Goal: Task Accomplishment & Management: Manage account settings

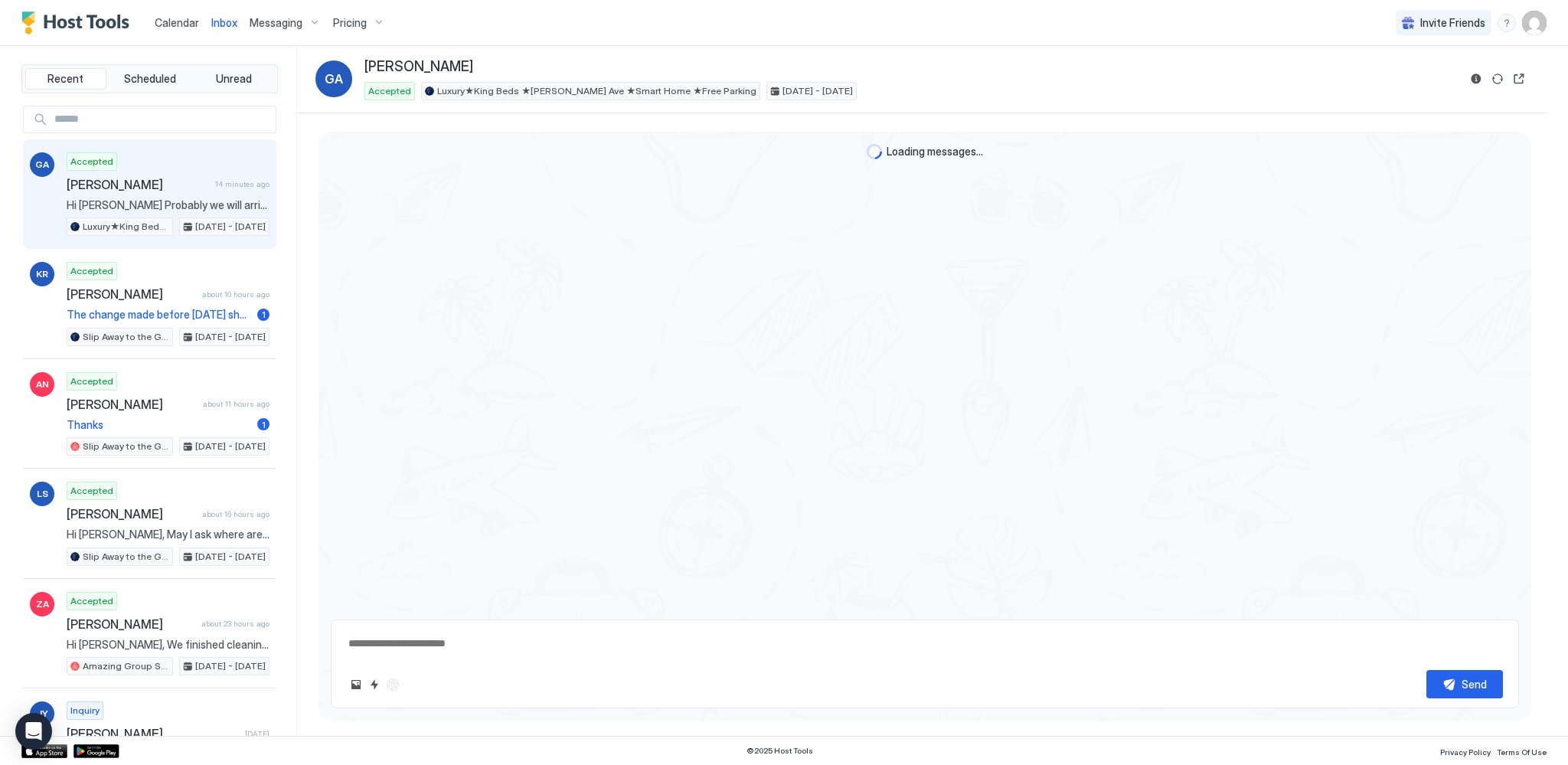
scroll to position [1128, 0]
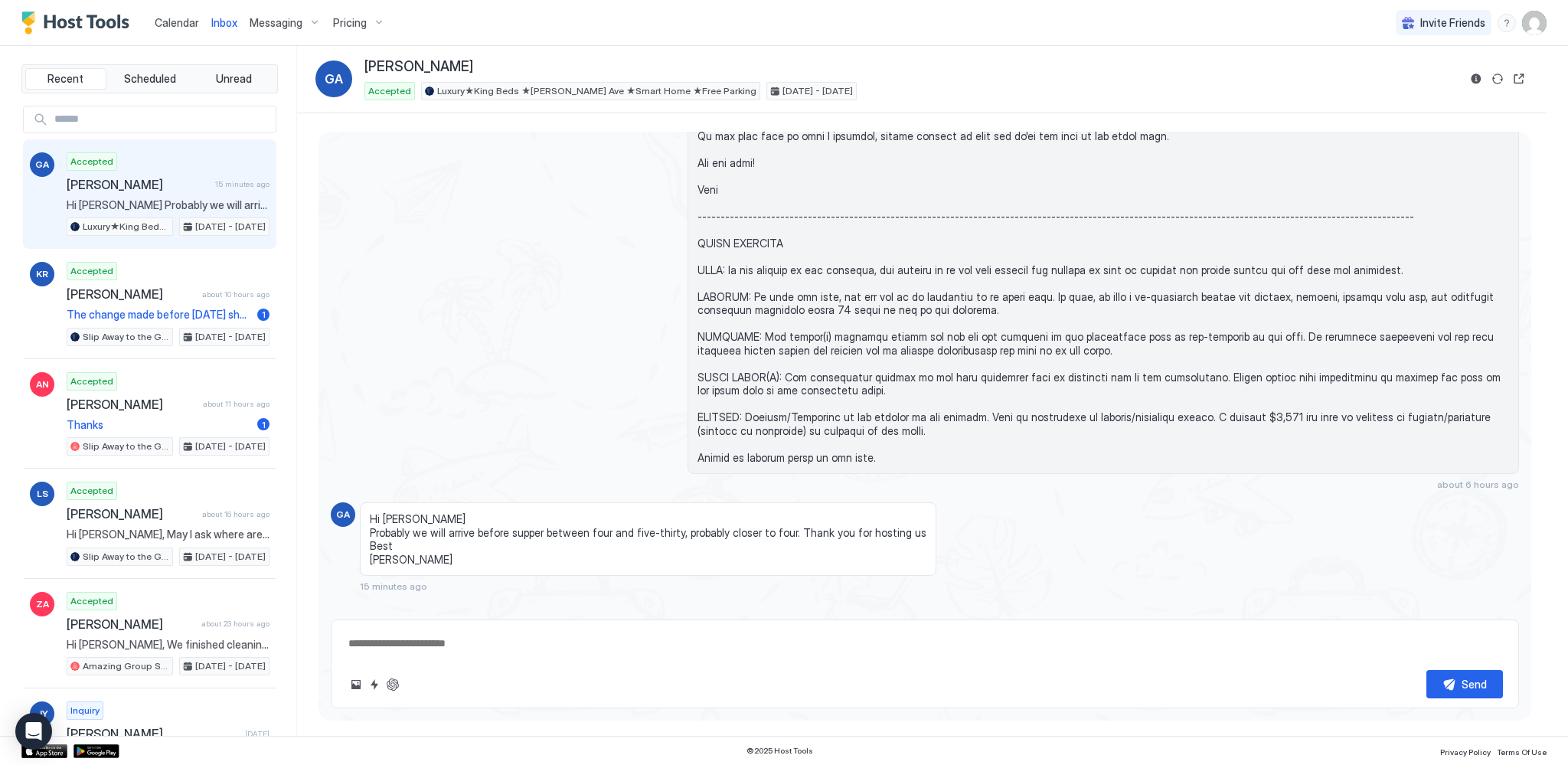
type textarea "*"
click at [192, 23] on span "Calendar" at bounding box center [177, 22] width 45 height 13
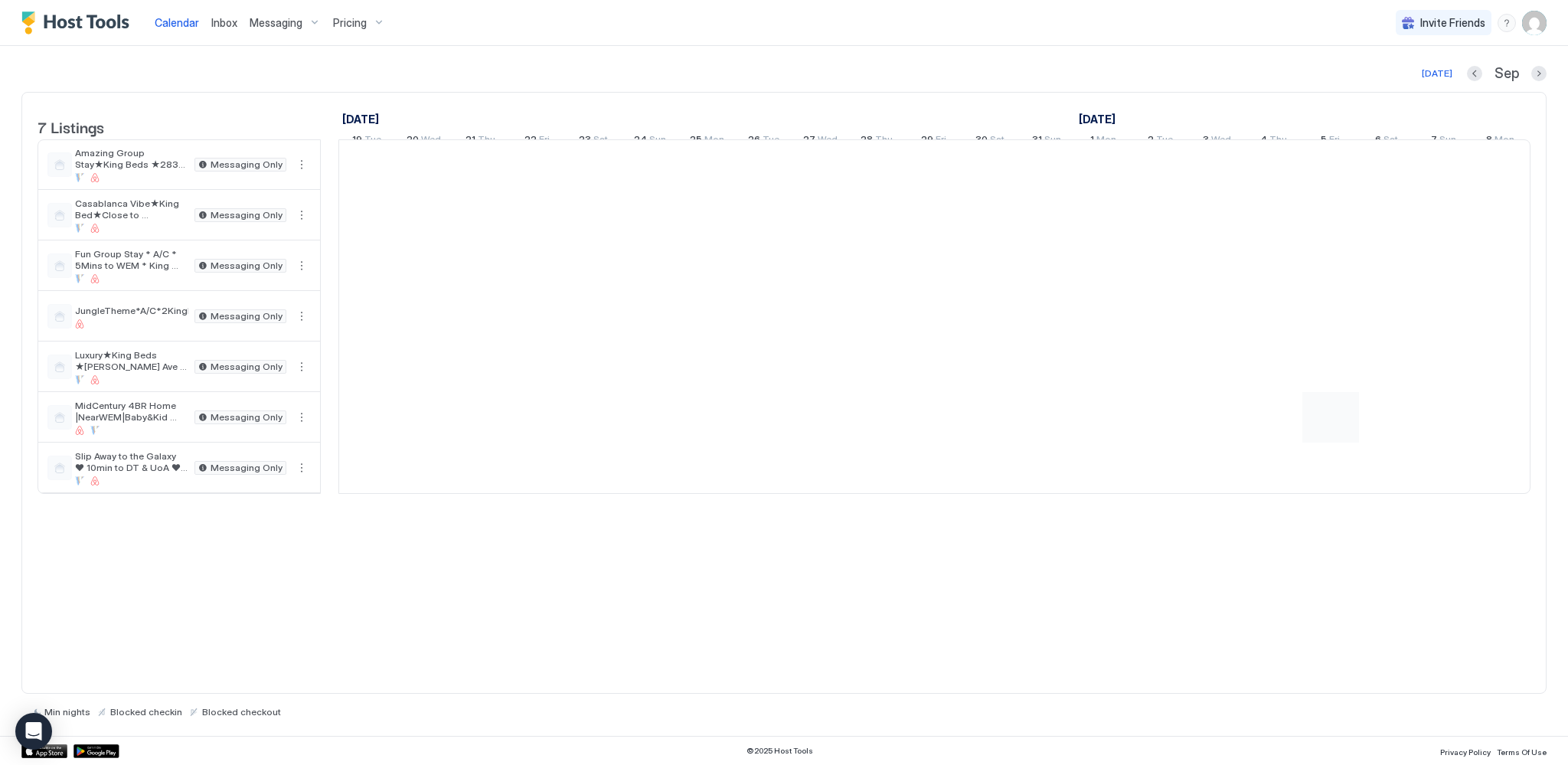
scroll to position [0, 851]
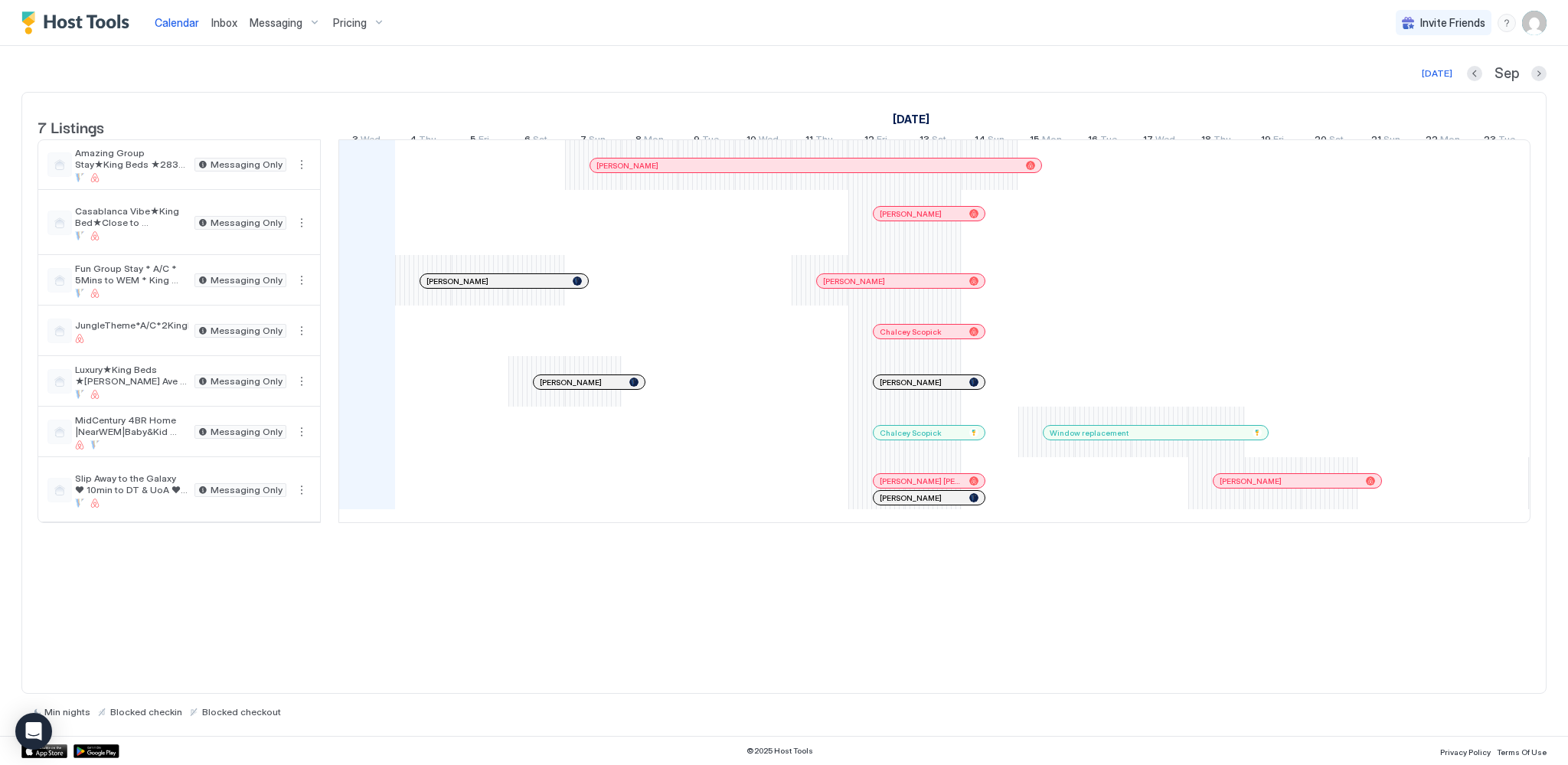
click at [268, 21] on span "Messaging" at bounding box center [275, 22] width 53 height 14
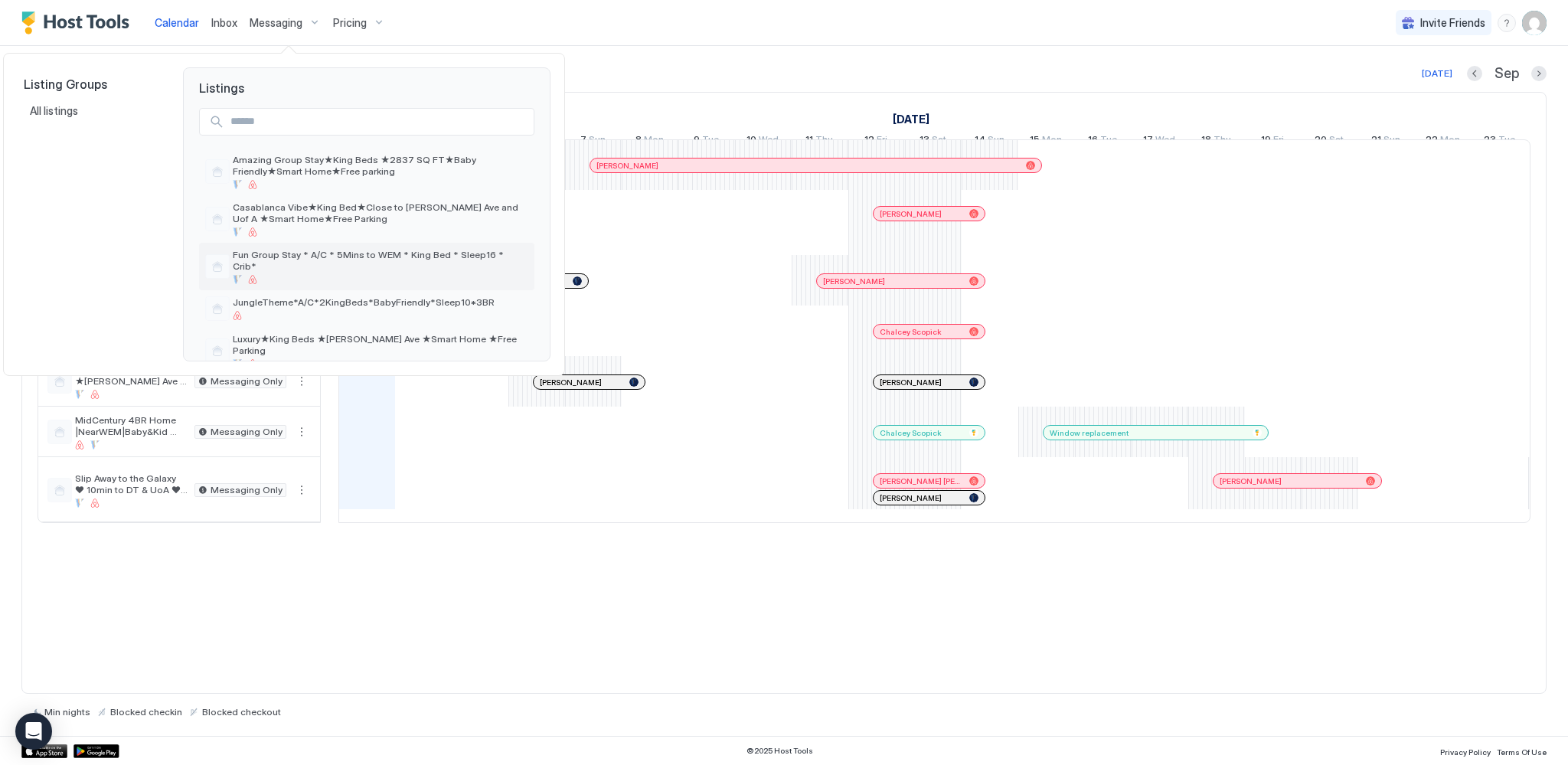
click at [306, 262] on div "Fun Group Stay * A/C * 5Mins to WEM * King Bed * Sleep16 * Crib*" at bounding box center [380, 266] width 295 height 35
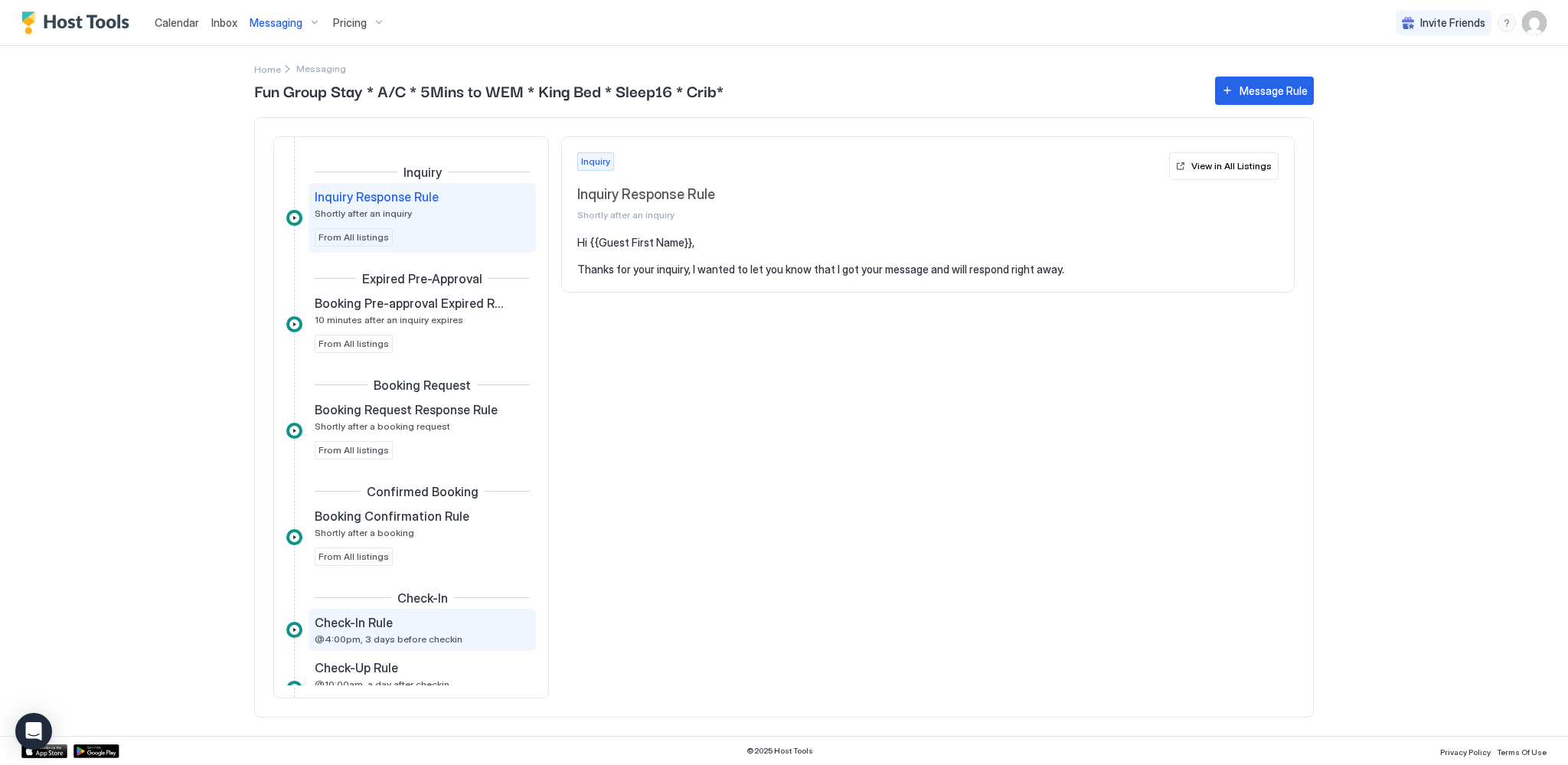
click at [403, 623] on div "Check-In Rule" at bounding box center [411, 622] width 193 height 15
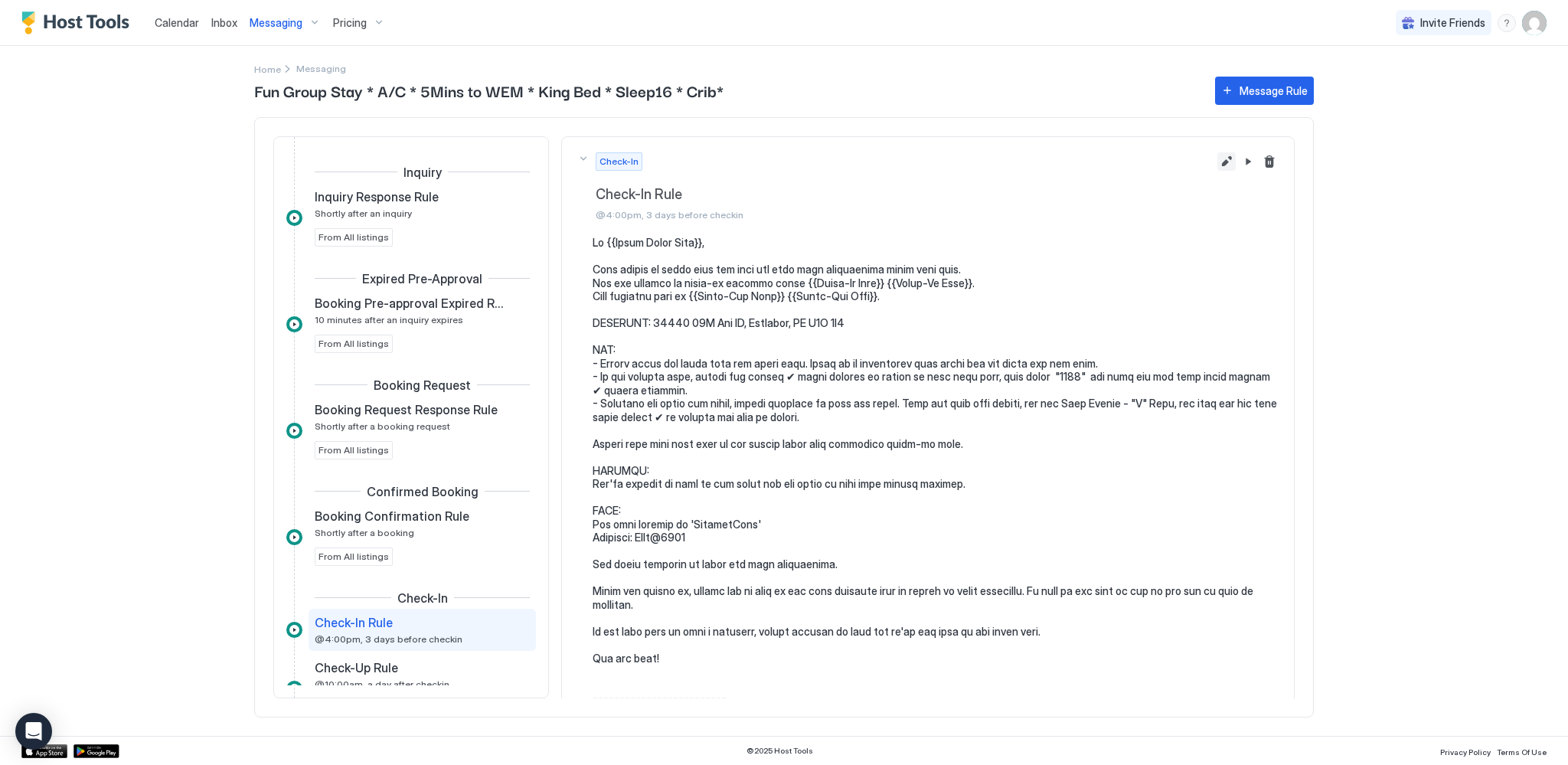
click at [1218, 158] on button "Edit message rule" at bounding box center [1227, 162] width 19 height 19
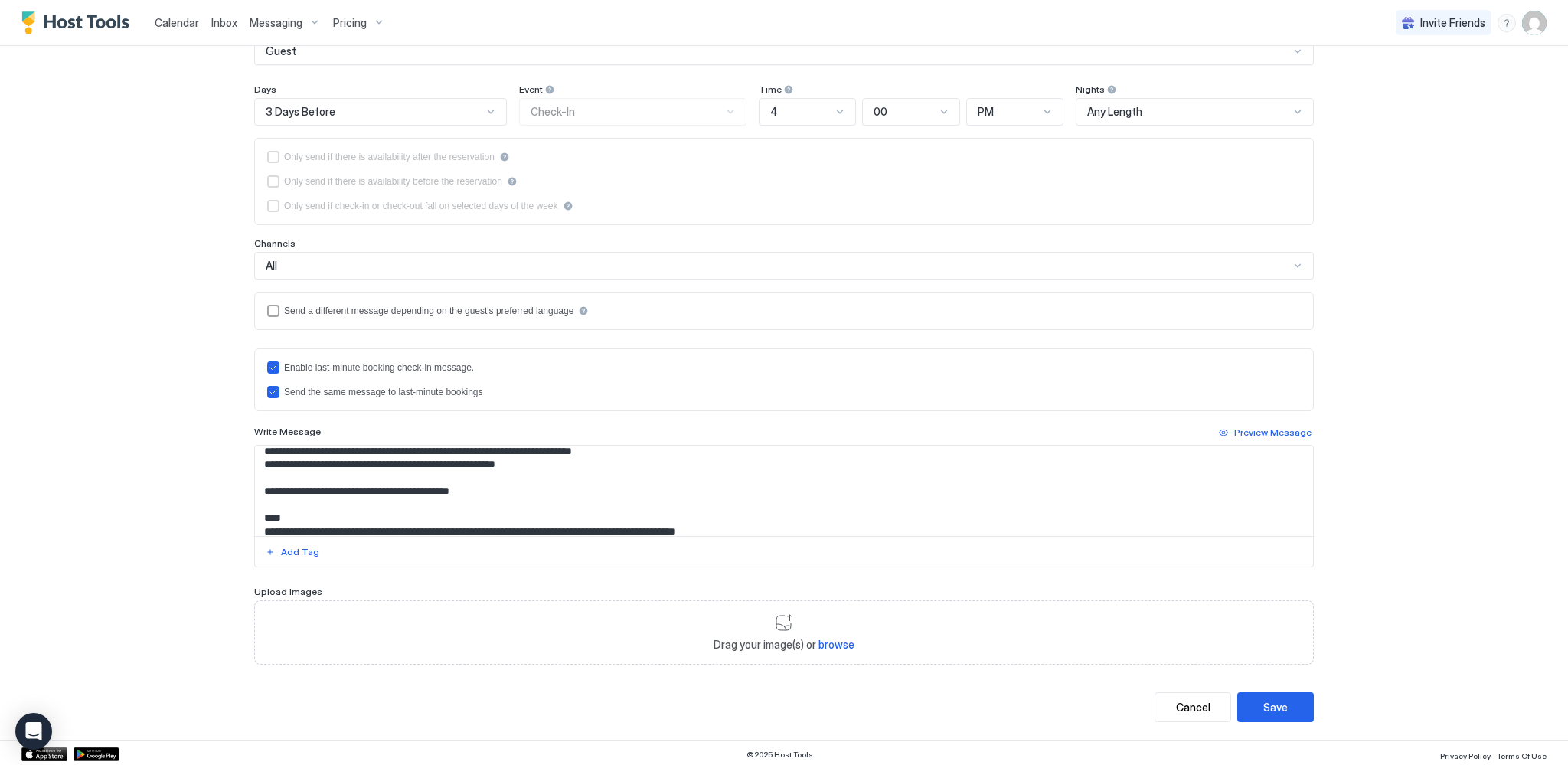
scroll to position [77, 0]
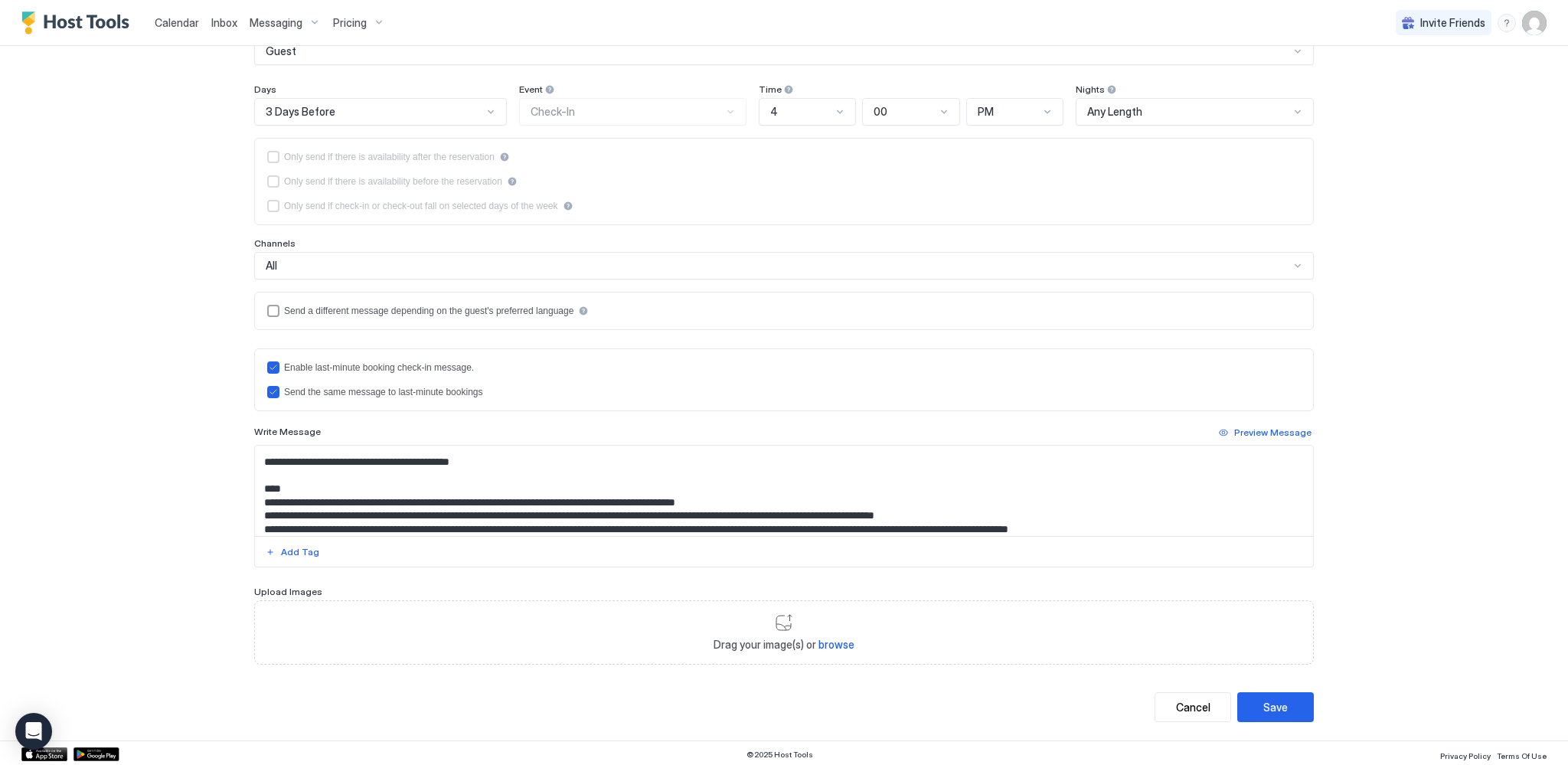
click at [730, 512] on textarea "Input Field" at bounding box center [784, 490] width 1058 height 91
type textarea "**********"
click at [1273, 709] on div "Save" at bounding box center [1276, 707] width 24 height 16
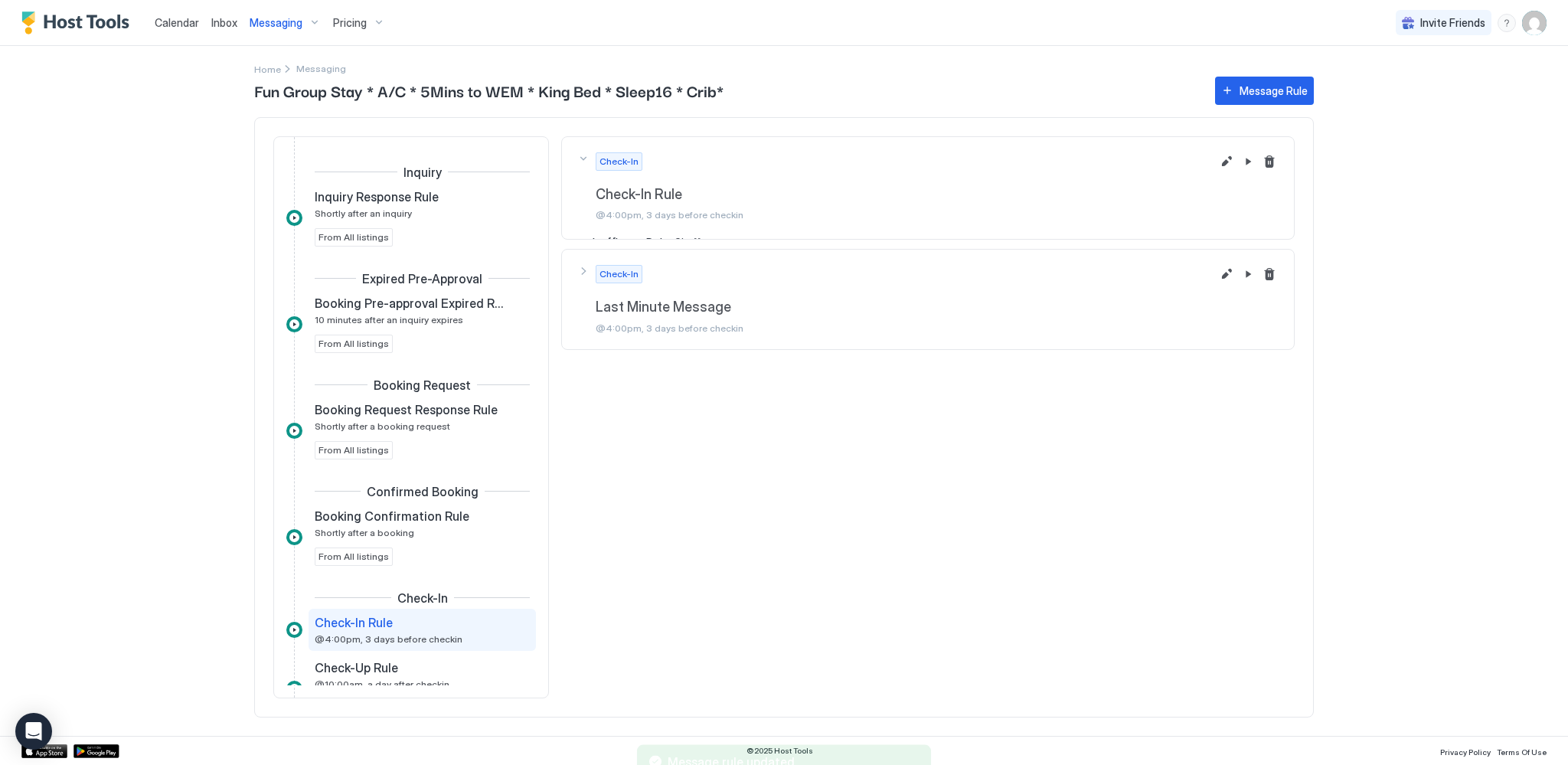
scroll to position [210, 0]
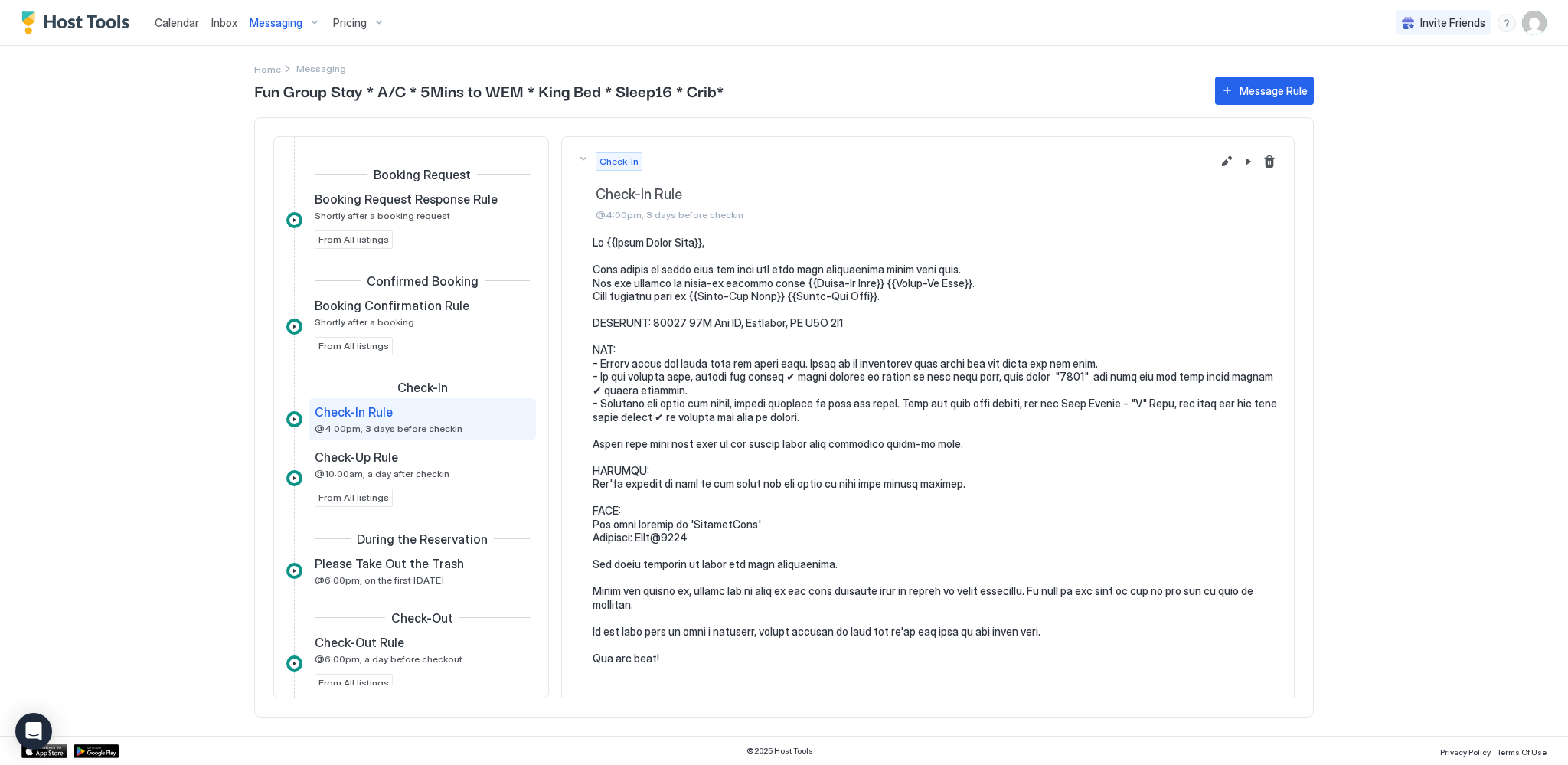
click at [290, 27] on span "Messaging" at bounding box center [275, 22] width 53 height 14
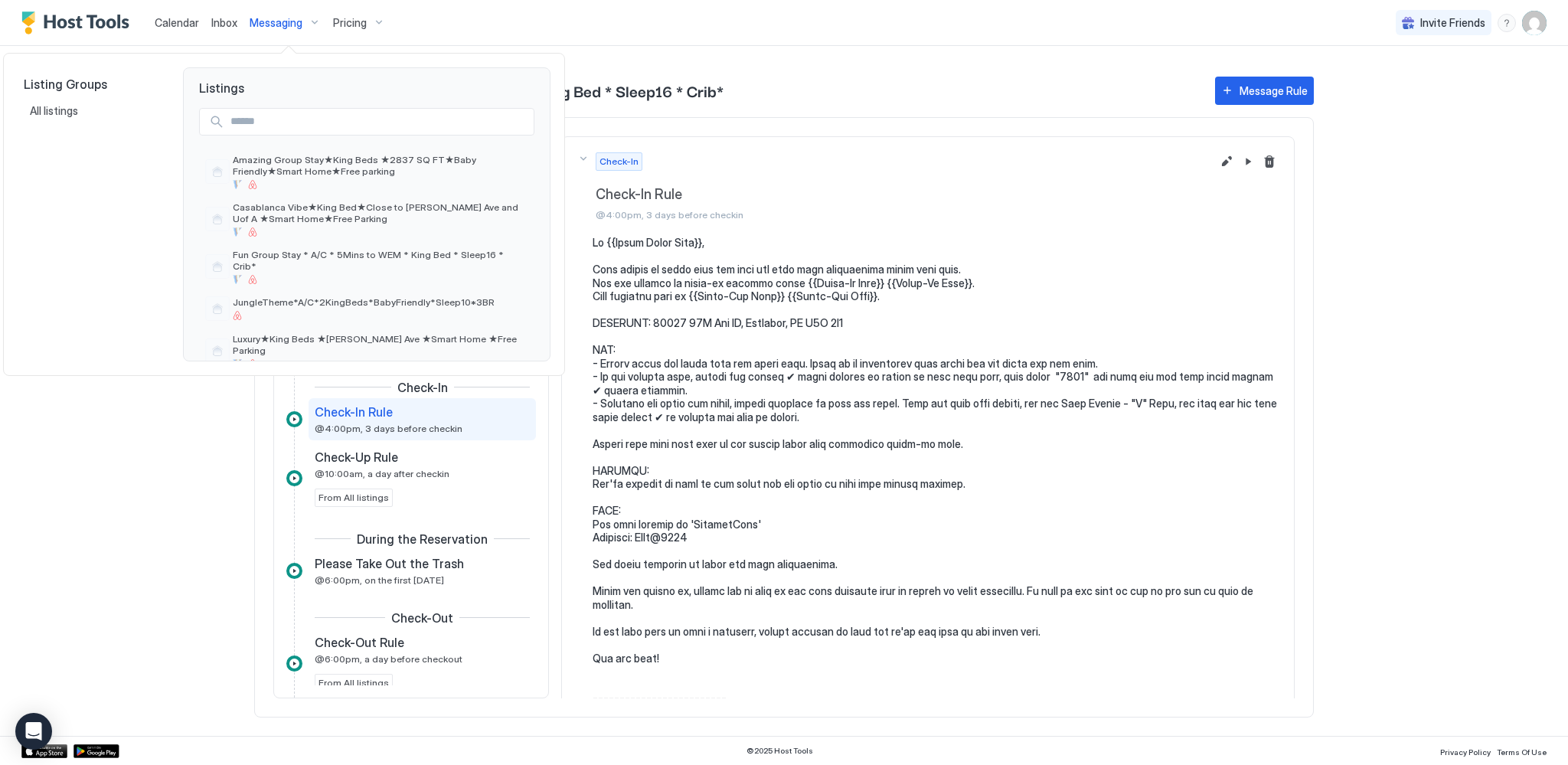
click at [235, 21] on div at bounding box center [784, 382] width 1568 height 765
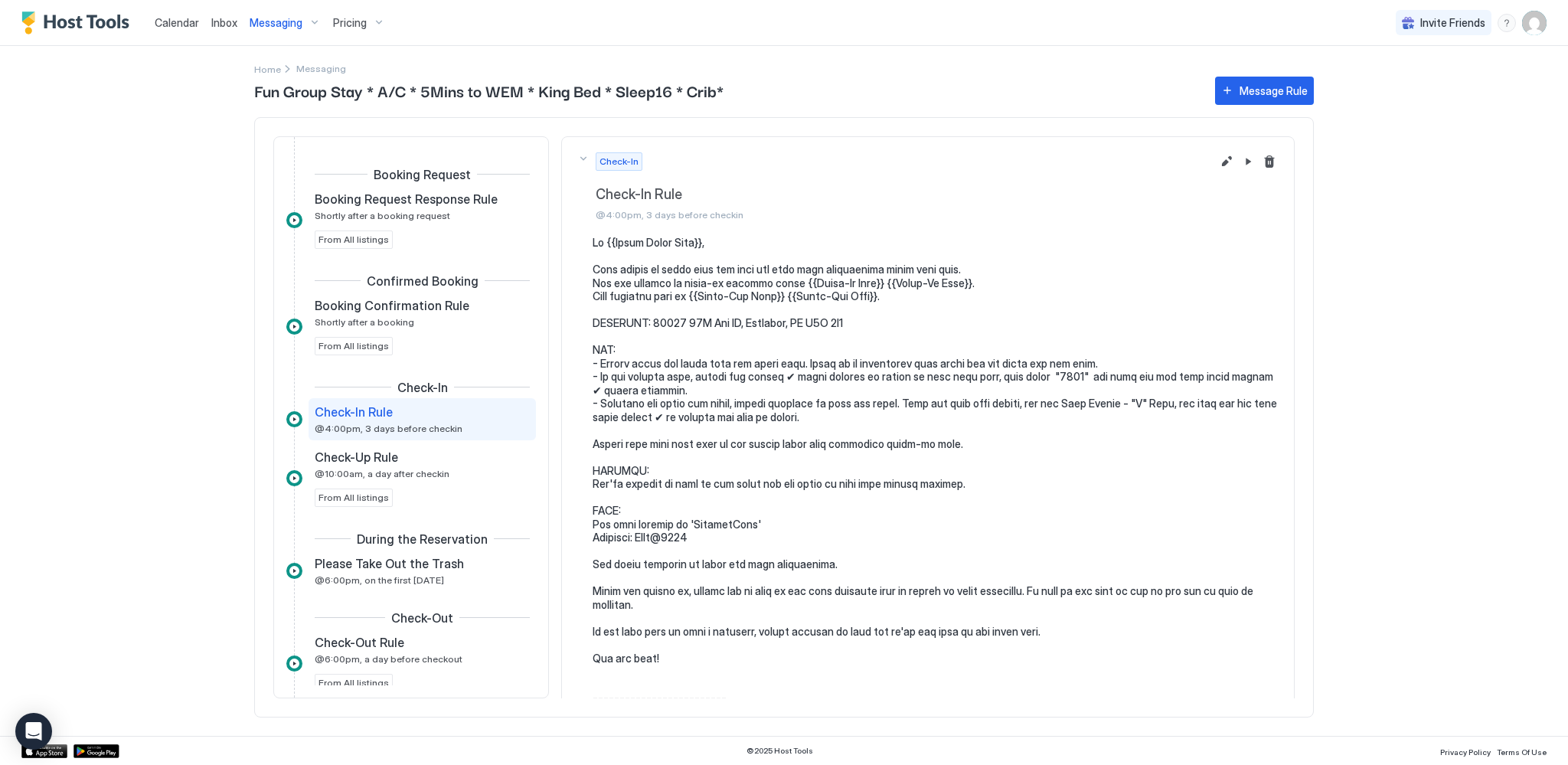
click at [211, 27] on span "Inbox" at bounding box center [224, 22] width 26 height 13
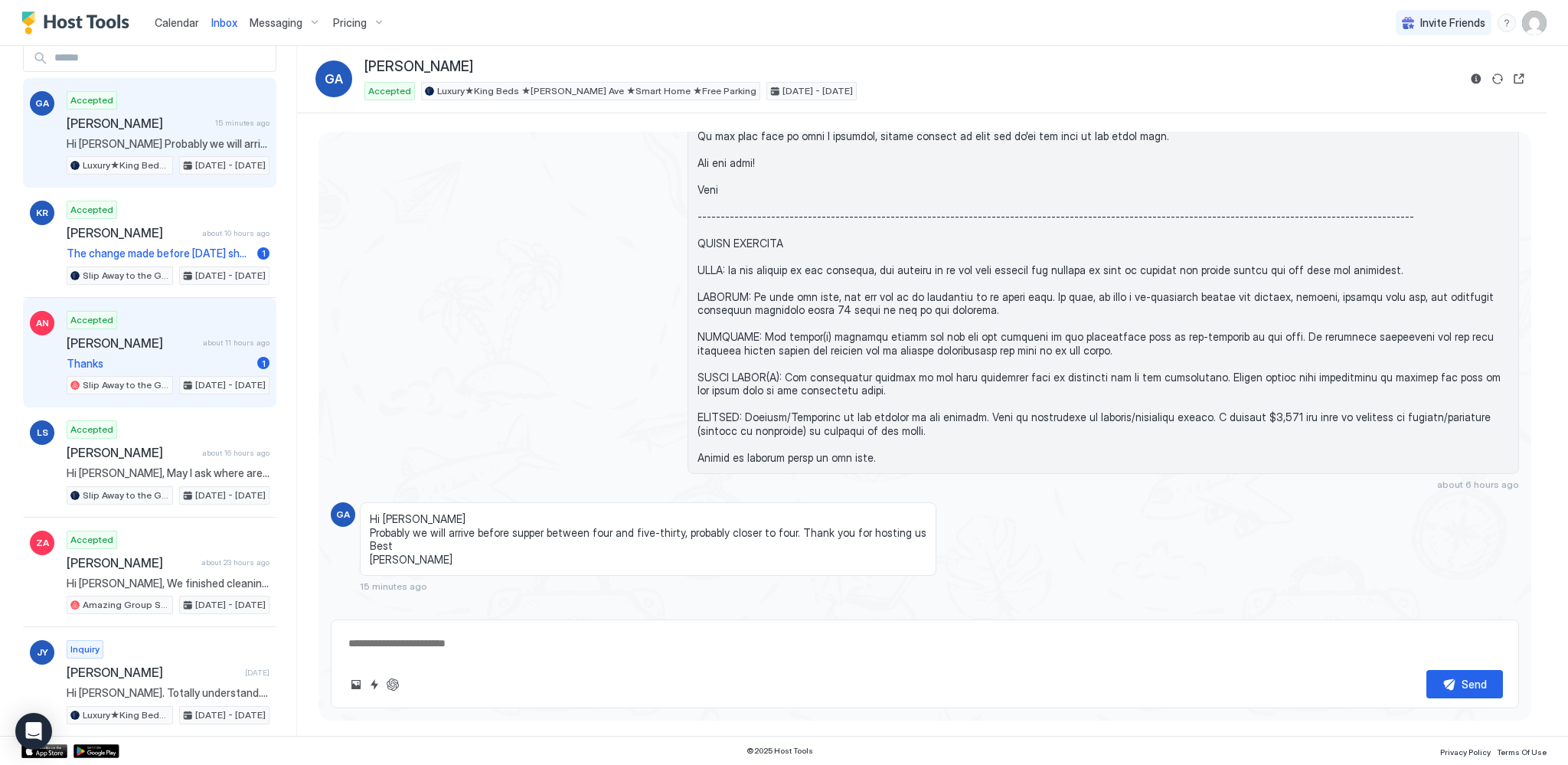
scroll to position [77, 0]
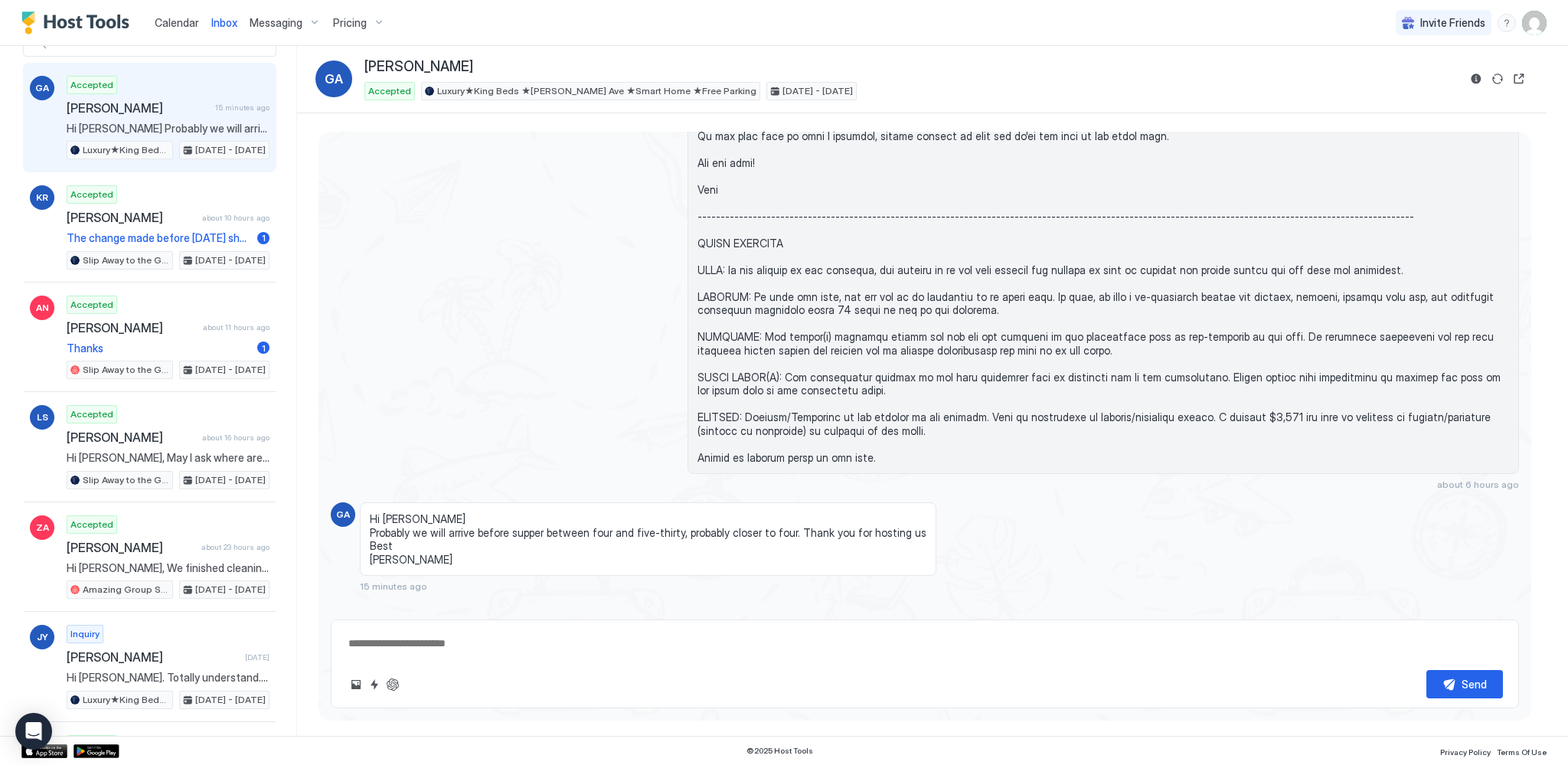
click at [182, 27] on span "Calendar" at bounding box center [177, 22] width 45 height 13
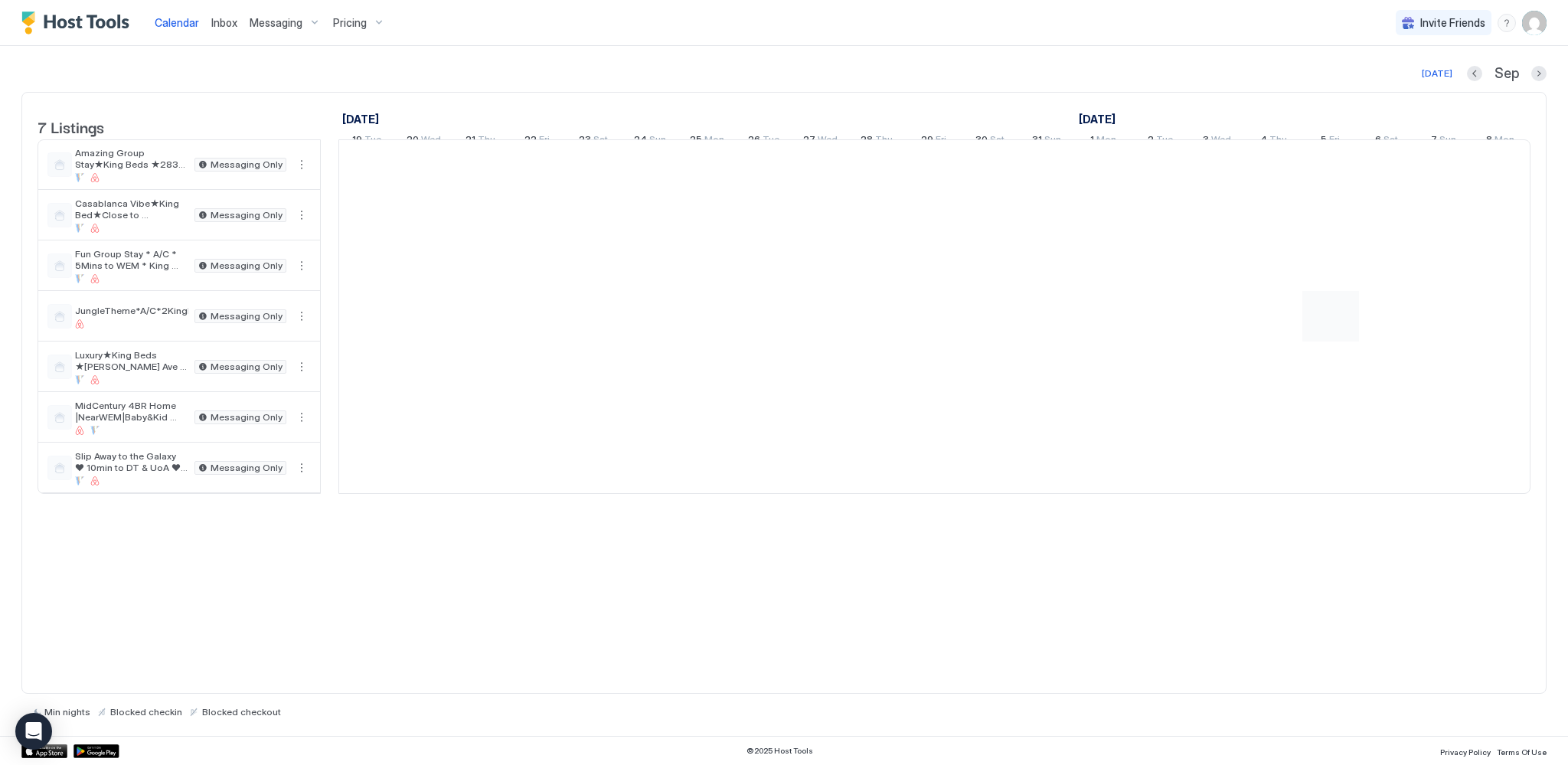
scroll to position [0, 851]
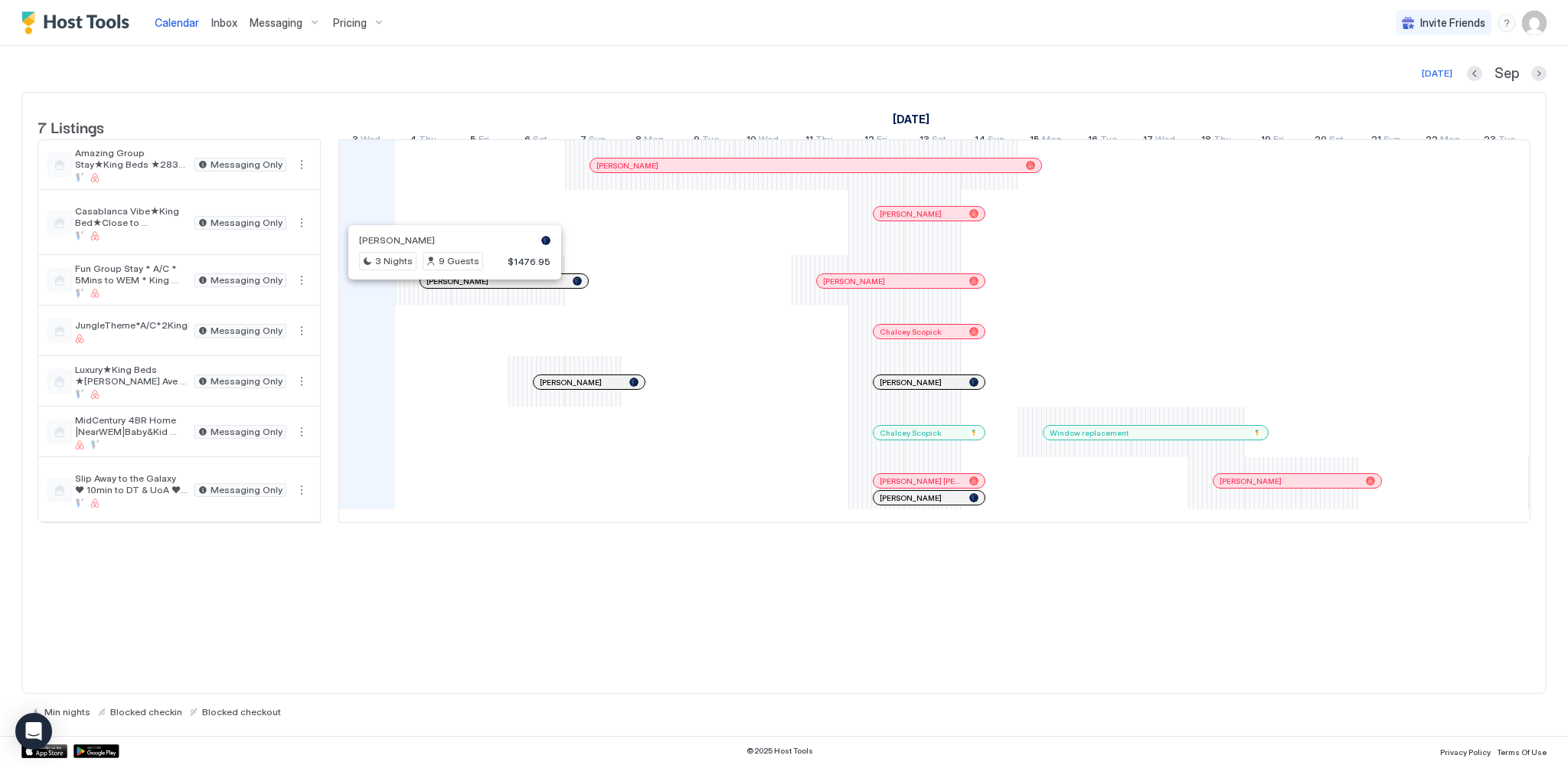
click at [448, 287] on div at bounding box center [448, 280] width 12 height 12
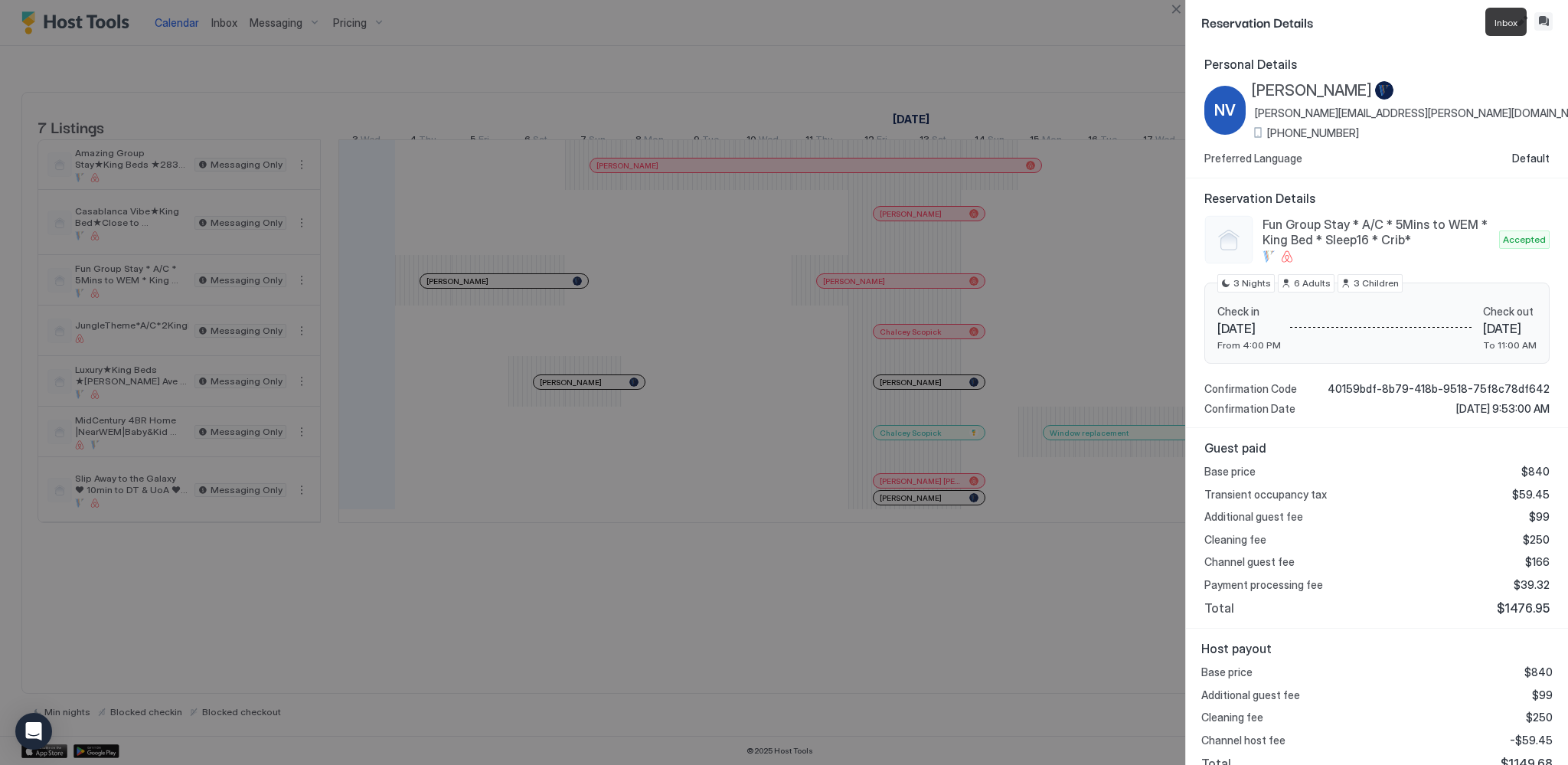
click at [1550, 26] on button "Inbox" at bounding box center [1544, 21] width 19 height 19
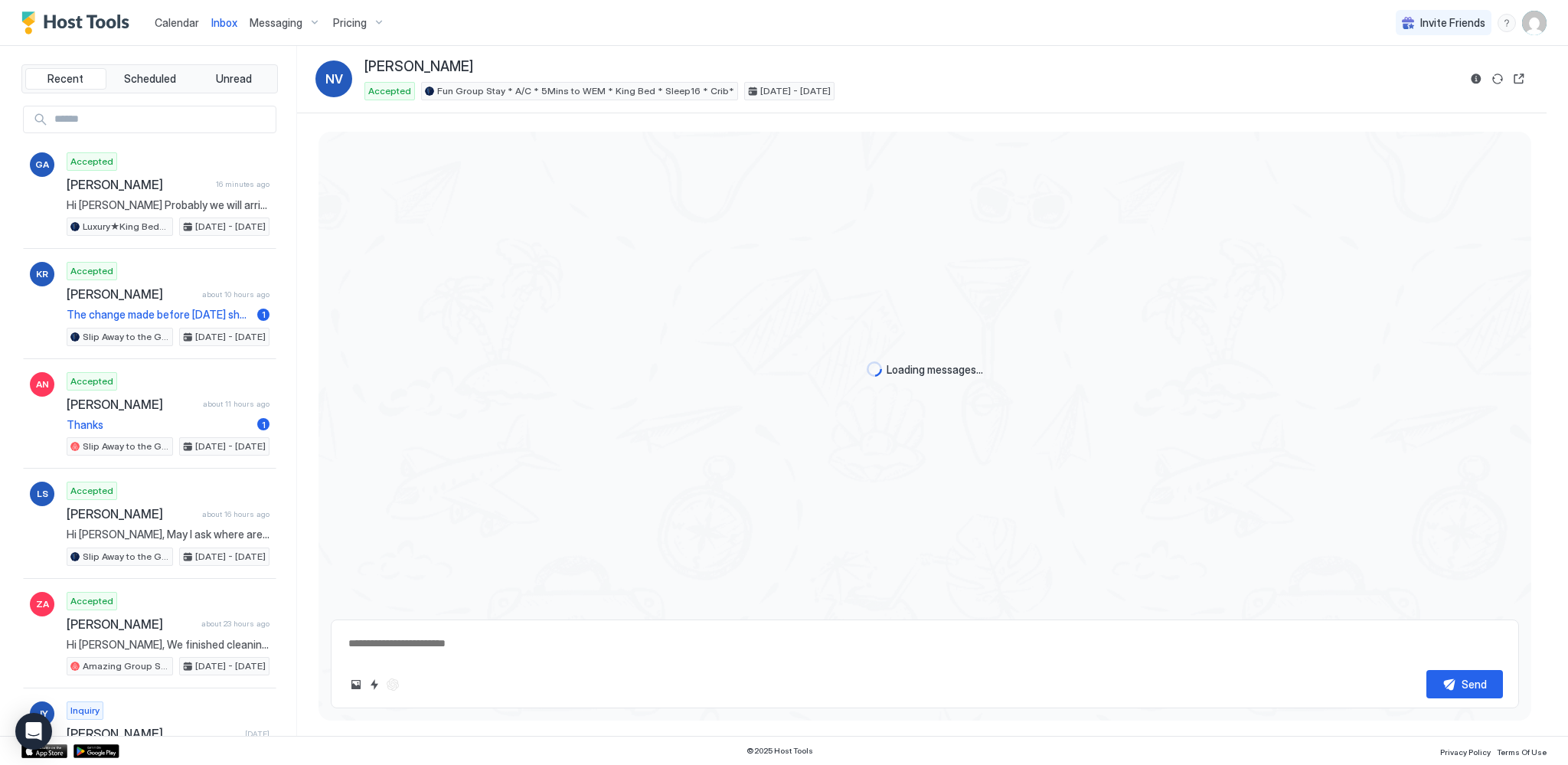
scroll to position [775, 0]
type textarea "*"
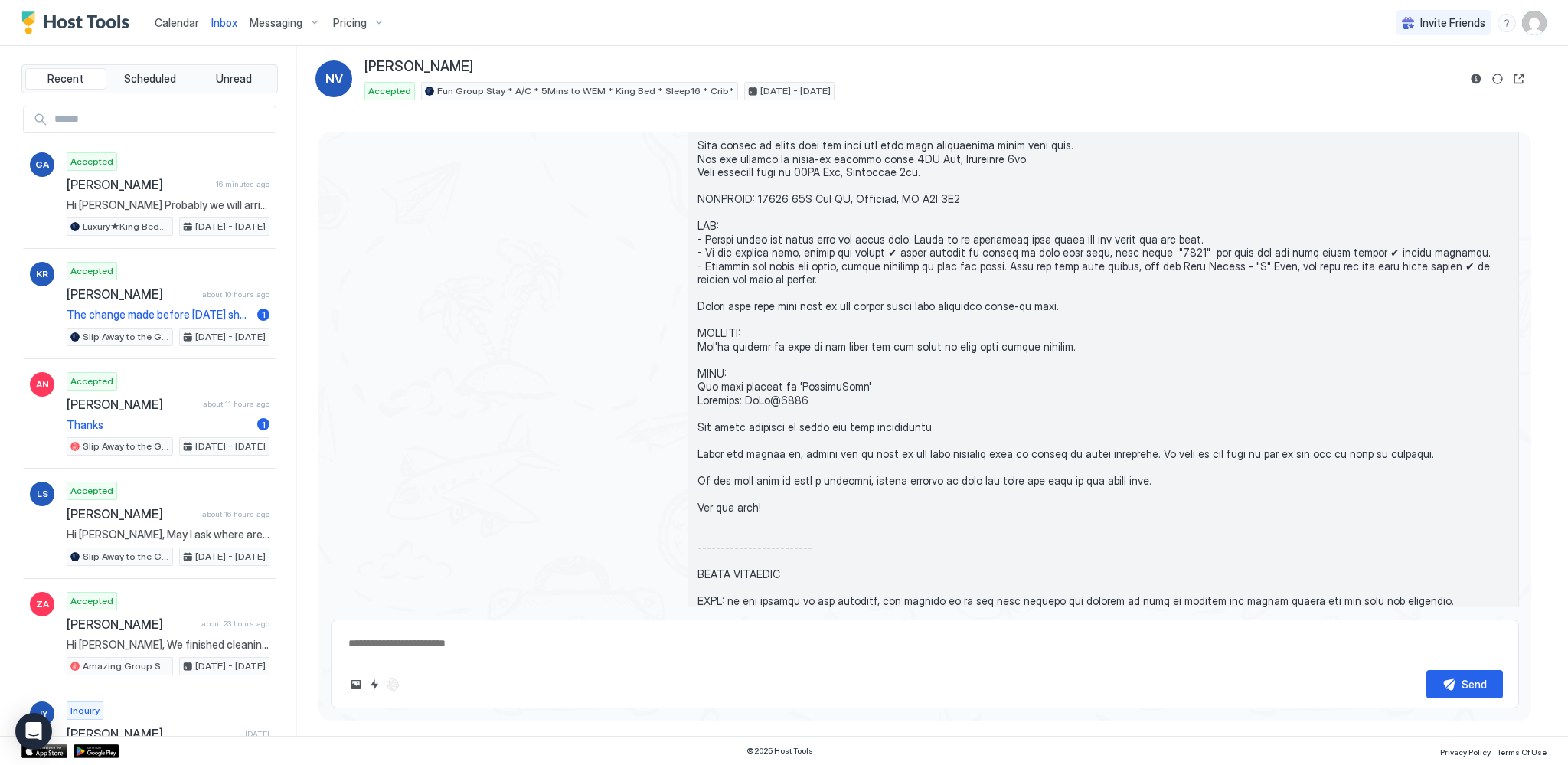
scroll to position [466, 0]
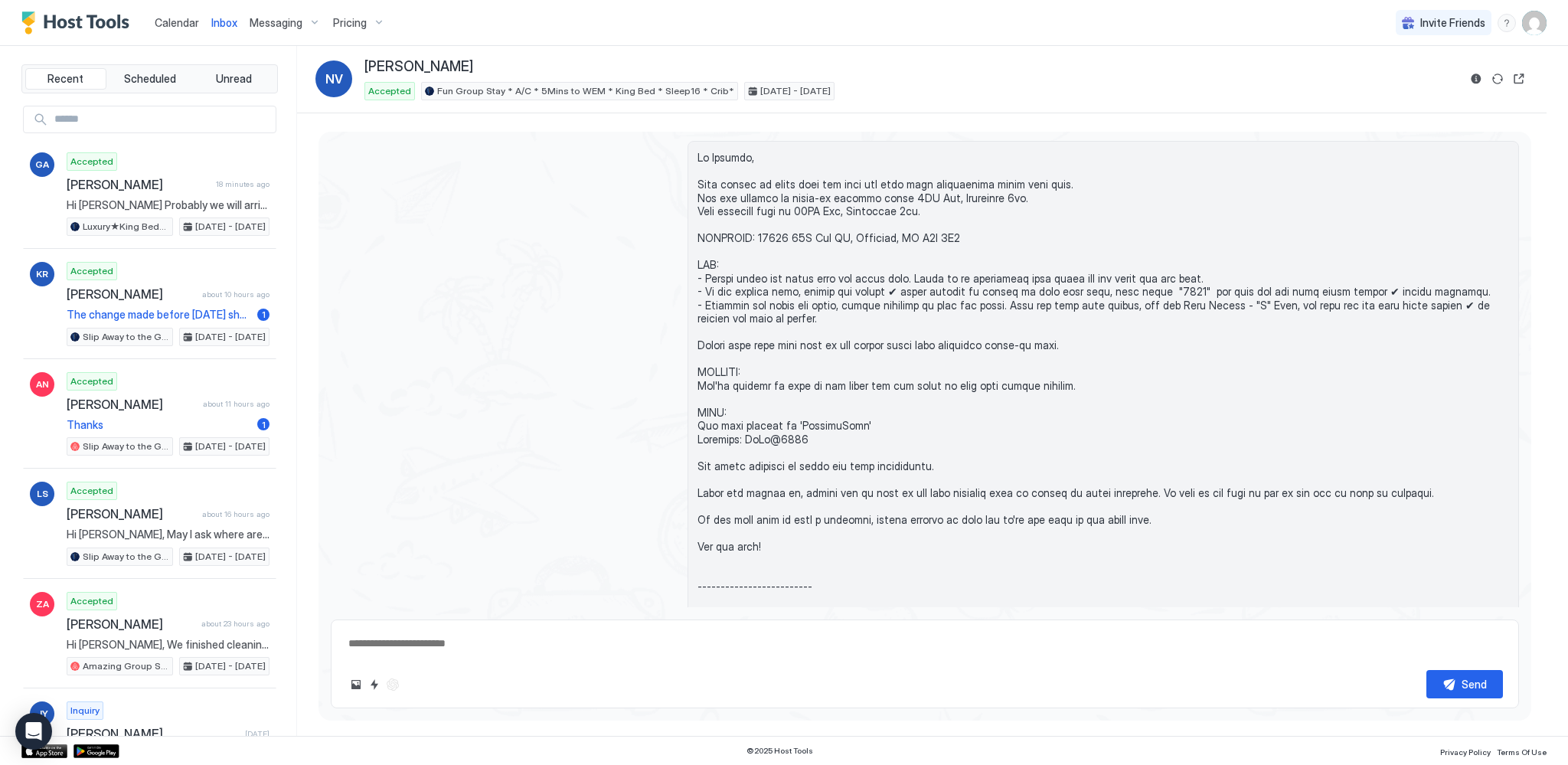
click at [170, 23] on span "Calendar" at bounding box center [177, 22] width 45 height 13
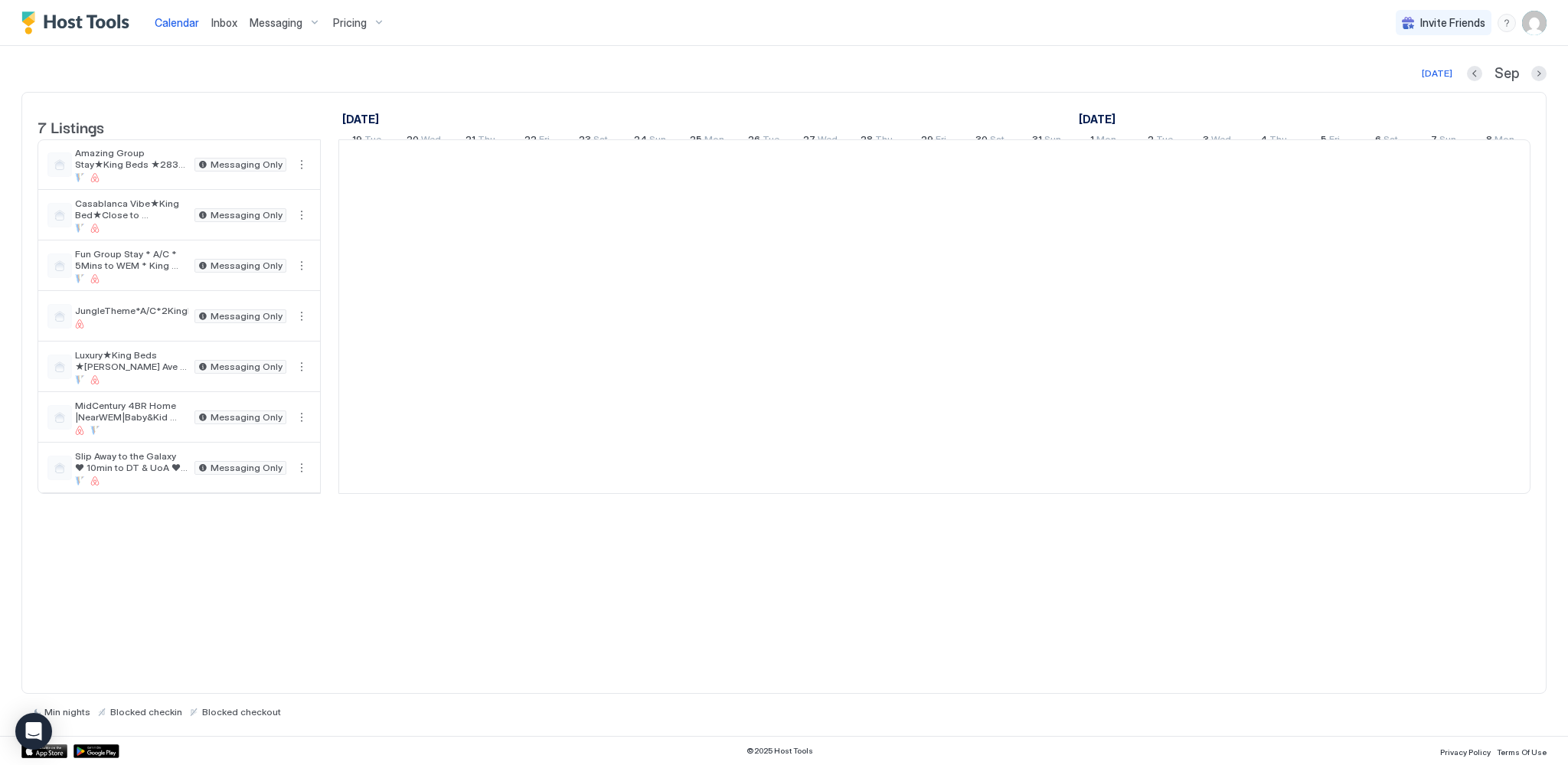
scroll to position [0, 851]
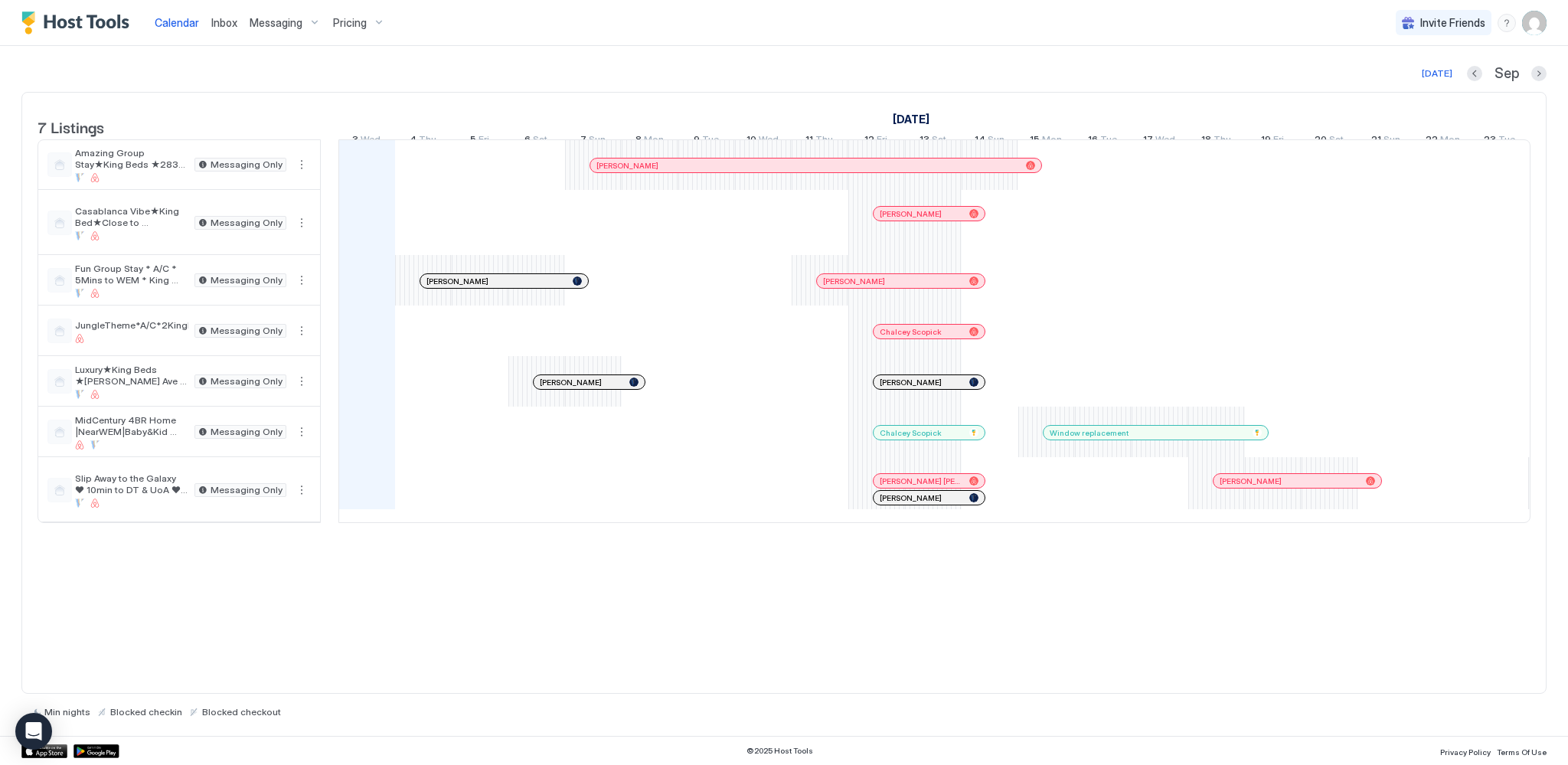
click at [300, 27] on span "Messaging" at bounding box center [275, 22] width 53 height 14
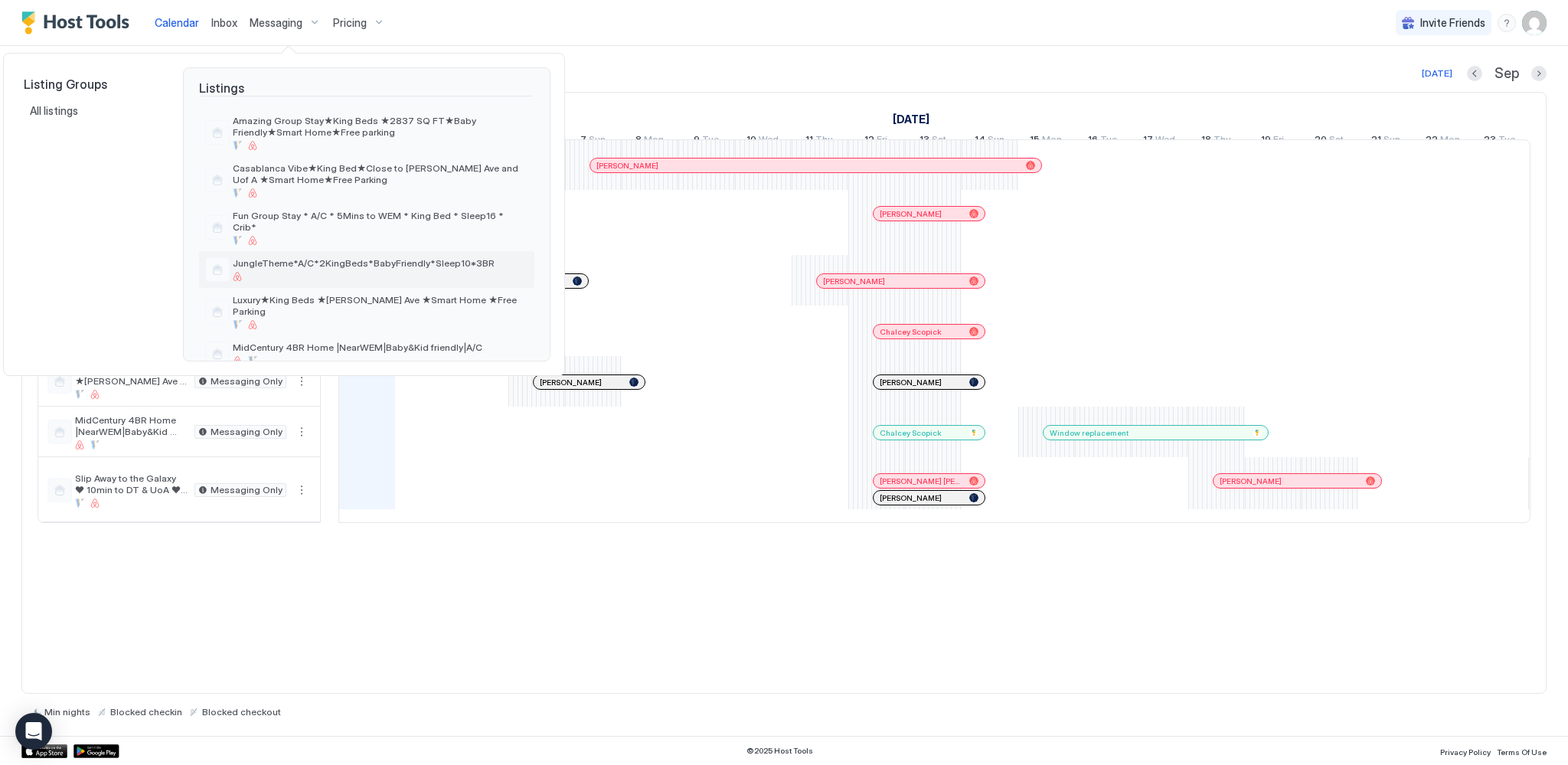
scroll to position [77, 0]
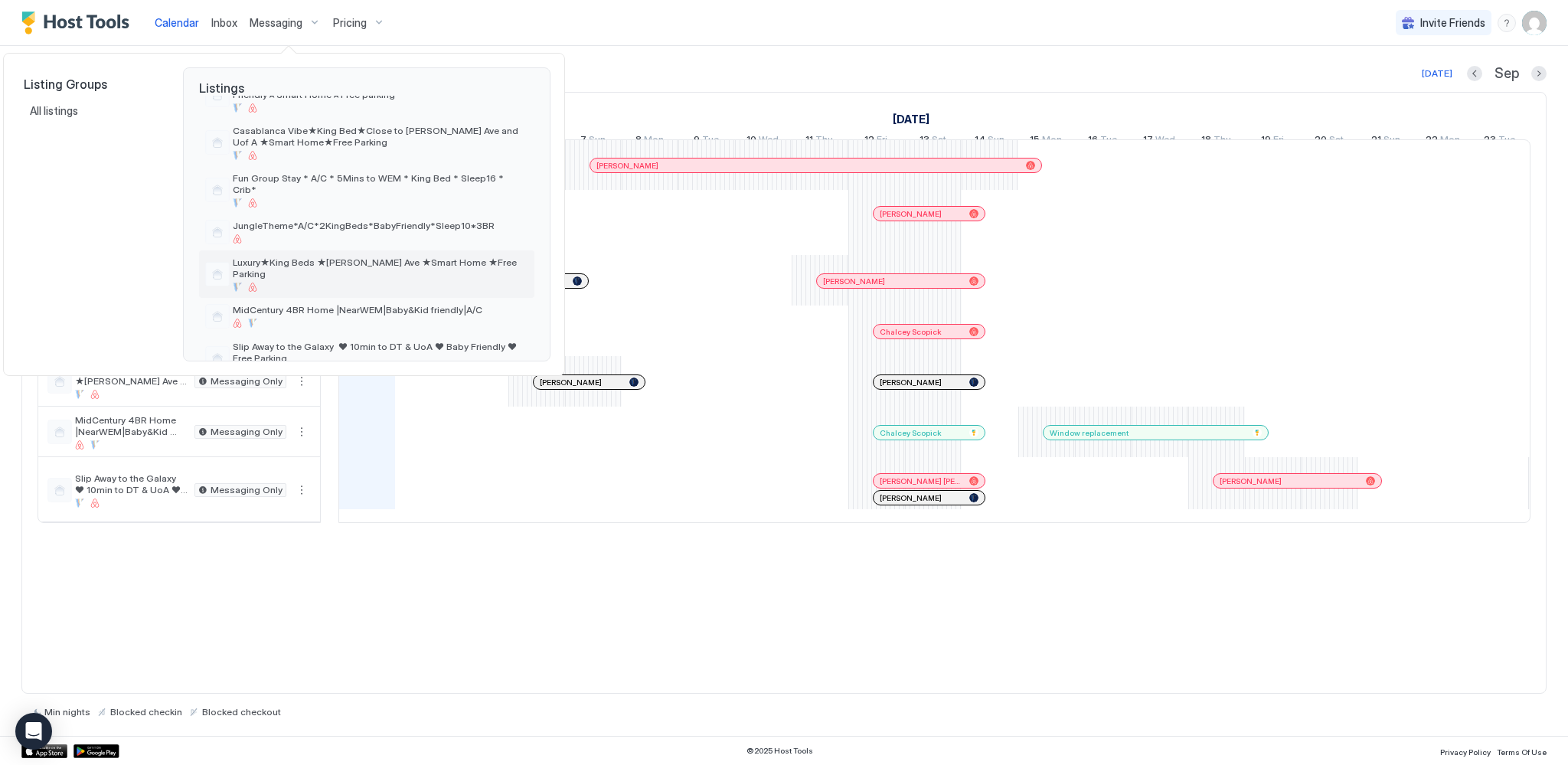
click at [322, 257] on span "Luxury★King Beds ★[PERSON_NAME] Ave ★Smart Home ★Free Parking" at bounding box center [380, 268] width 295 height 23
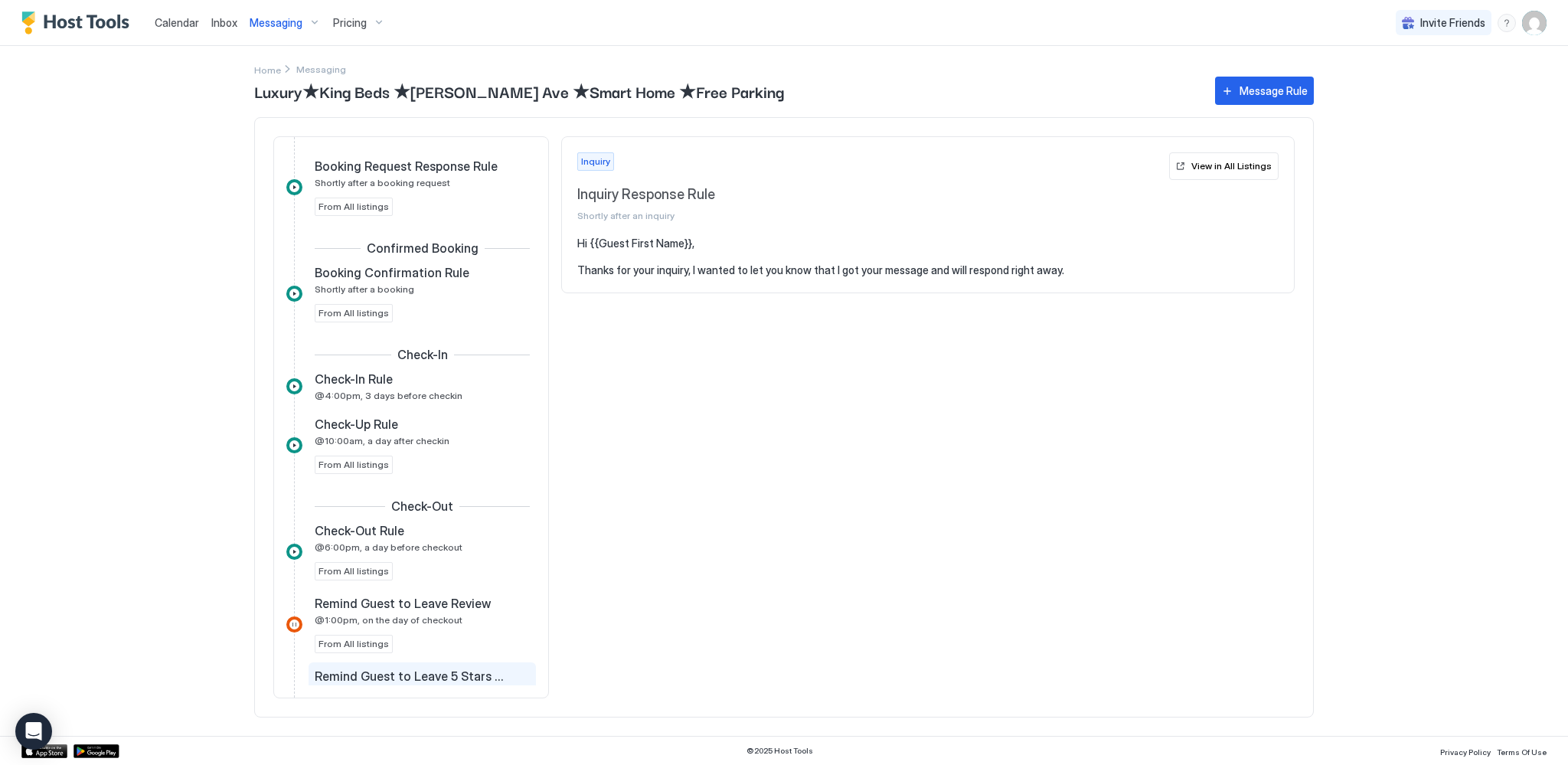
scroll to position [207, 0]
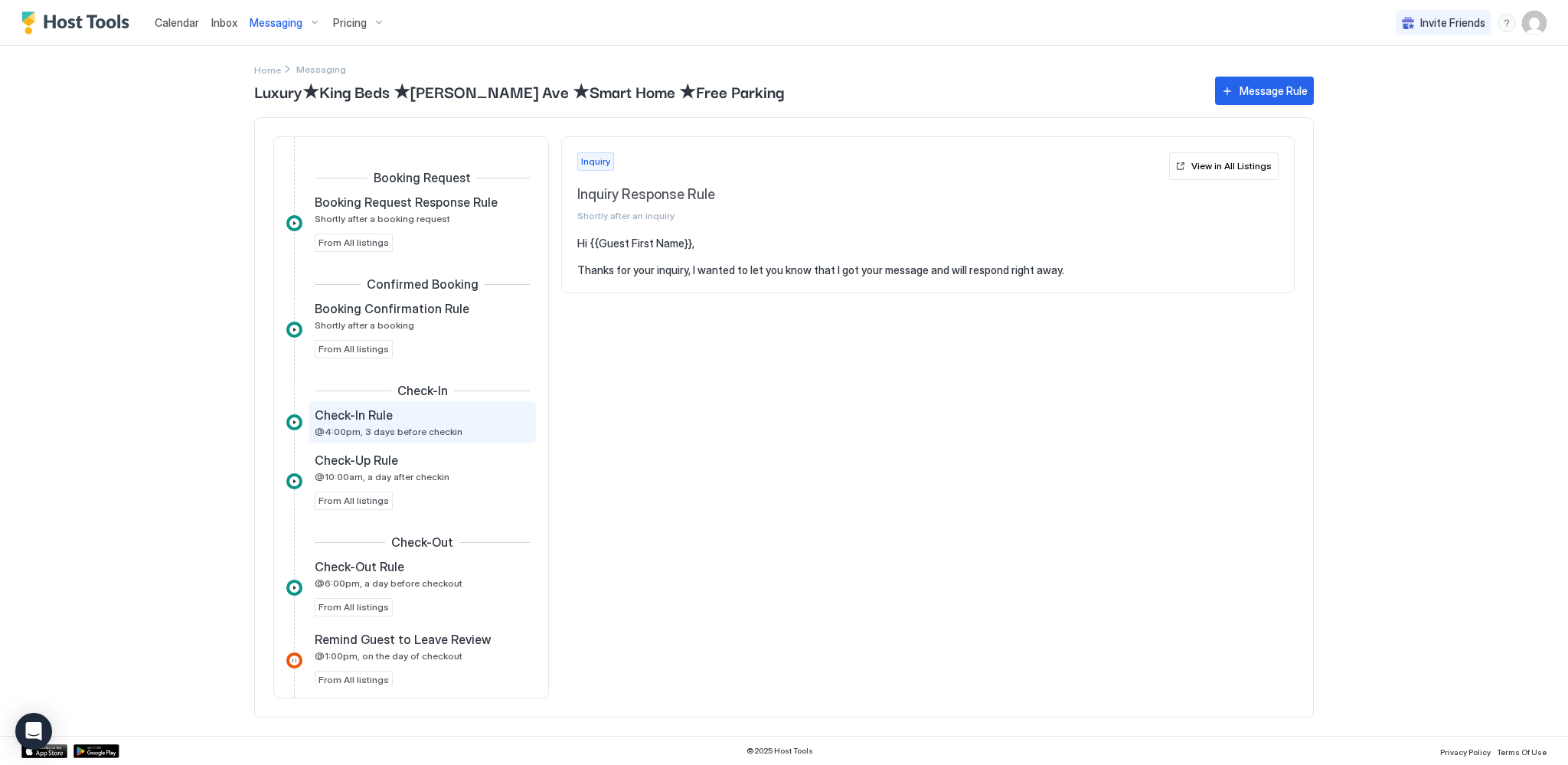
click at [397, 432] on span "@4:00pm, 3 days before checkin" at bounding box center [388, 432] width 148 height 11
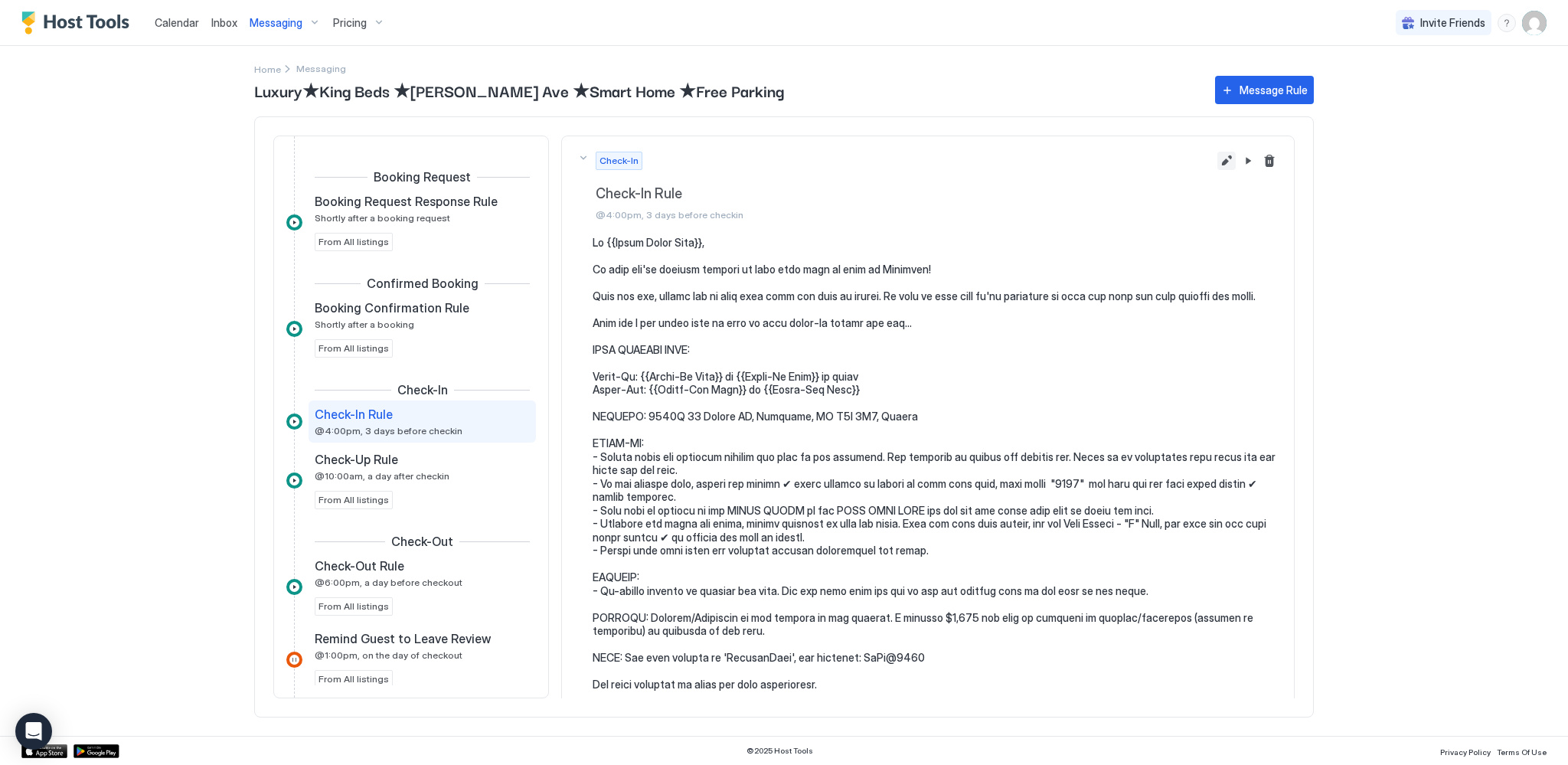
click at [1218, 161] on button "Edit message rule" at bounding box center [1227, 161] width 19 height 19
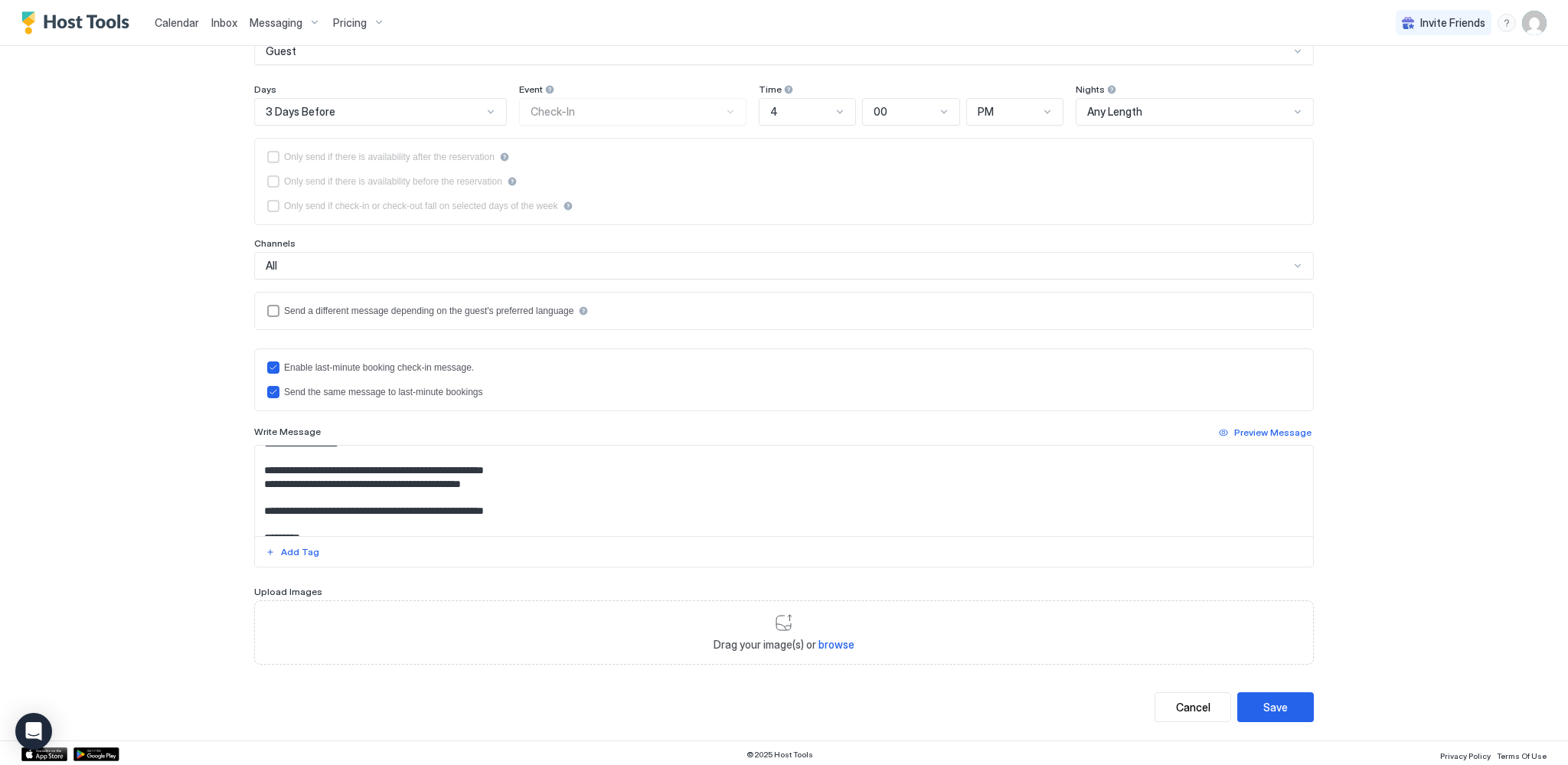
scroll to position [154, 0]
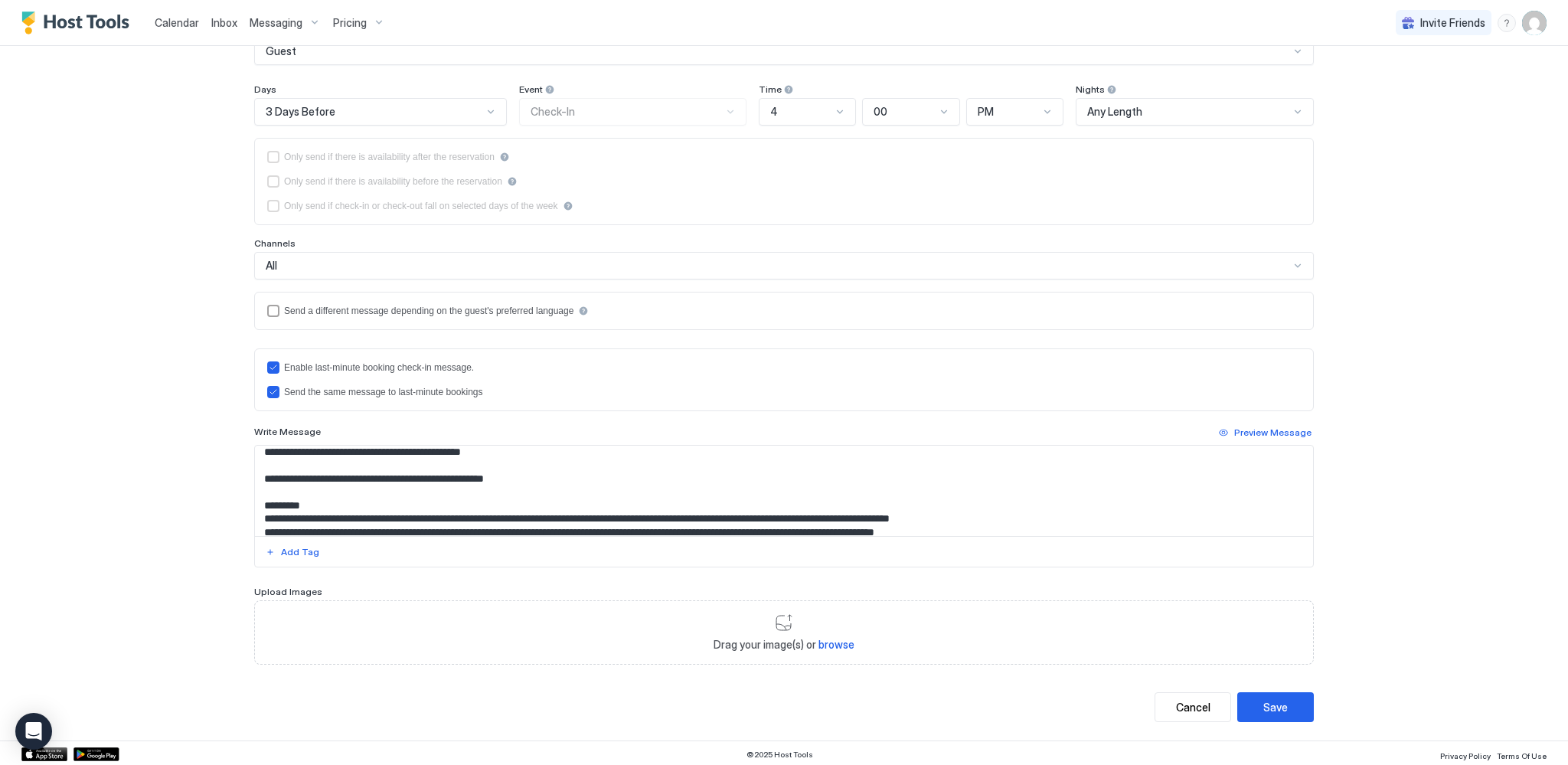
click at [730, 529] on textarea "Input Field" at bounding box center [784, 490] width 1058 height 91
type textarea "**********"
click at [1271, 703] on div "Save" at bounding box center [1276, 707] width 24 height 16
click at [1285, 700] on button "Save" at bounding box center [1276, 707] width 77 height 30
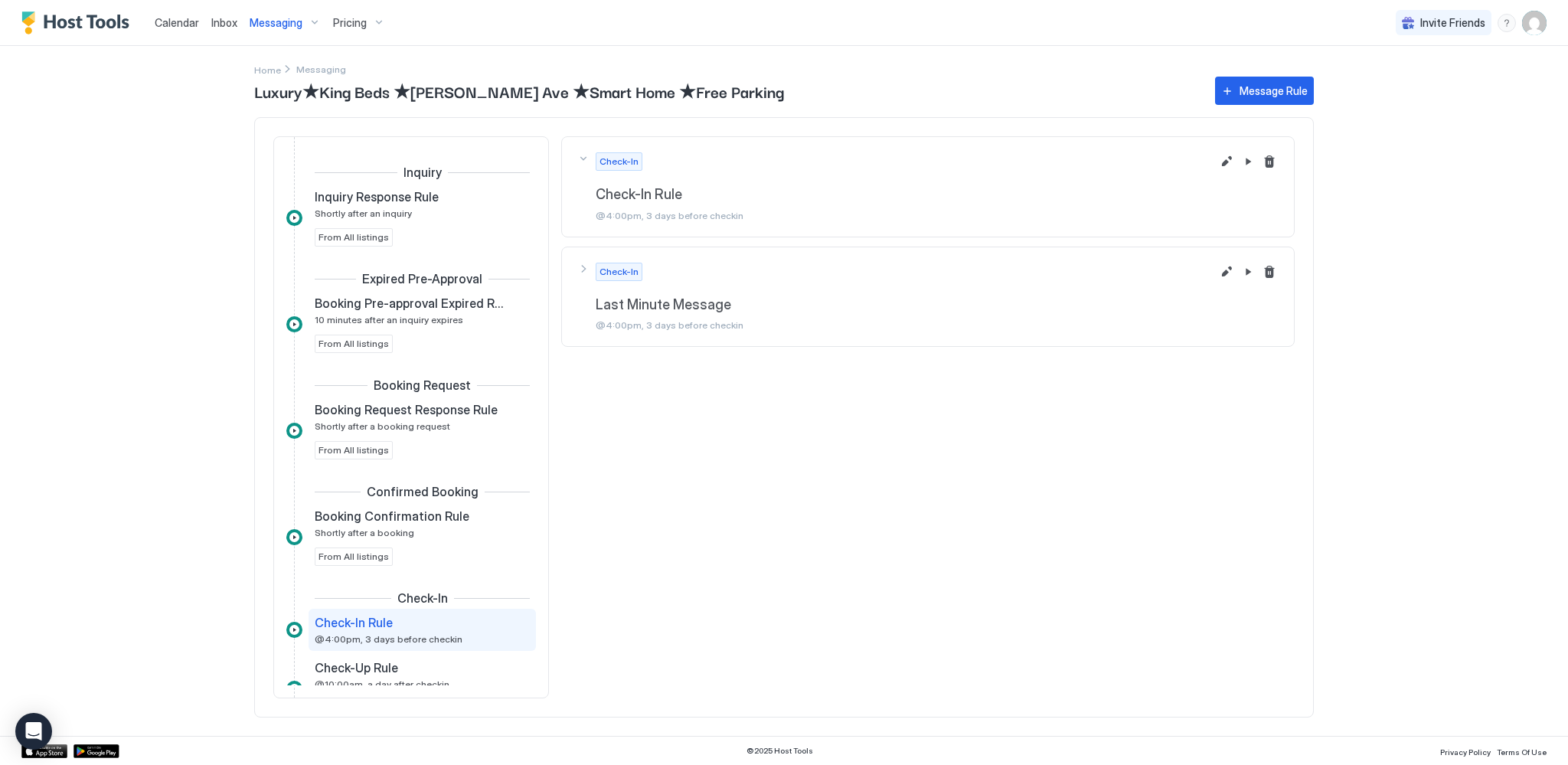
scroll to position [211, 0]
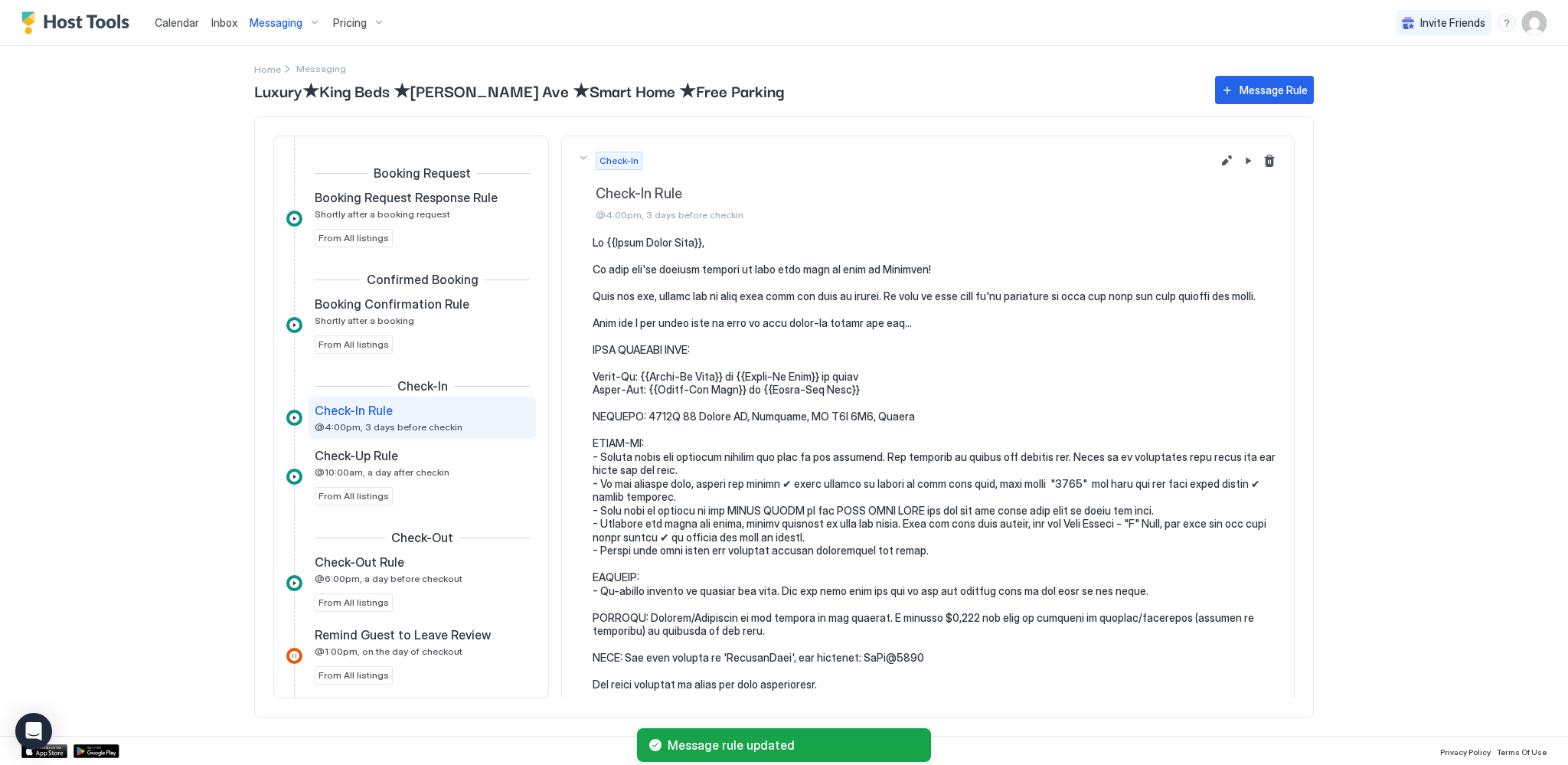
click at [181, 21] on span "Calendar" at bounding box center [177, 22] width 45 height 13
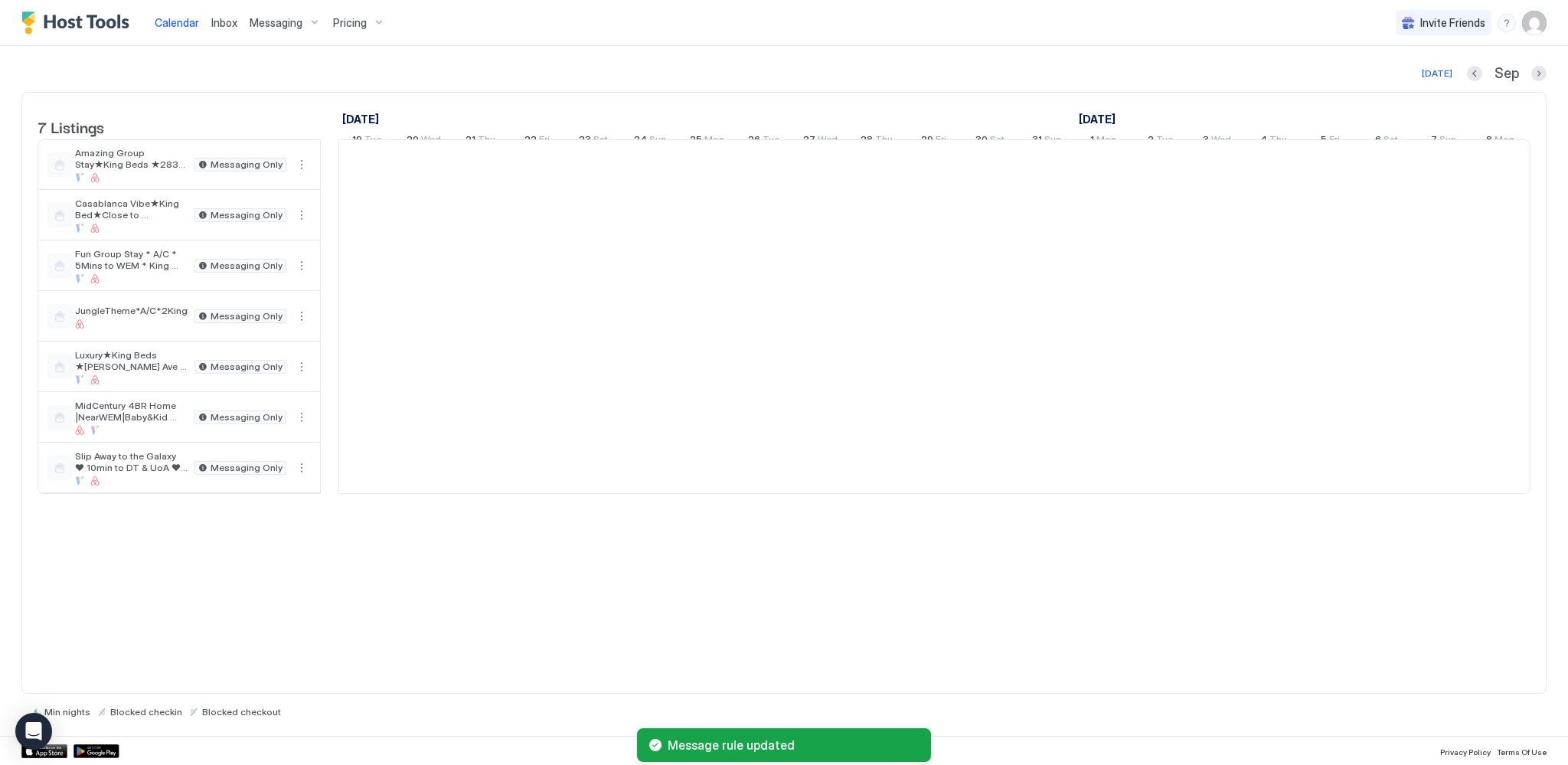
scroll to position [0, 851]
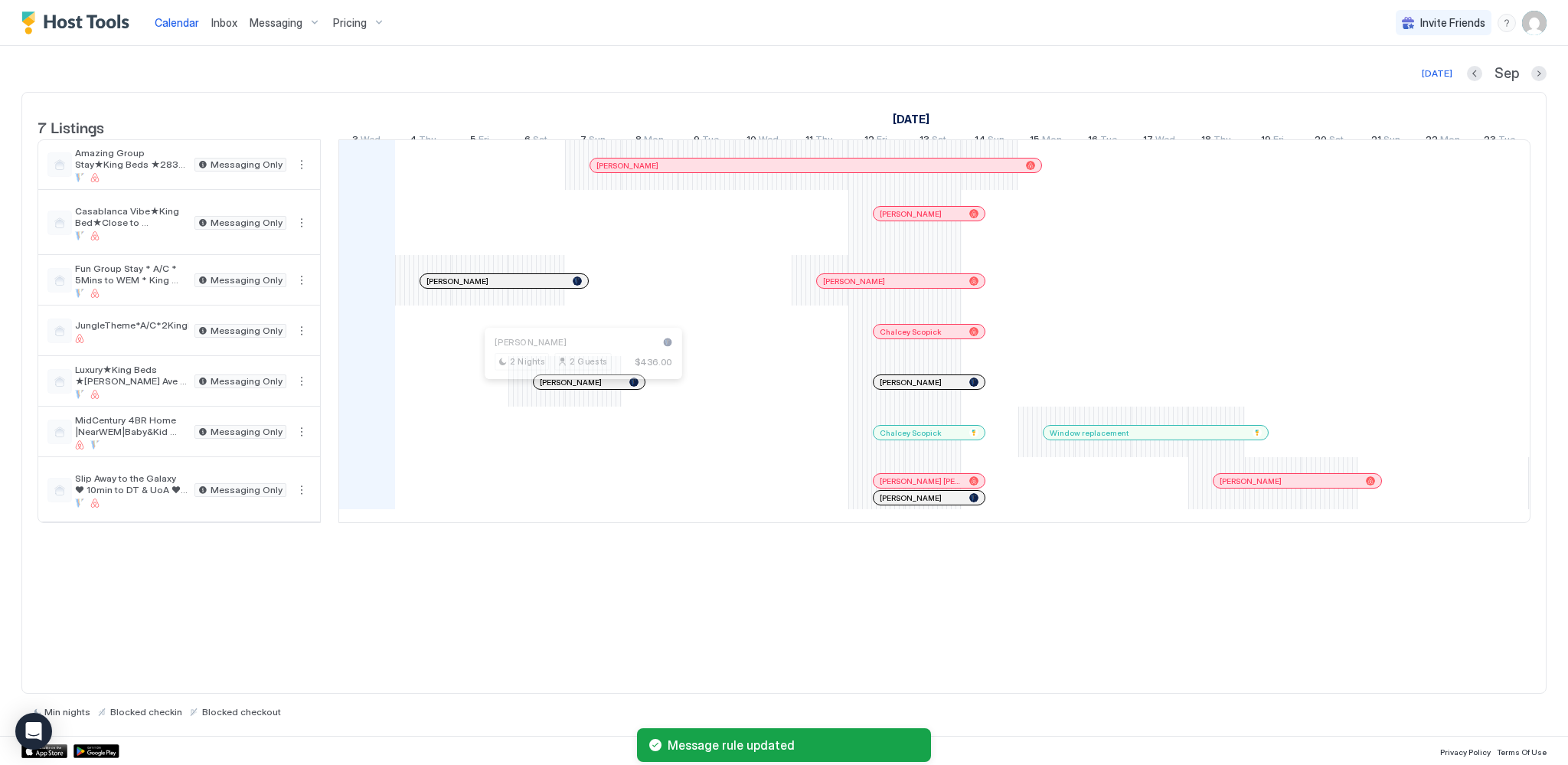
click at [577, 389] on div at bounding box center [577, 382] width 12 height 12
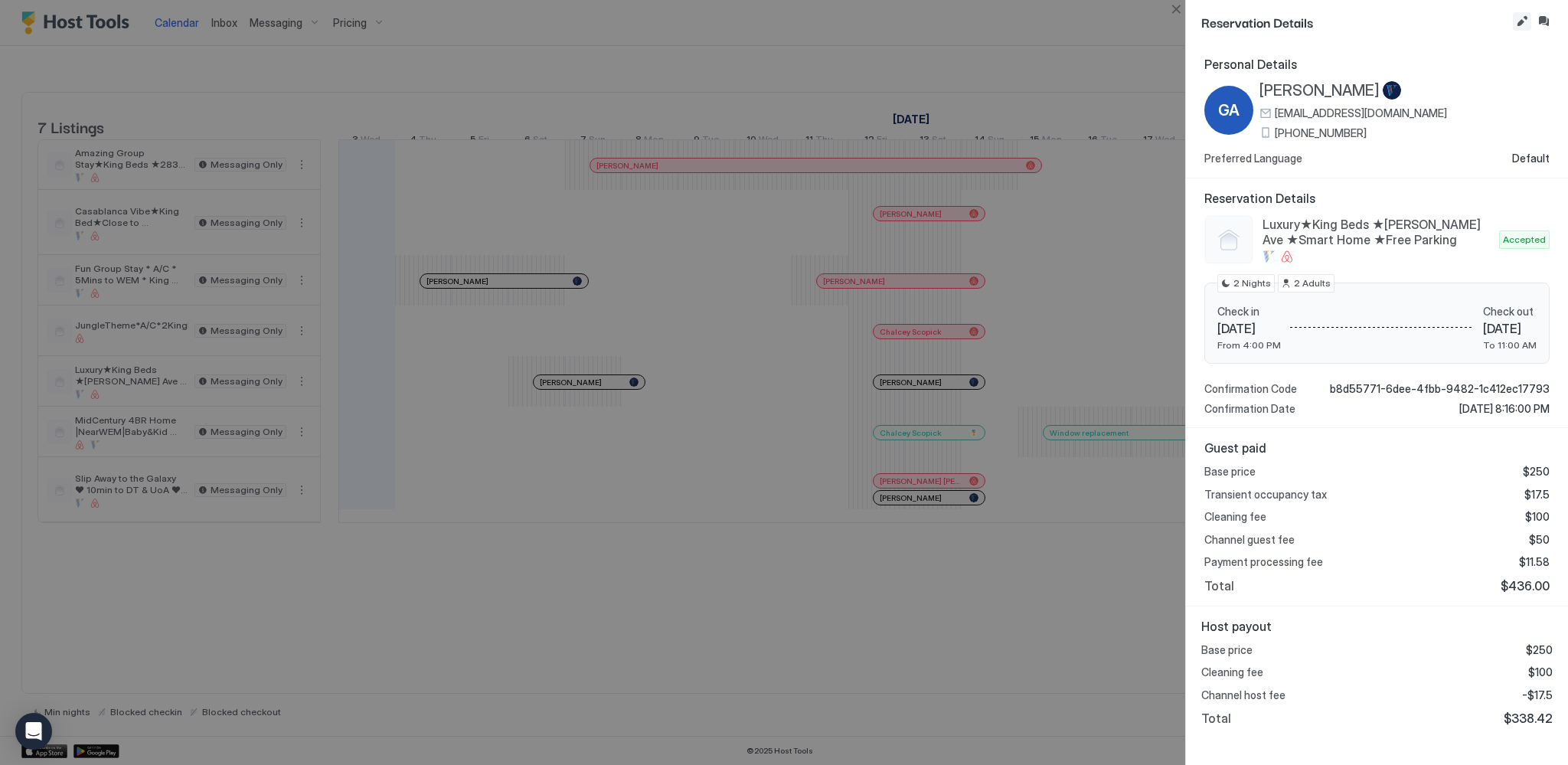
click at [1523, 23] on button "Edit reservation" at bounding box center [1522, 21] width 19 height 19
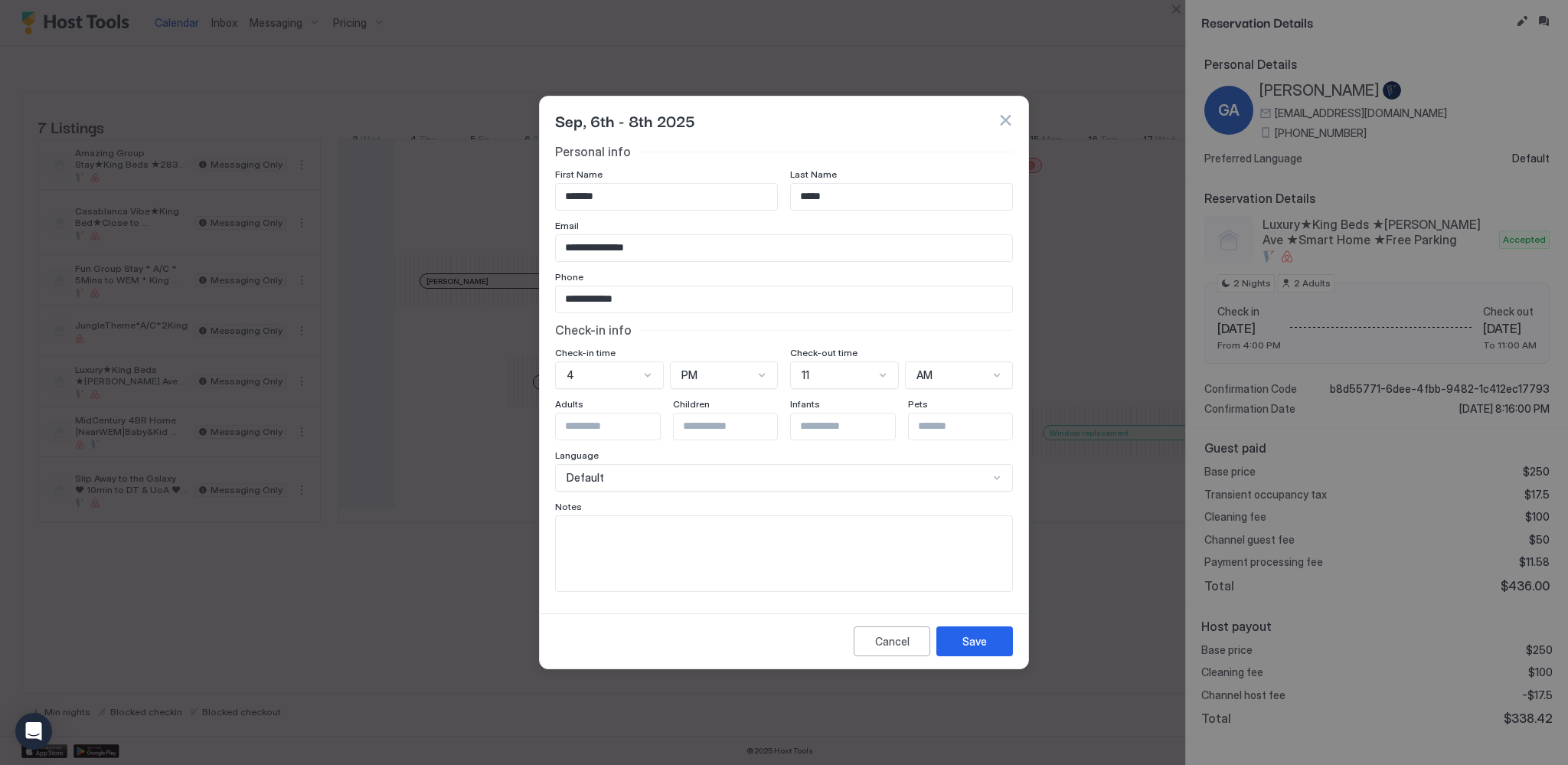
click at [1006, 128] on button "button" at bounding box center [1005, 120] width 15 height 15
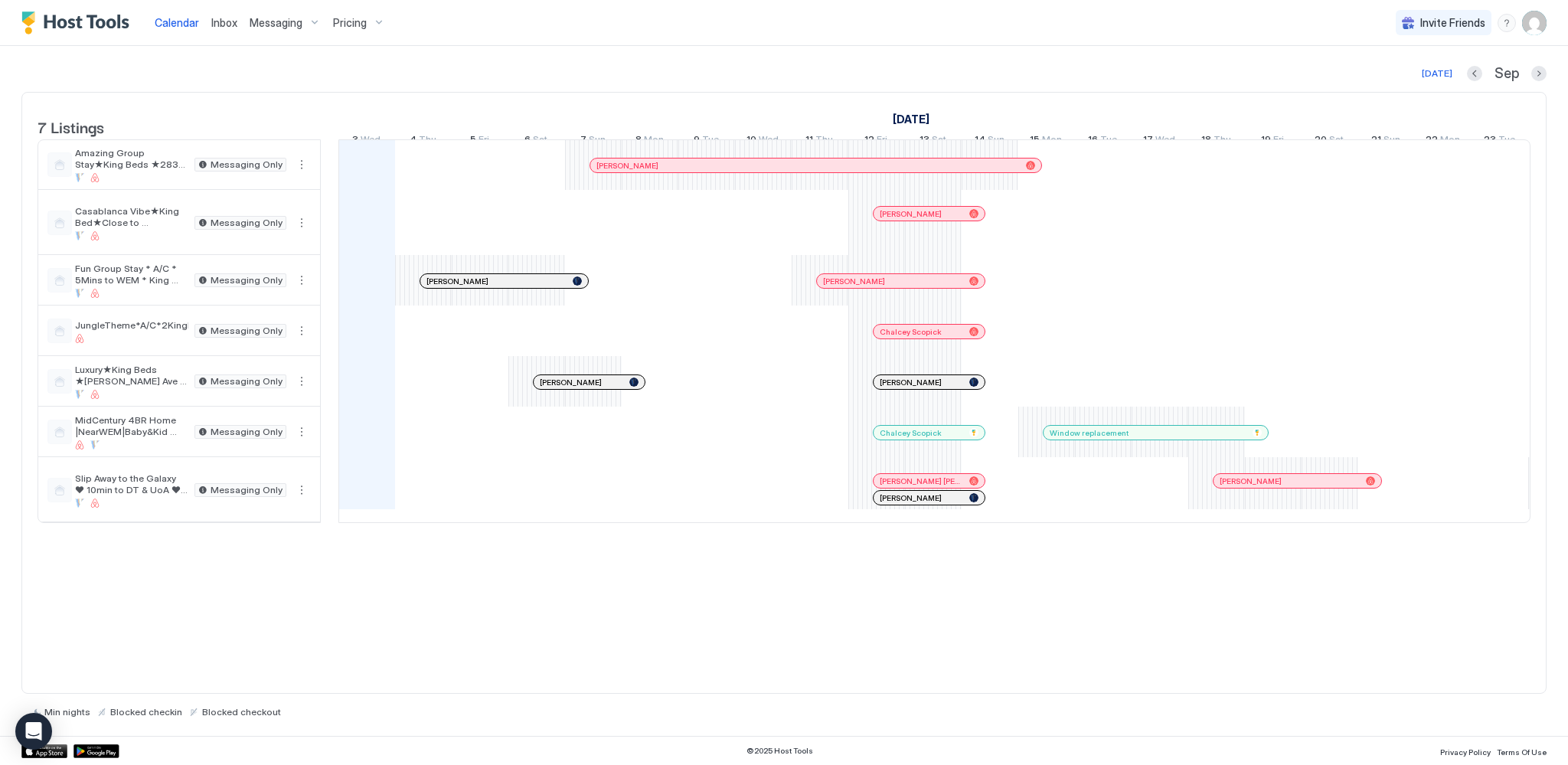
click at [563, 389] on div at bounding box center [563, 382] width 12 height 12
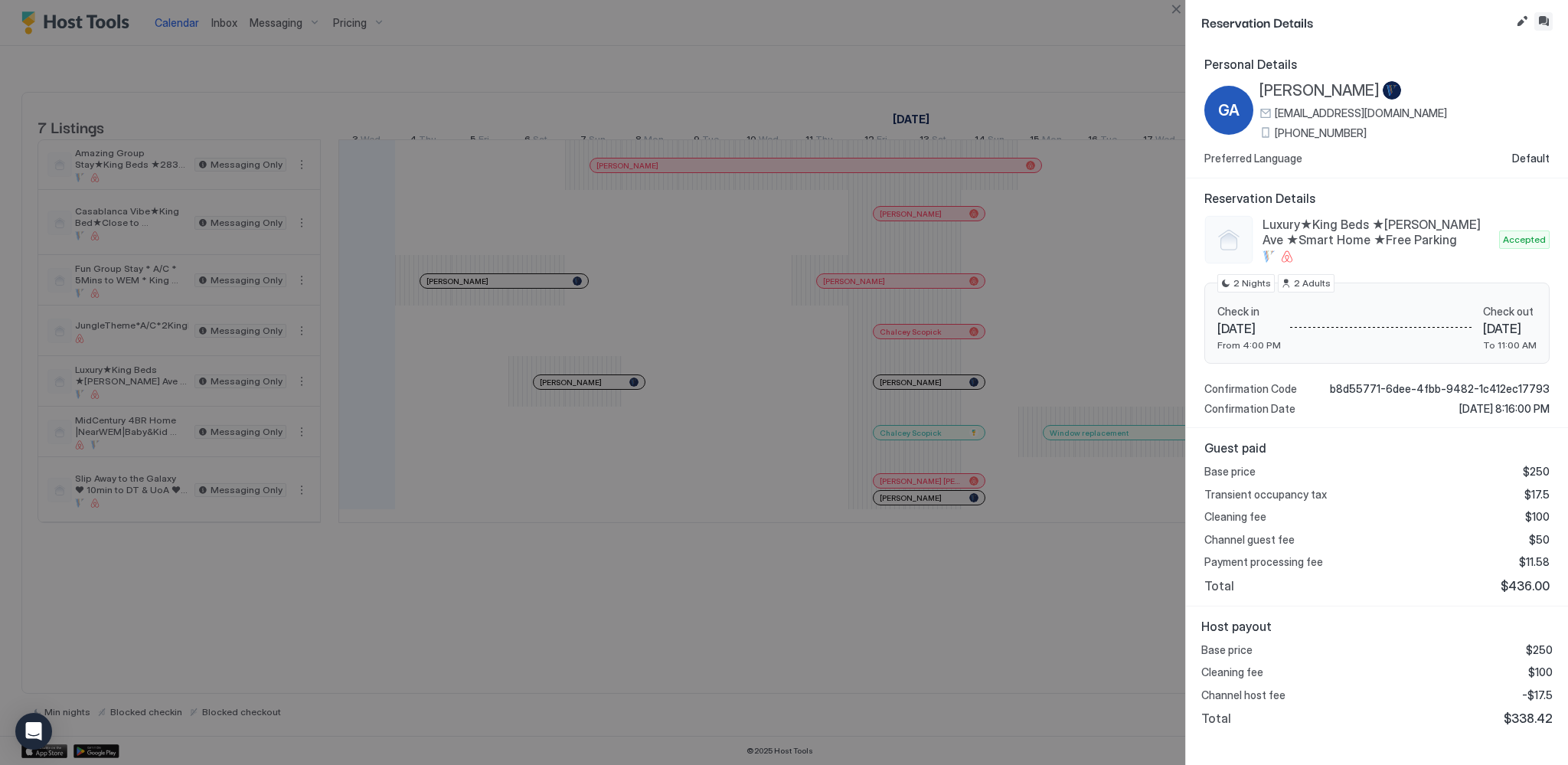
click at [1548, 23] on button "Inbox" at bounding box center [1544, 21] width 19 height 19
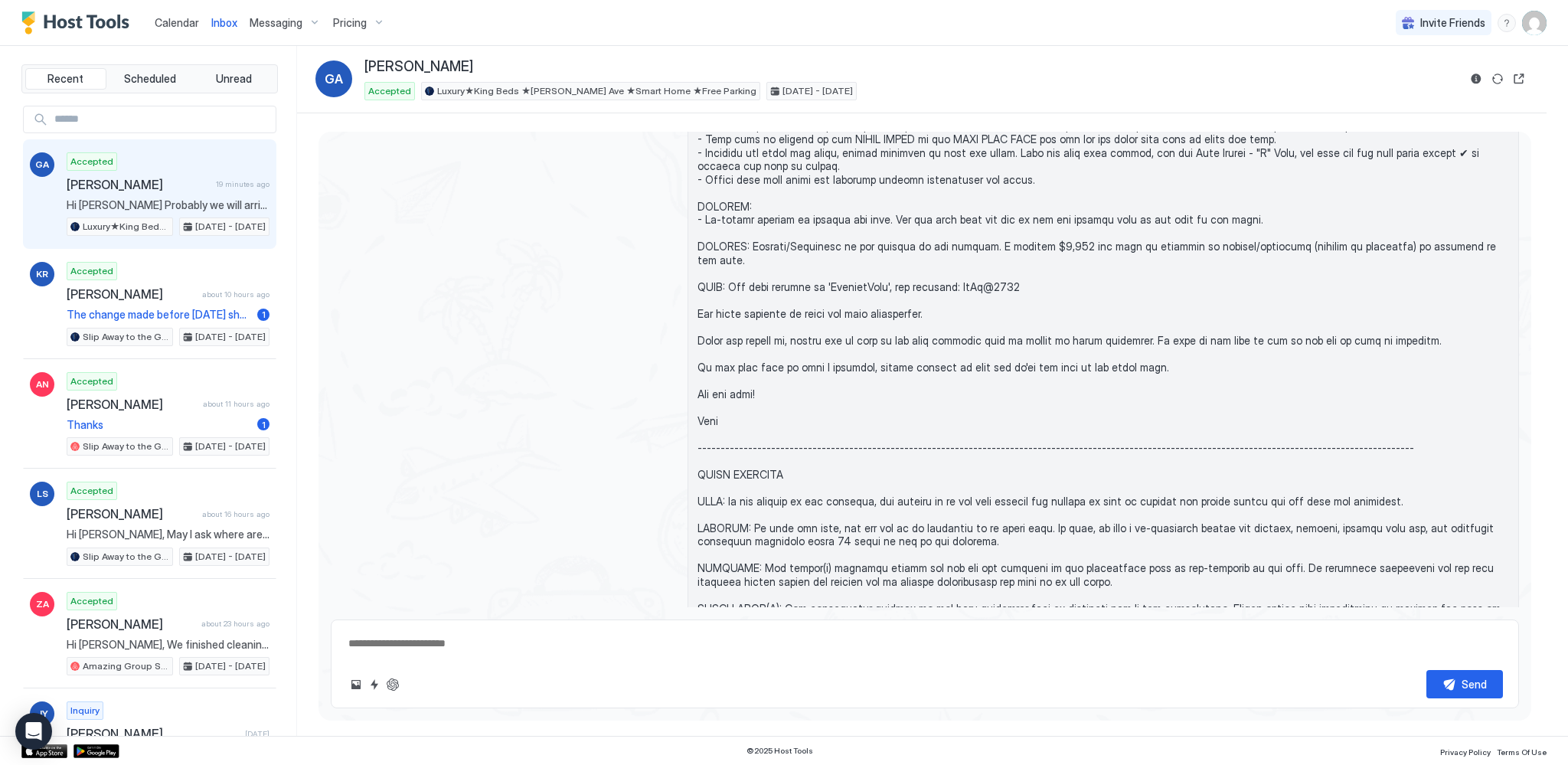
scroll to position [665, 0]
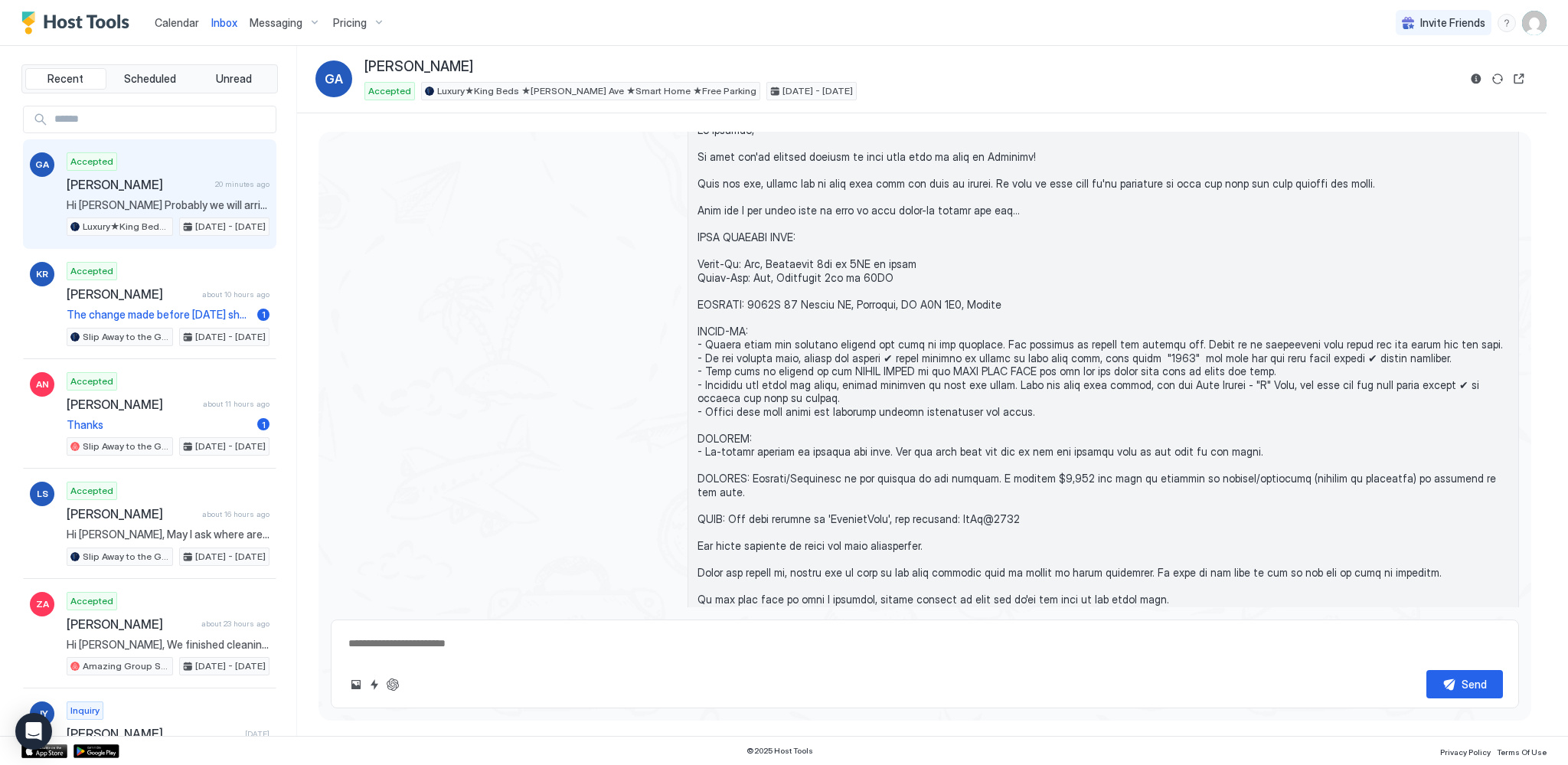
click at [159, 25] on span "Calendar" at bounding box center [177, 22] width 45 height 13
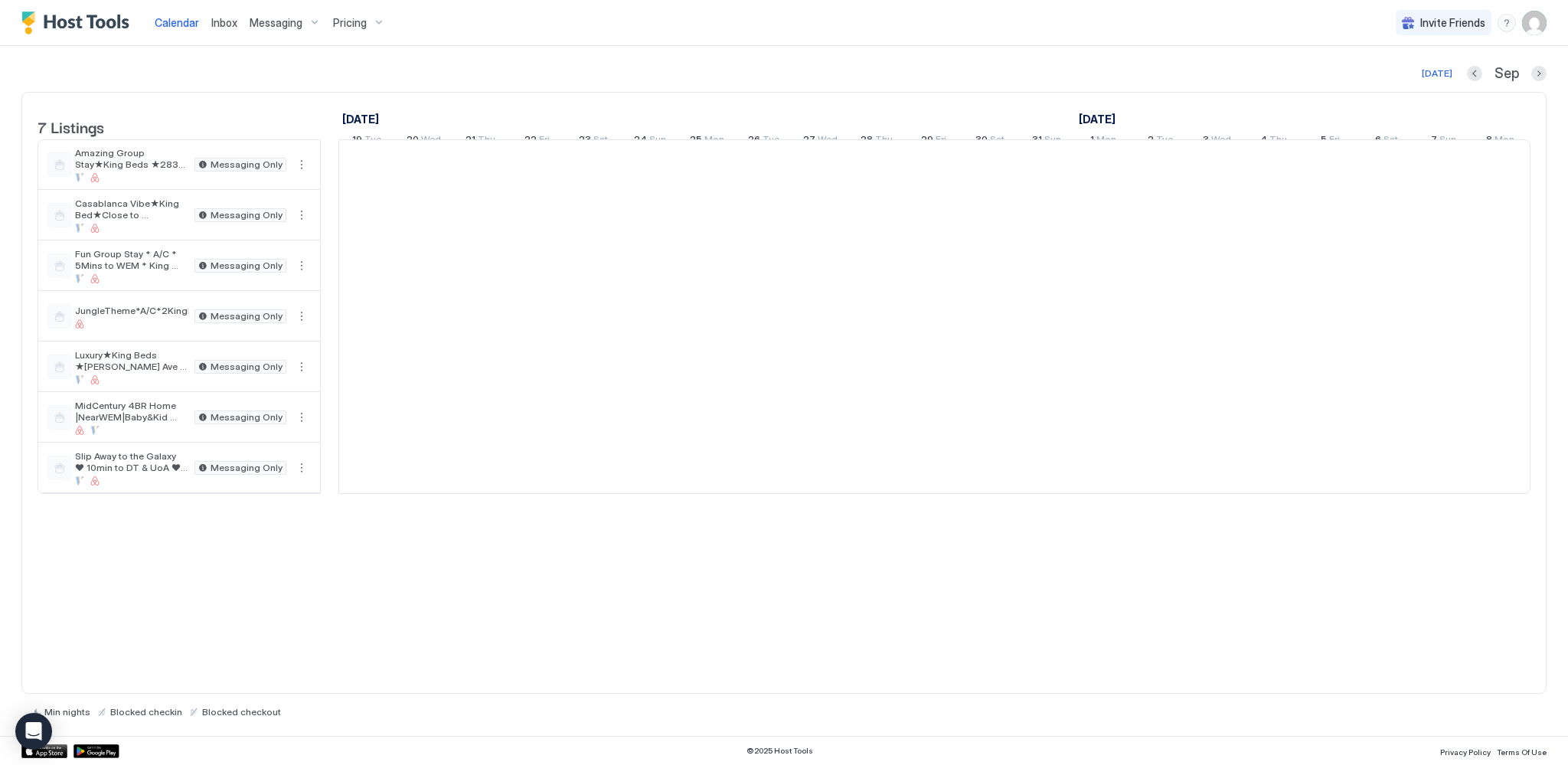
scroll to position [0, 851]
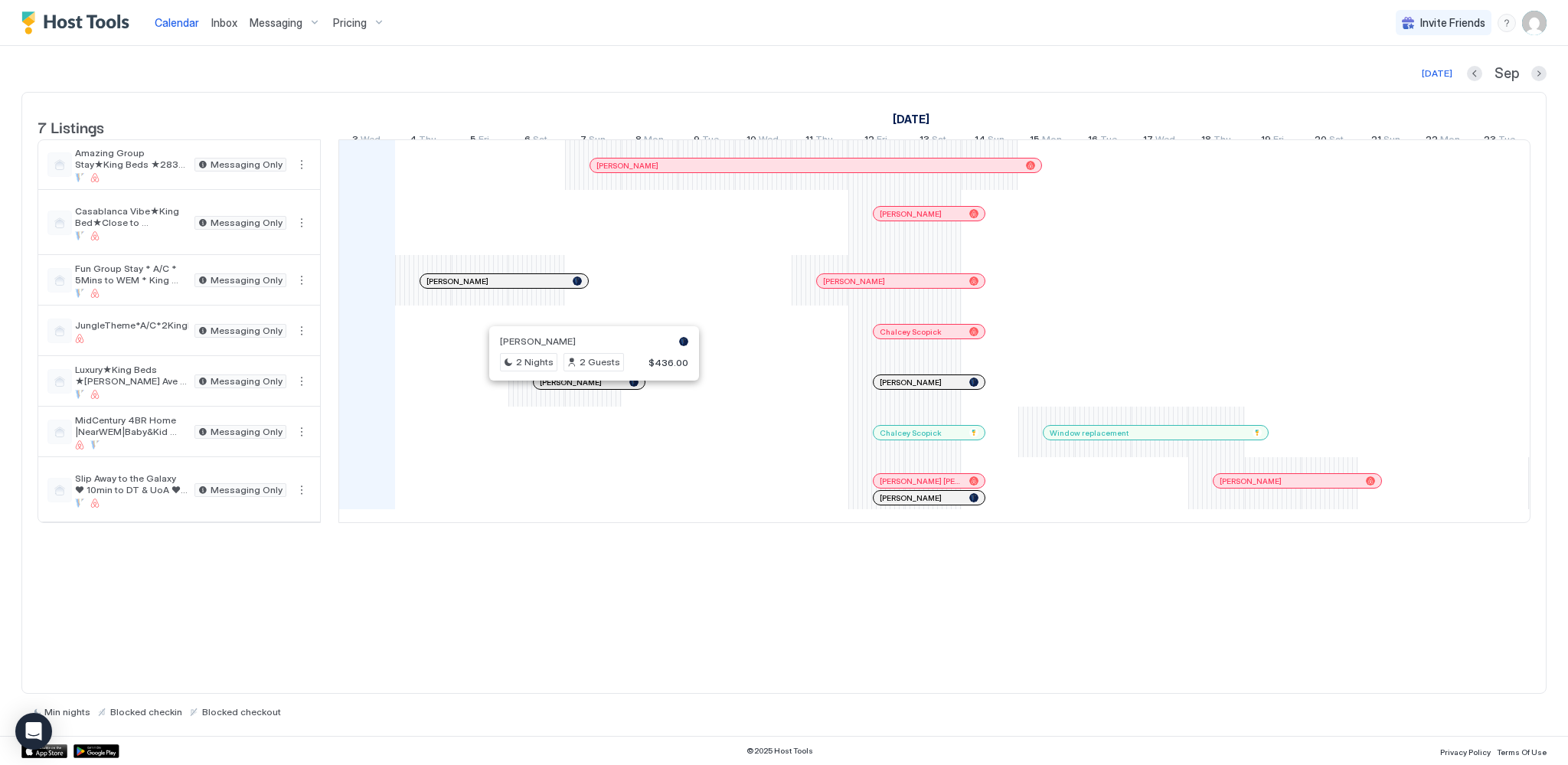
click at [588, 389] on div at bounding box center [588, 382] width 12 height 12
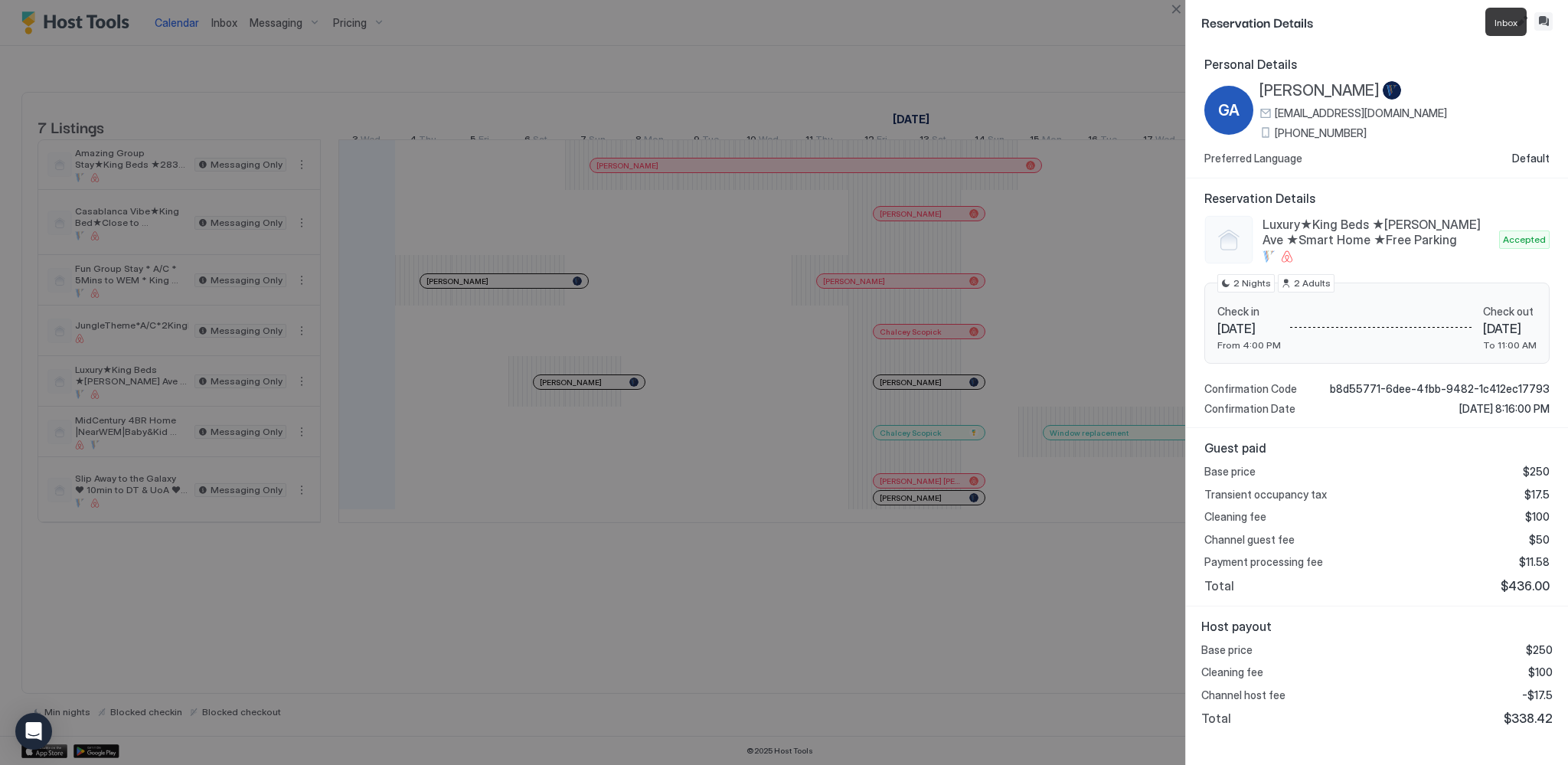
click at [1546, 19] on button "Inbox" at bounding box center [1544, 21] width 19 height 19
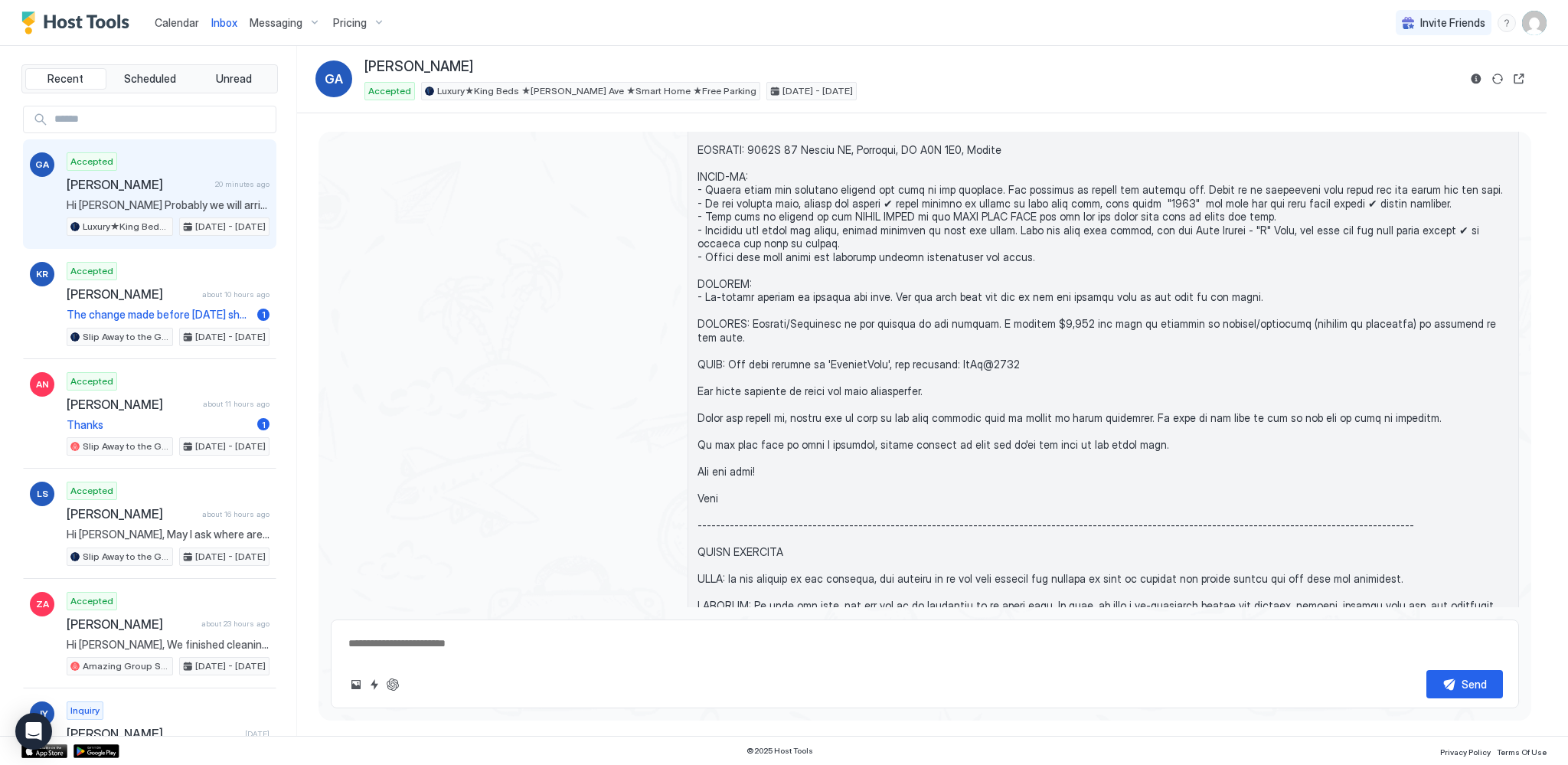
scroll to position [512, 0]
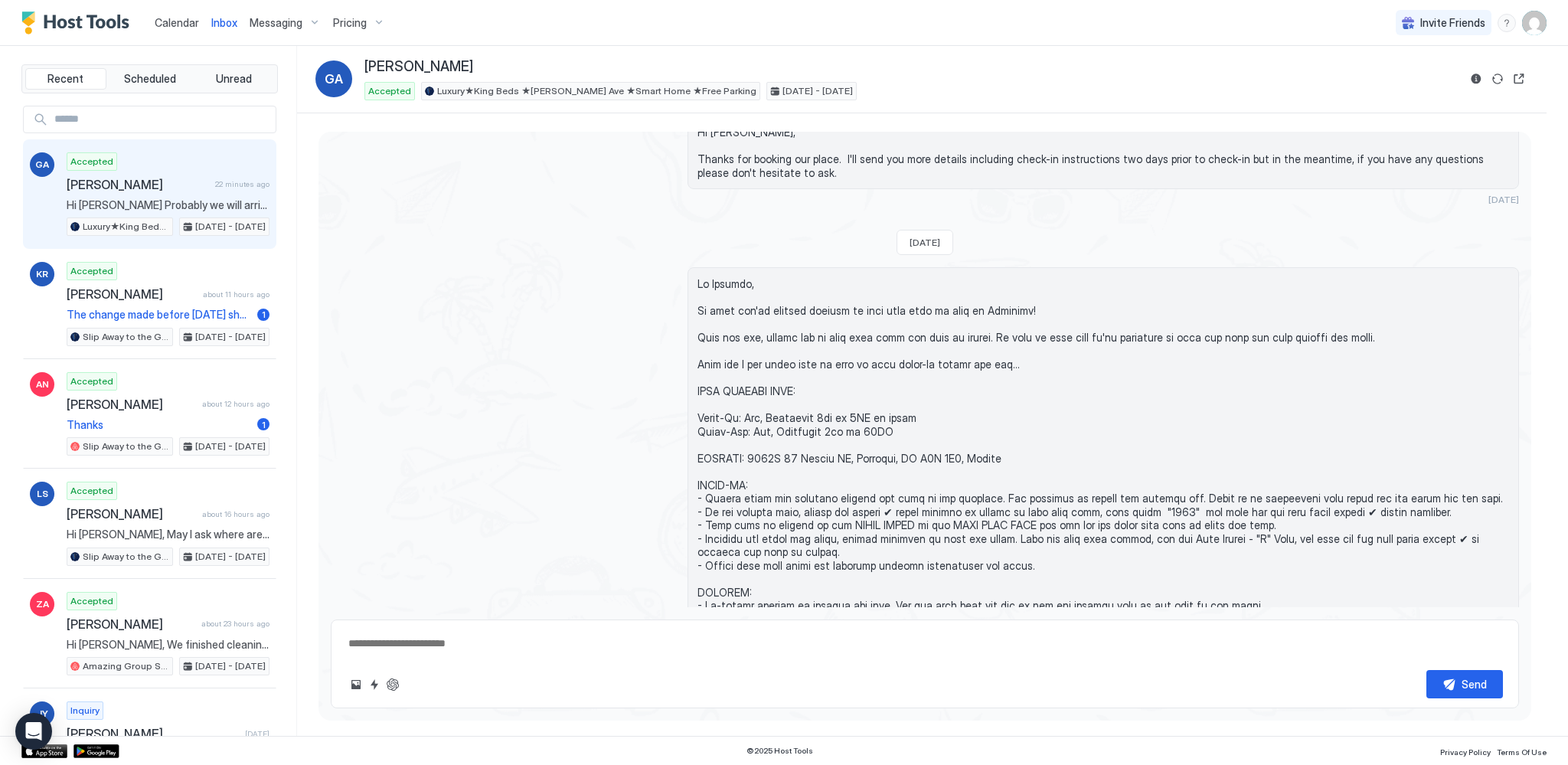
click at [180, 23] on span "Calendar" at bounding box center [177, 22] width 45 height 13
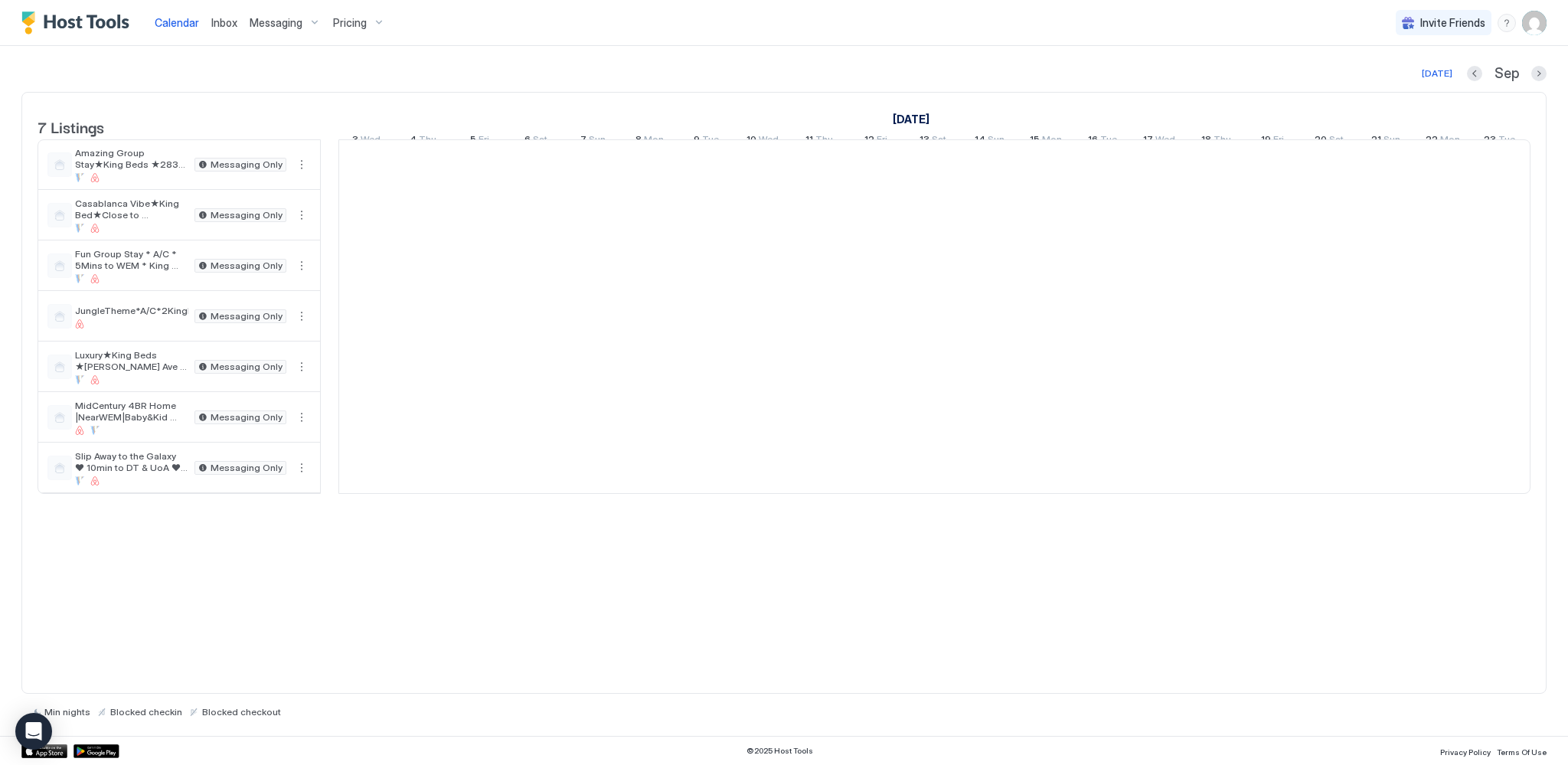
scroll to position [0, 851]
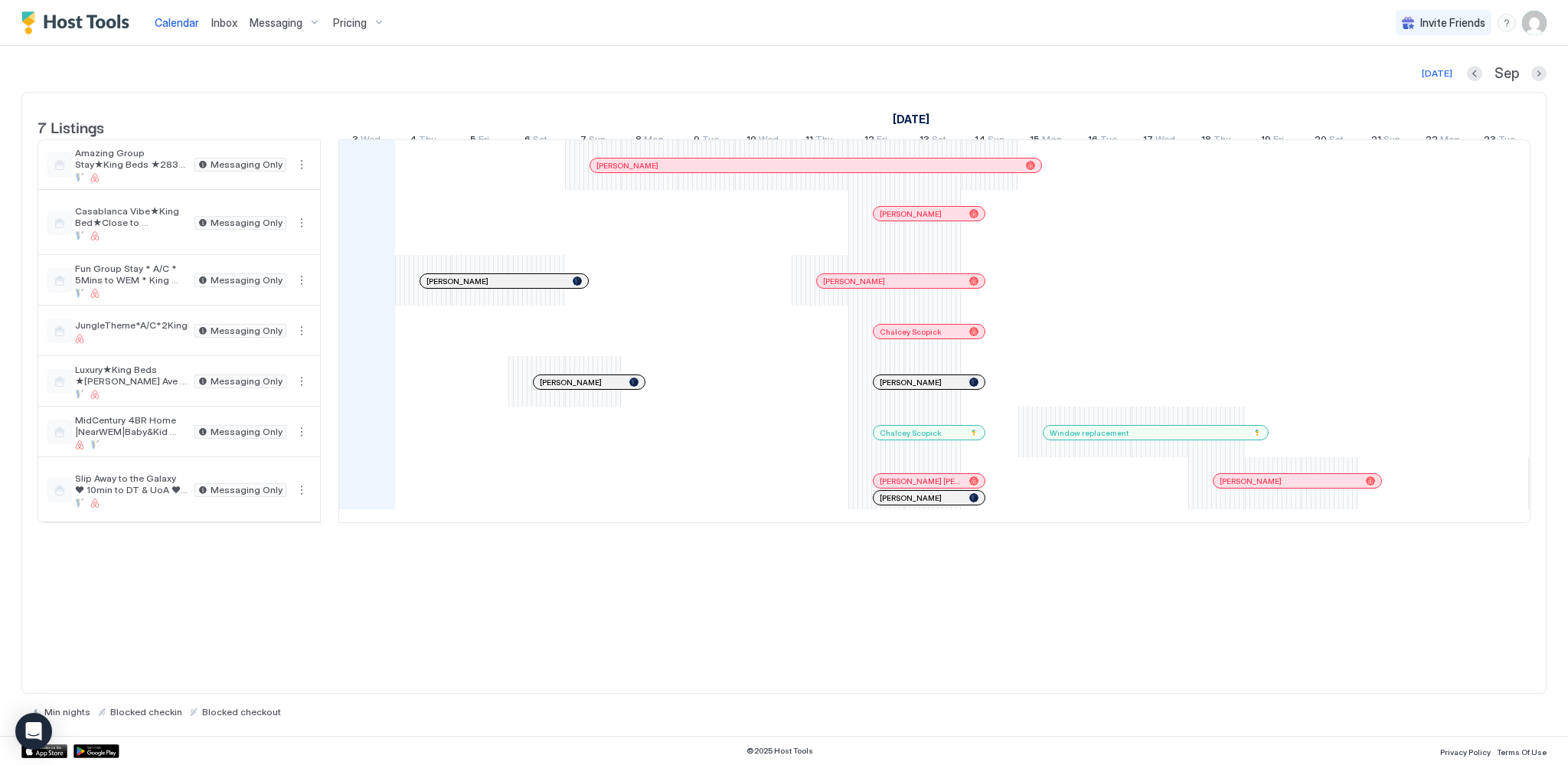
click at [698, 172] on div at bounding box center [698, 165] width 12 height 12
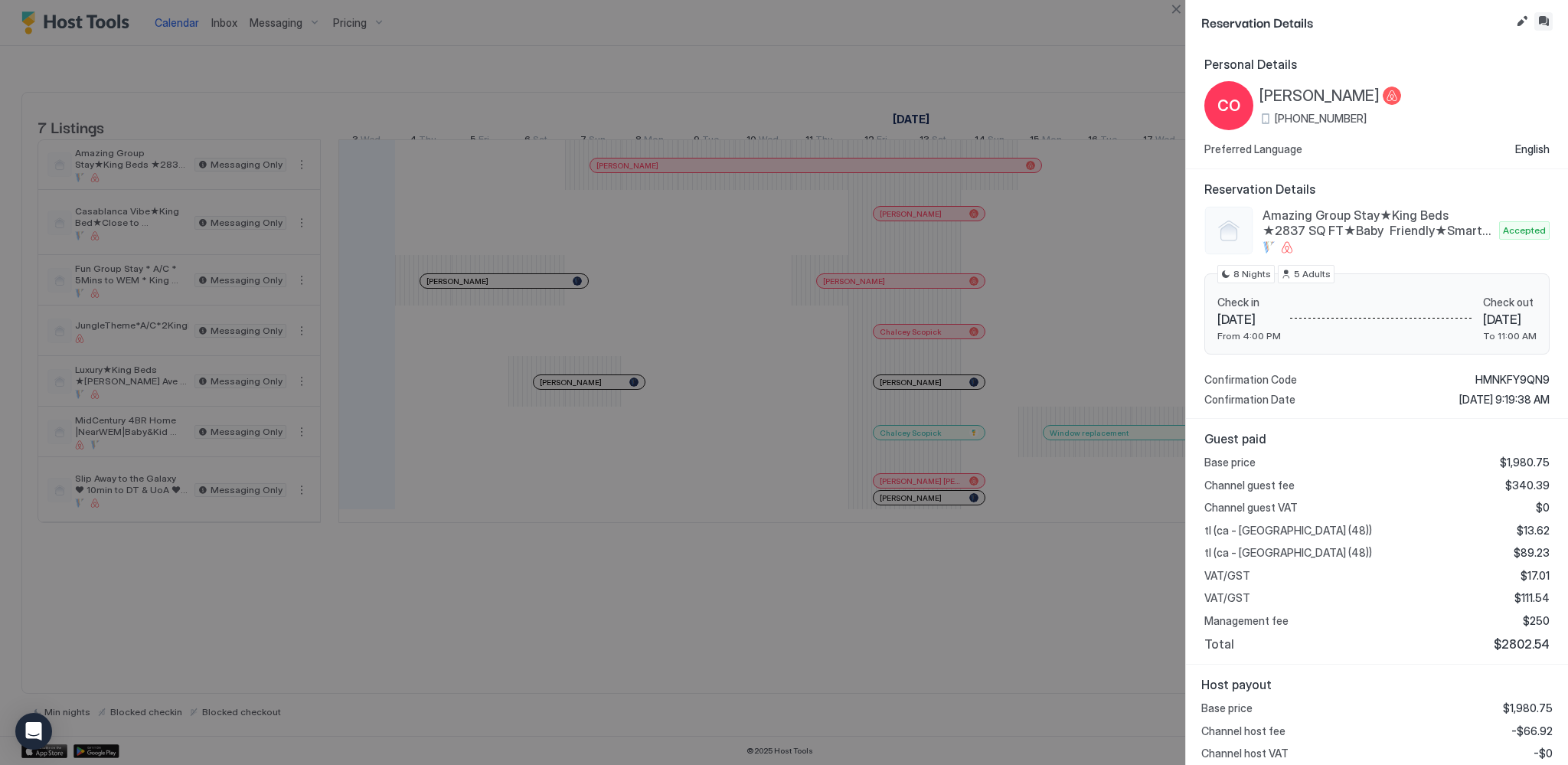
click at [1545, 20] on button "Inbox" at bounding box center [1544, 21] width 19 height 19
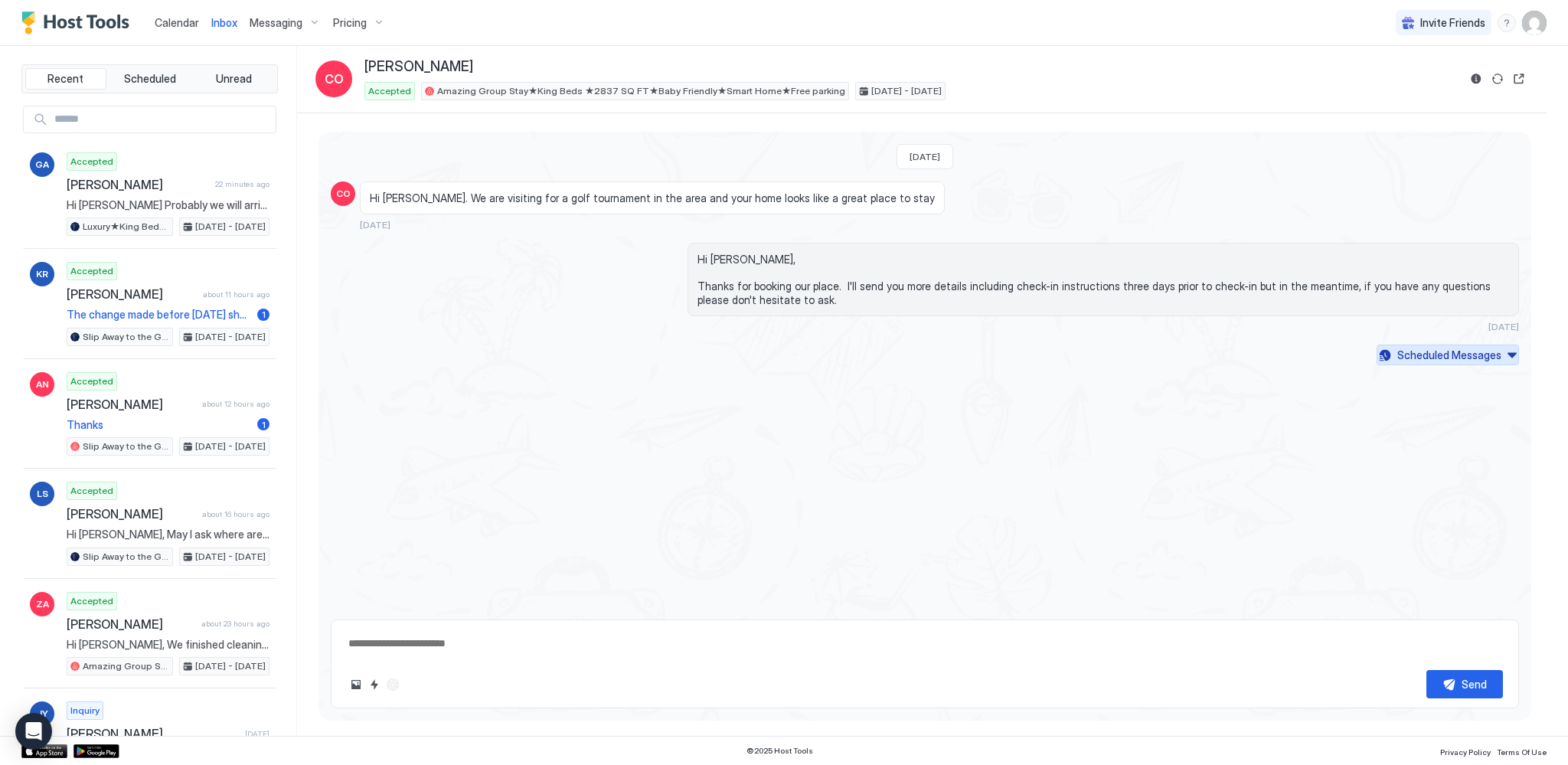
click at [1446, 360] on div "Scheduled Messages" at bounding box center [1448, 354] width 104 height 16
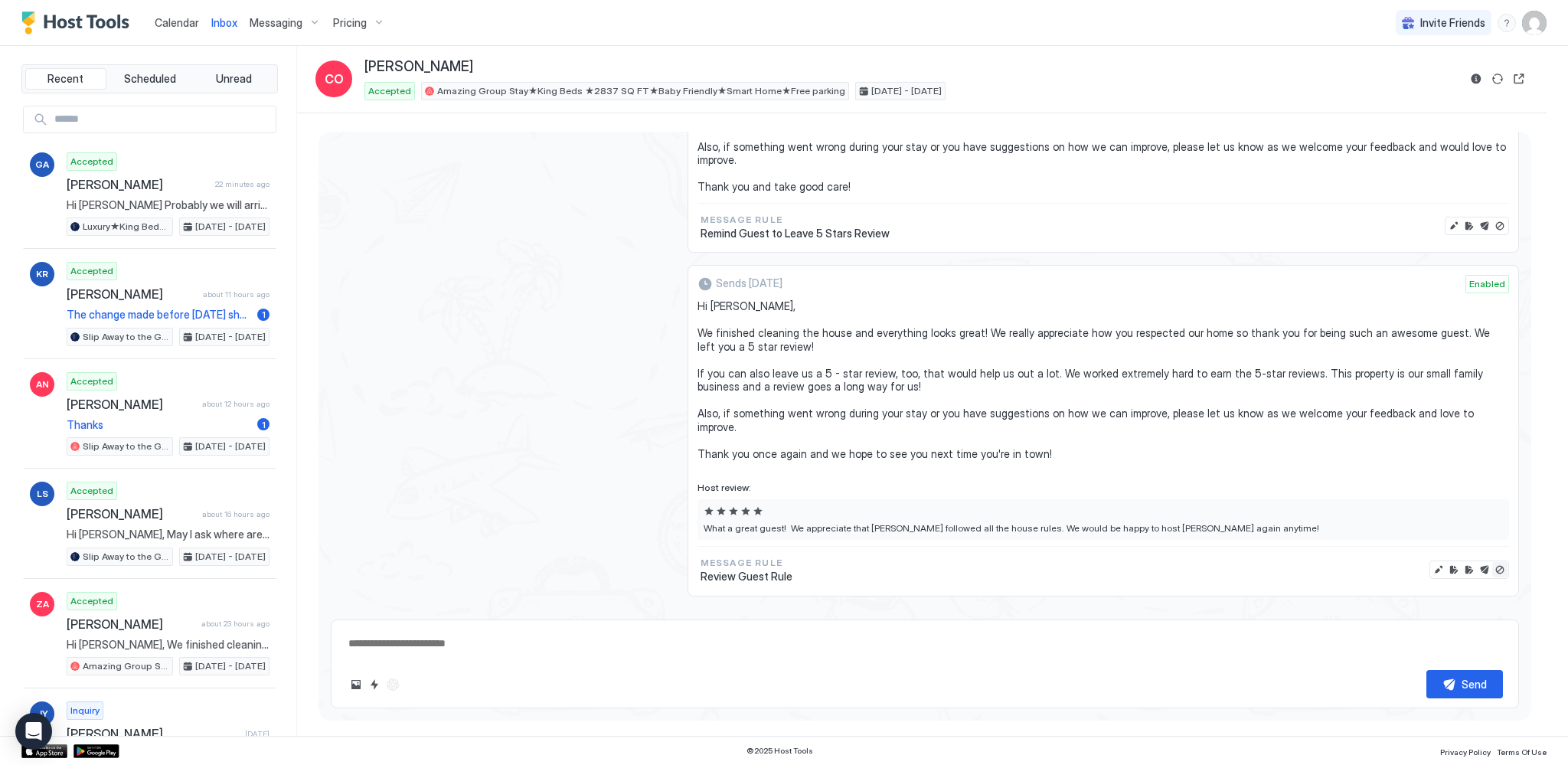
click at [1492, 562] on button "Disable message & review" at bounding box center [1500, 570] width 15 height 15
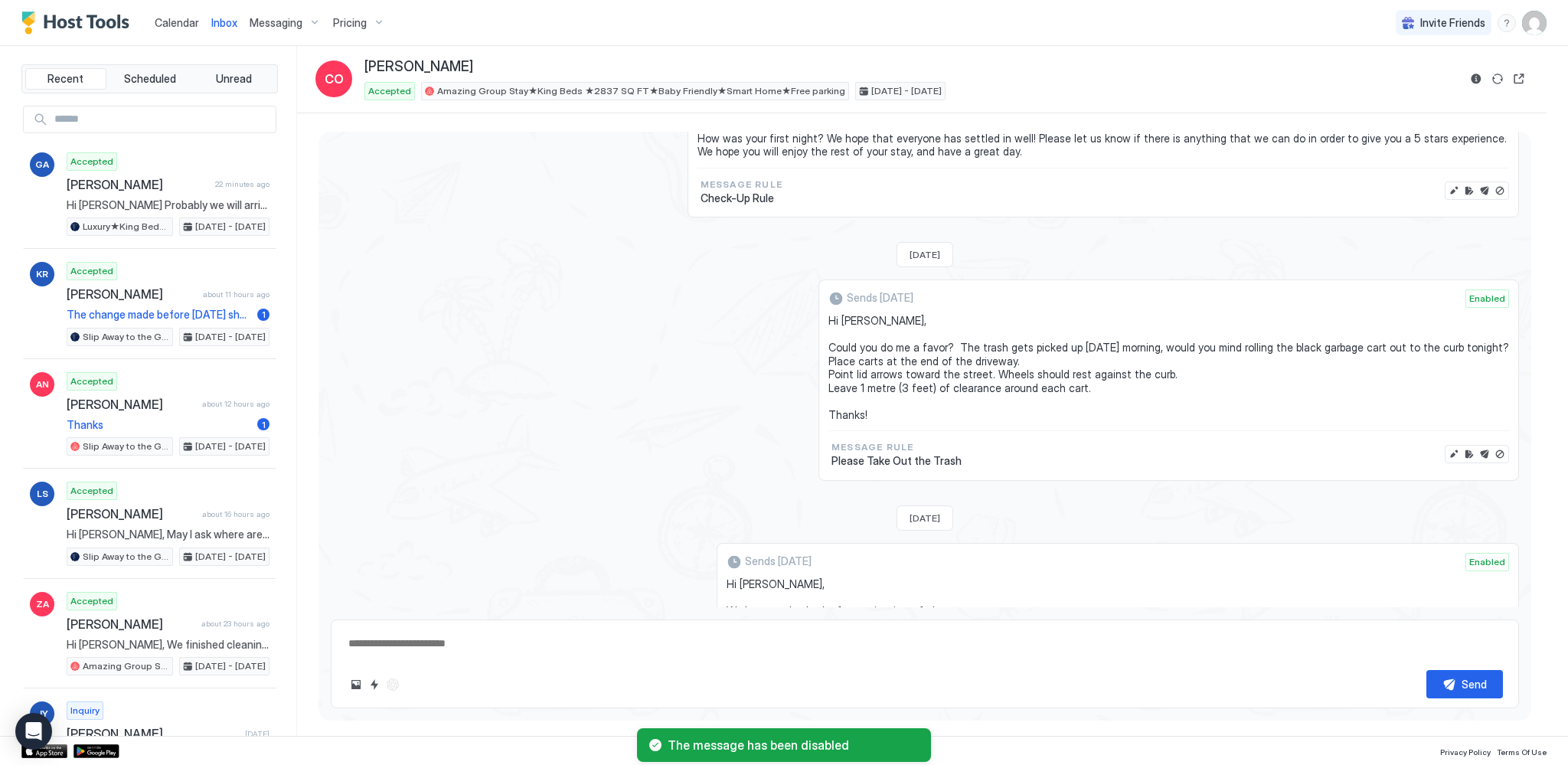
scroll to position [1310, 0]
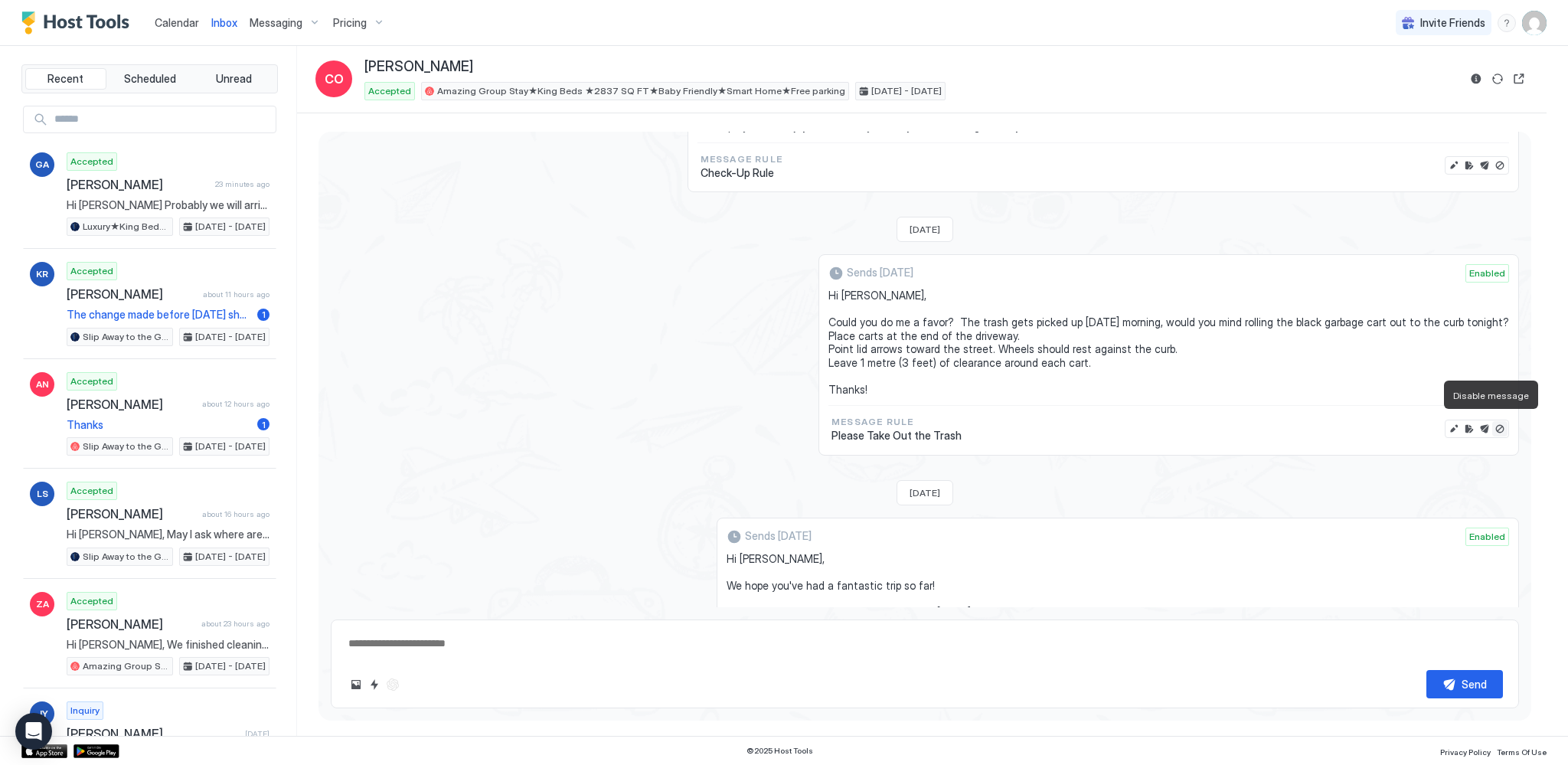
click at [1492, 429] on button "Disable message" at bounding box center [1500, 429] width 15 height 15
type textarea "*"
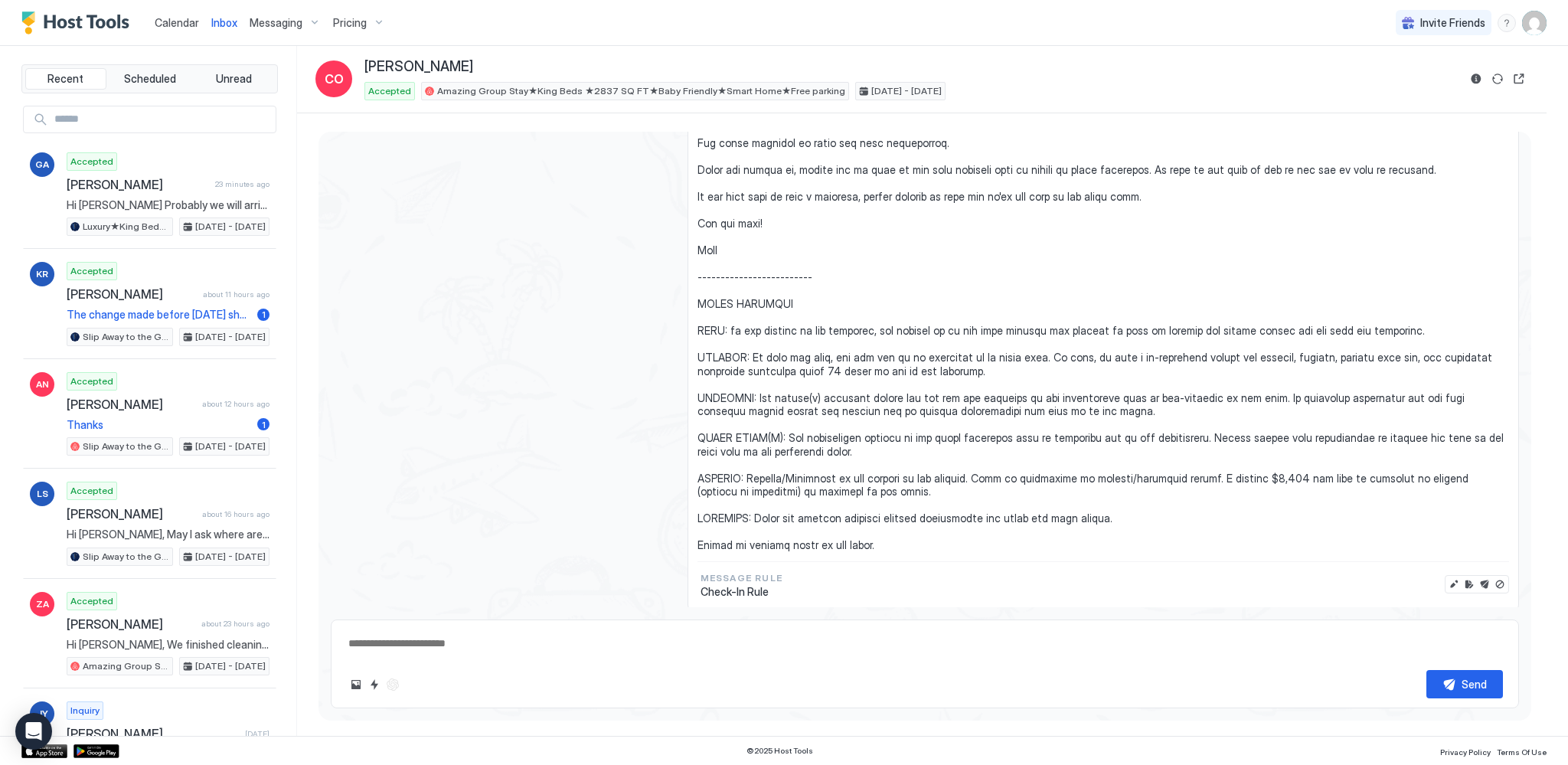
scroll to position [848, 0]
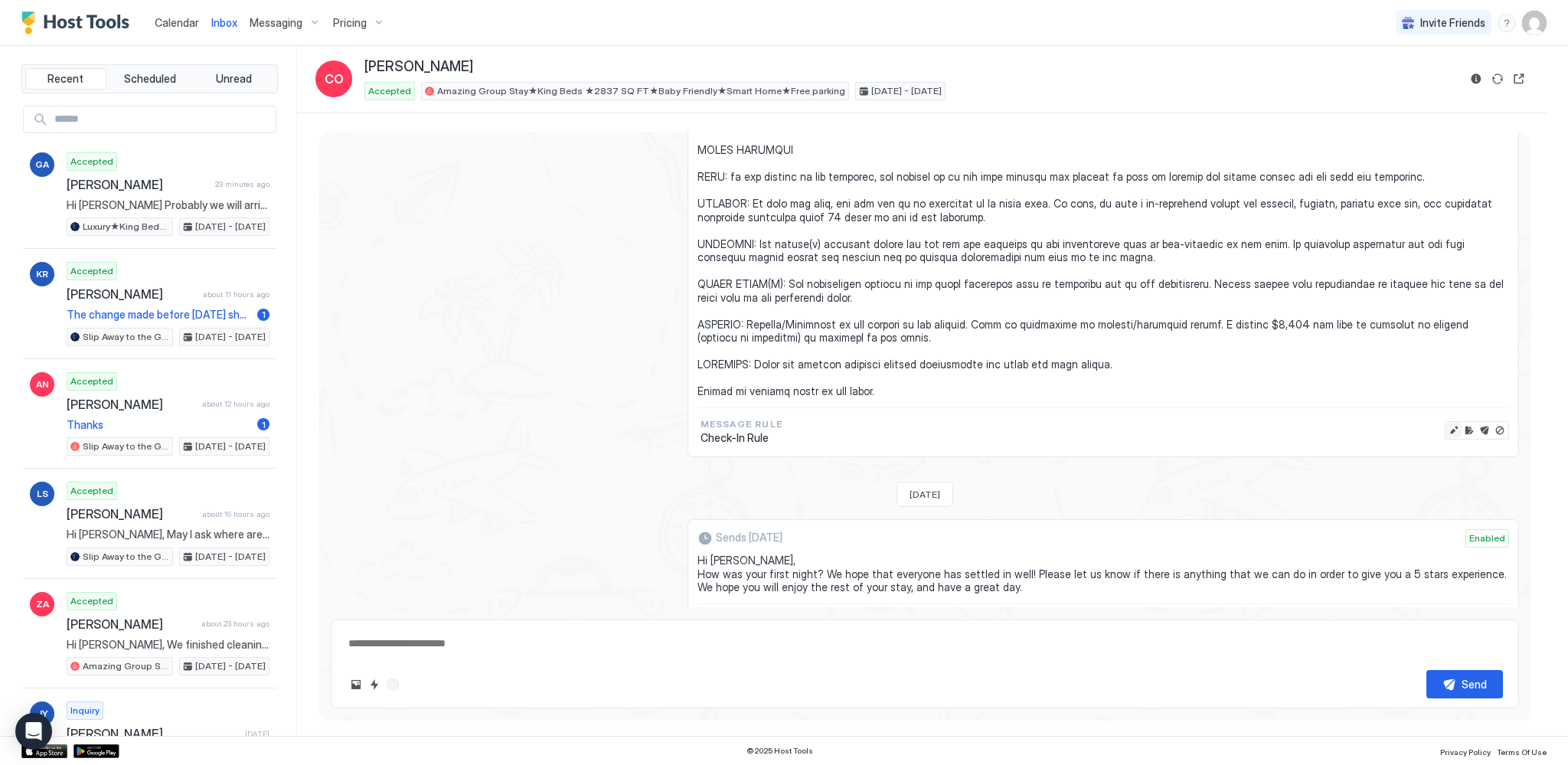
click at [1447, 428] on button "Edit message" at bounding box center [1454, 431] width 15 height 15
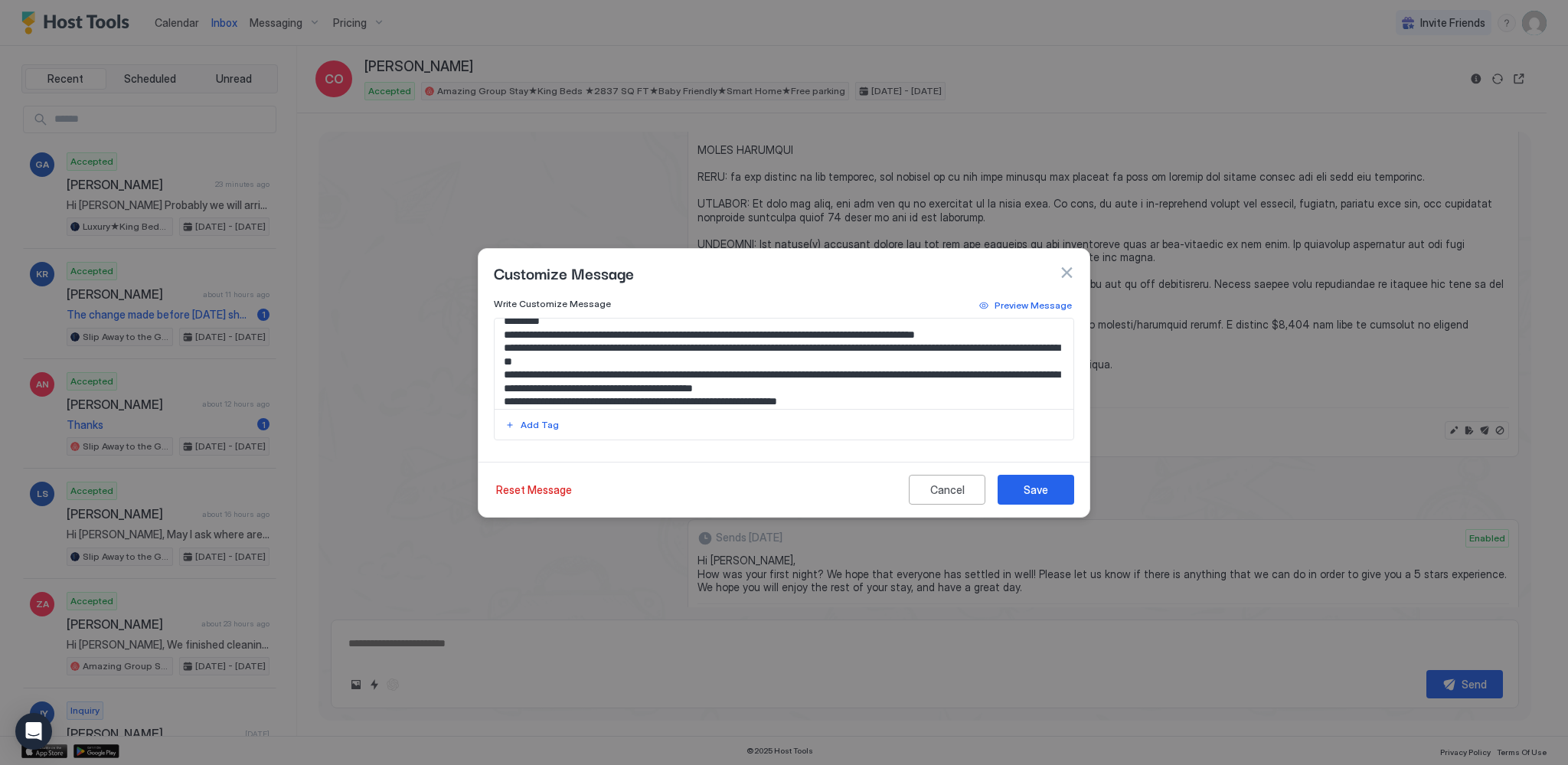
scroll to position [232, 0]
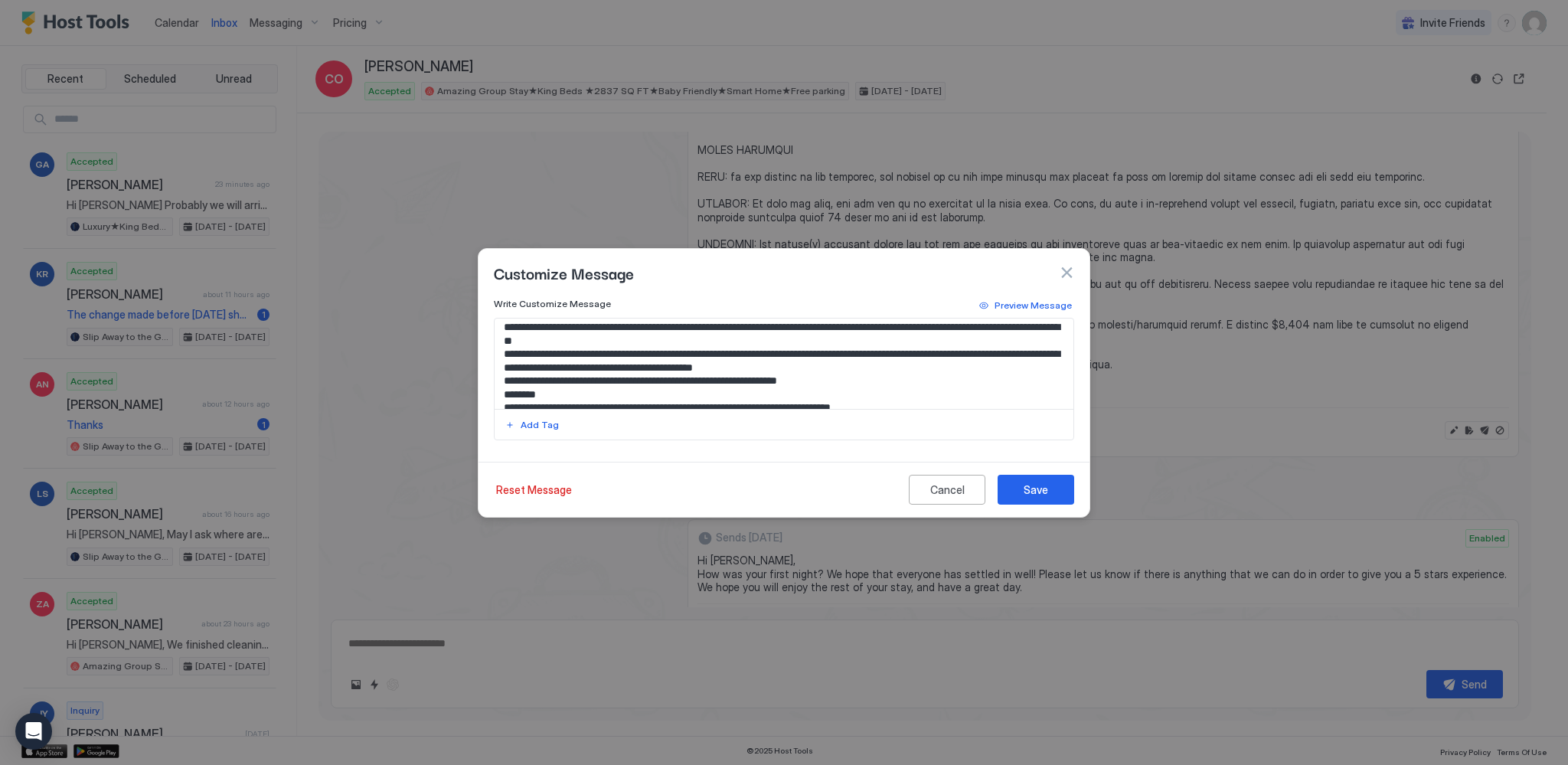
click at [902, 340] on textarea "Input Field" at bounding box center [784, 363] width 580 height 91
type textarea "**********"
click at [1052, 496] on button "Save" at bounding box center [1036, 489] width 77 height 30
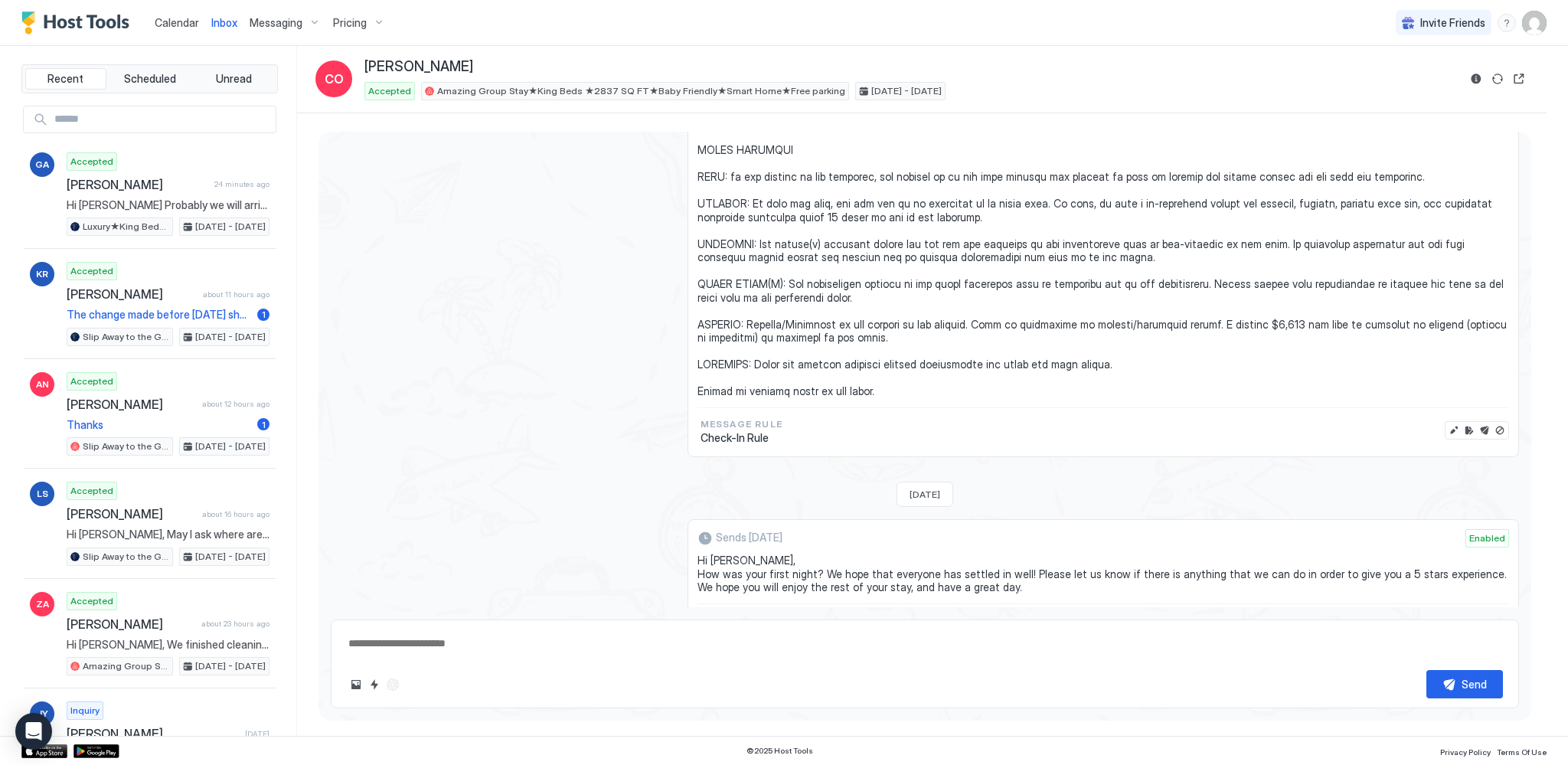
click at [175, 23] on span "Calendar" at bounding box center [177, 22] width 45 height 13
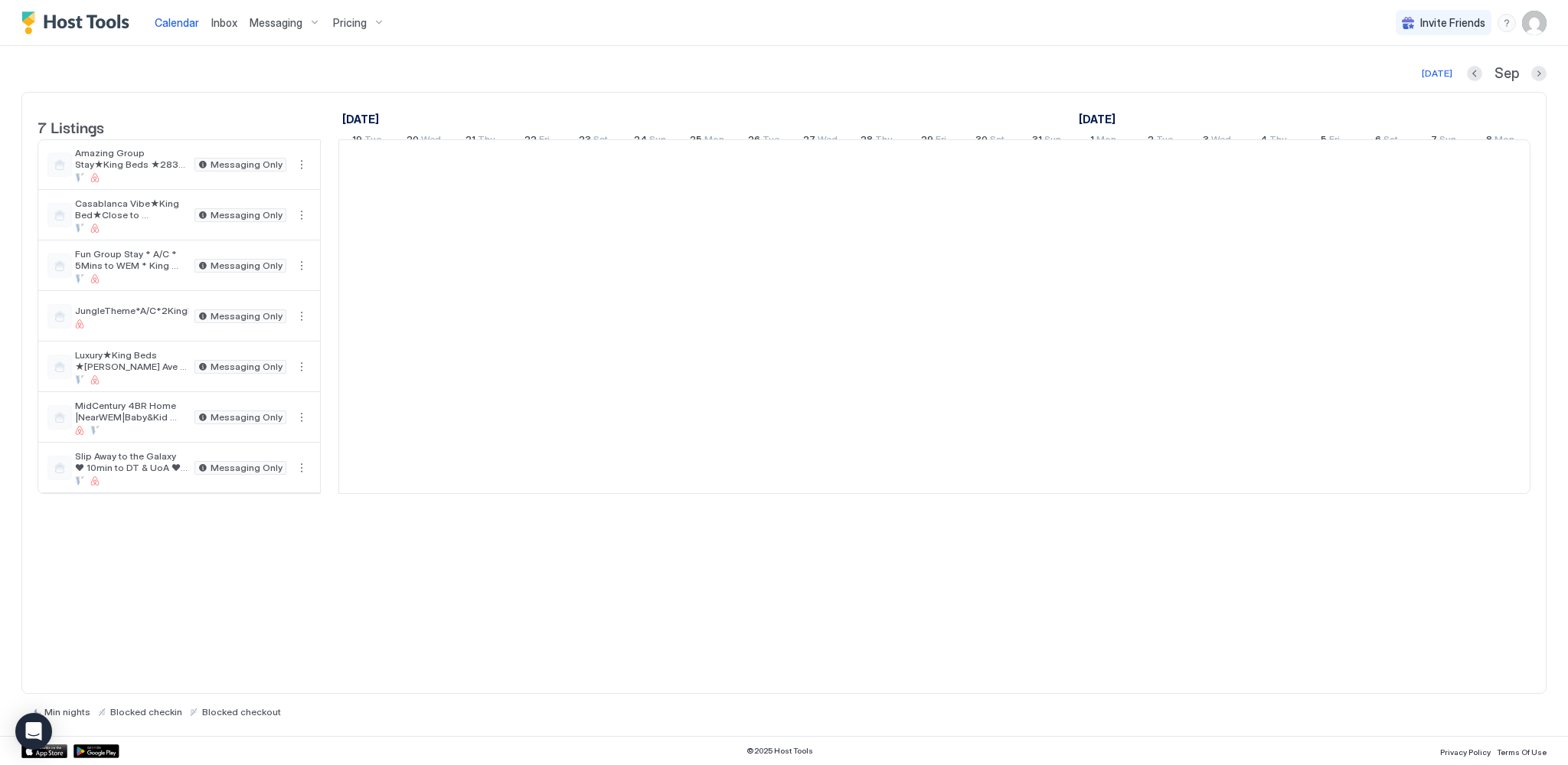
scroll to position [0, 851]
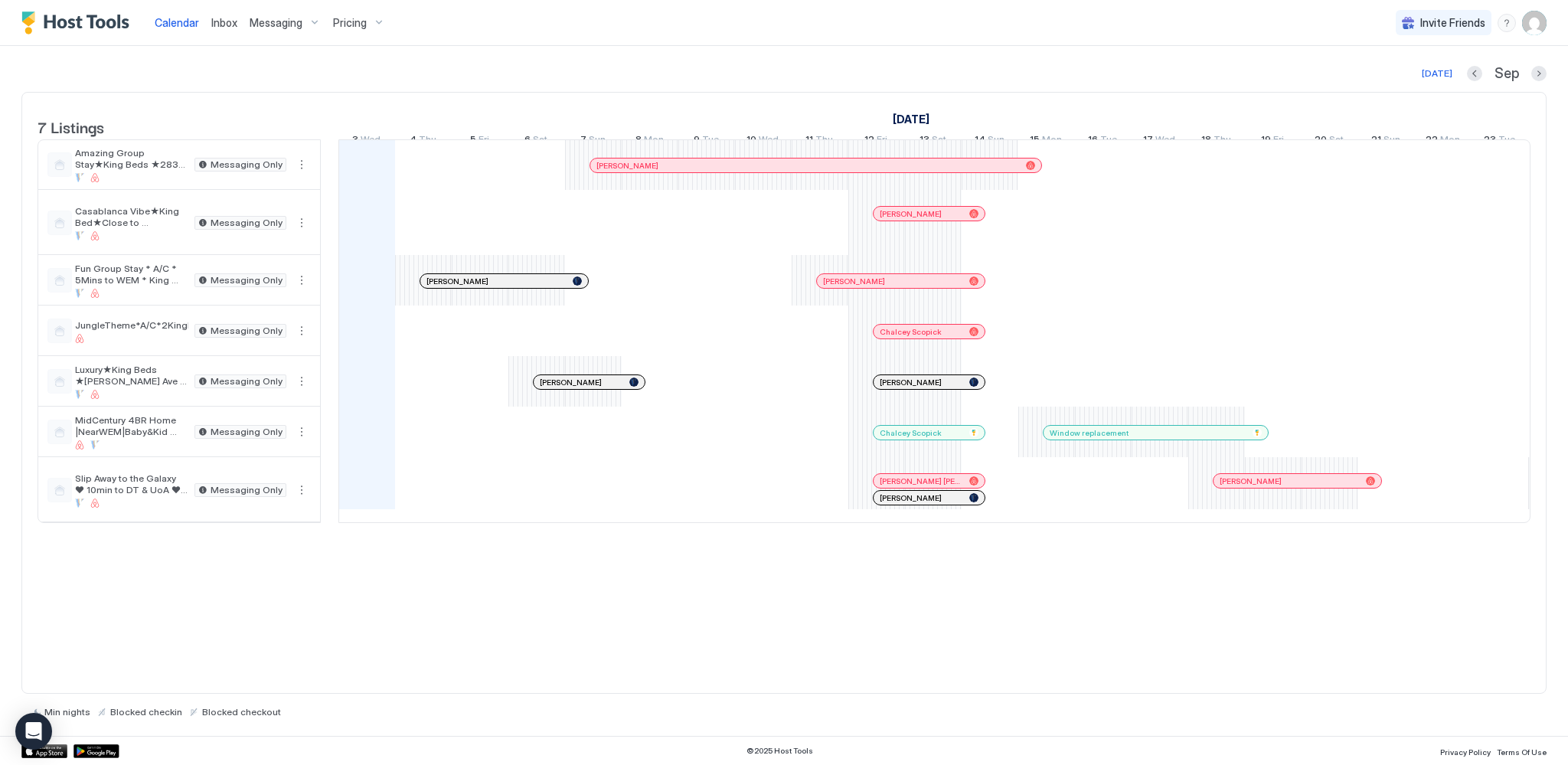
click at [491, 287] on div at bounding box center [491, 280] width 12 height 12
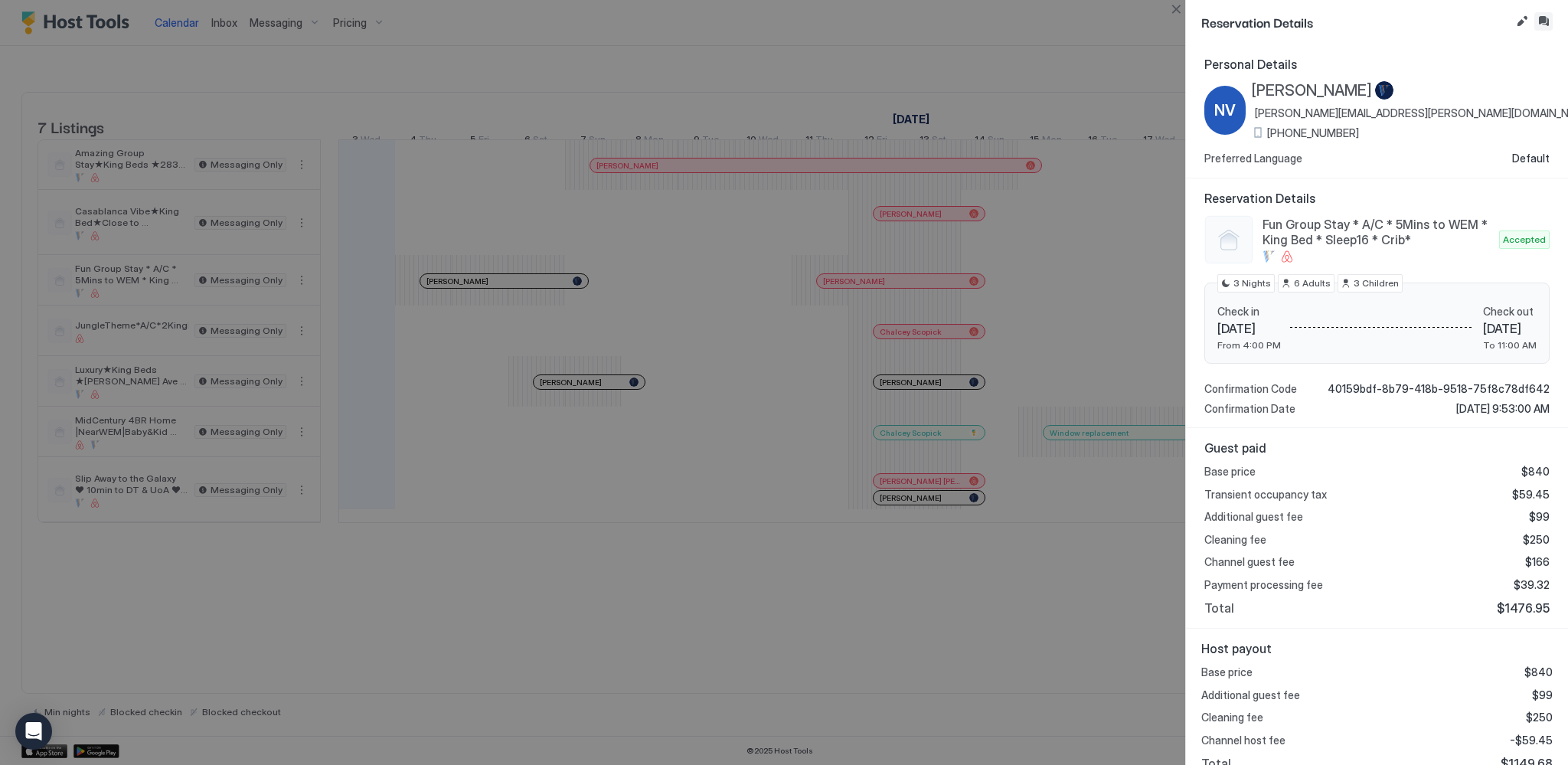
click at [1550, 23] on button "Inbox" at bounding box center [1544, 21] width 19 height 19
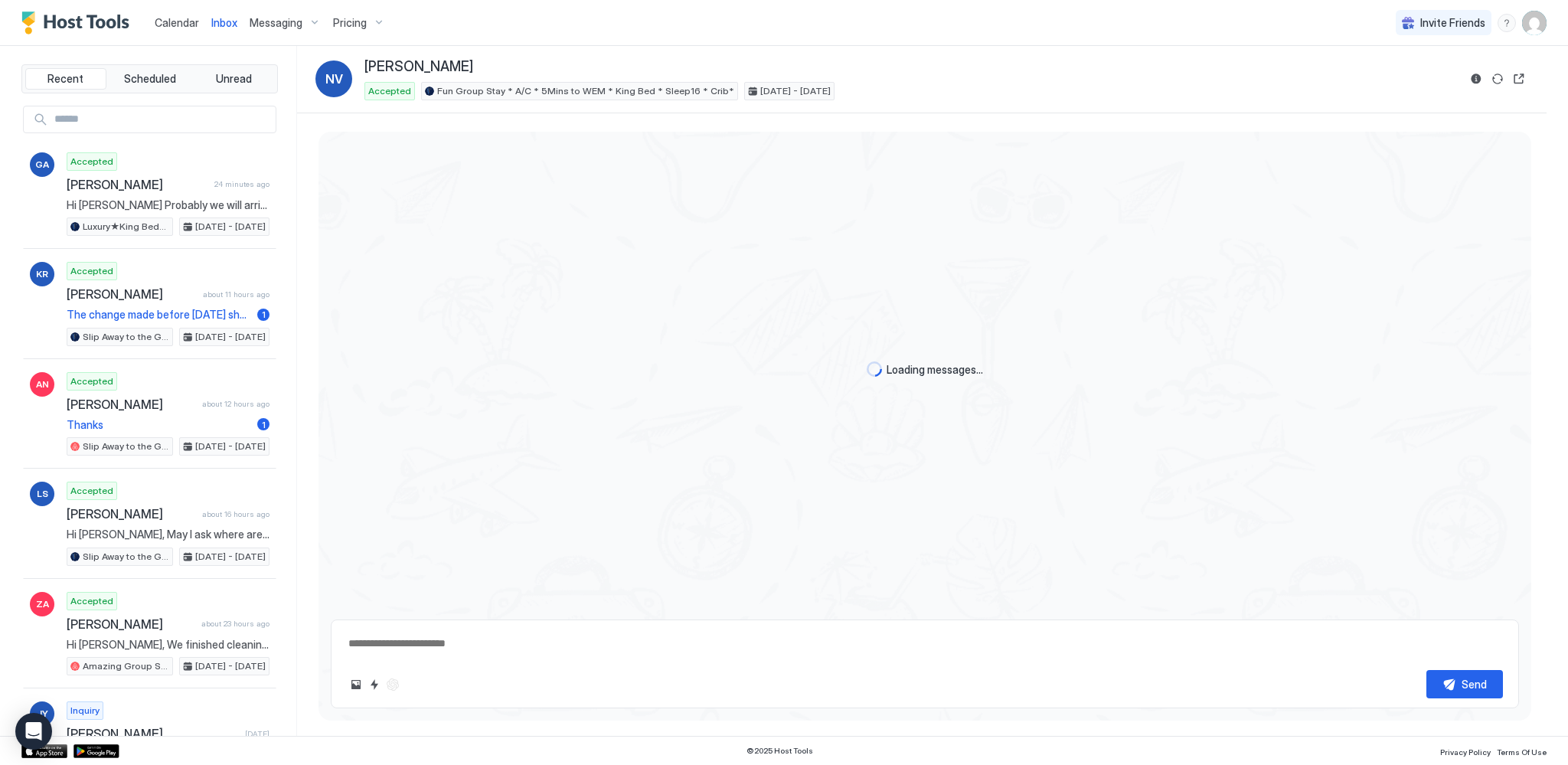
scroll to position [775, 0]
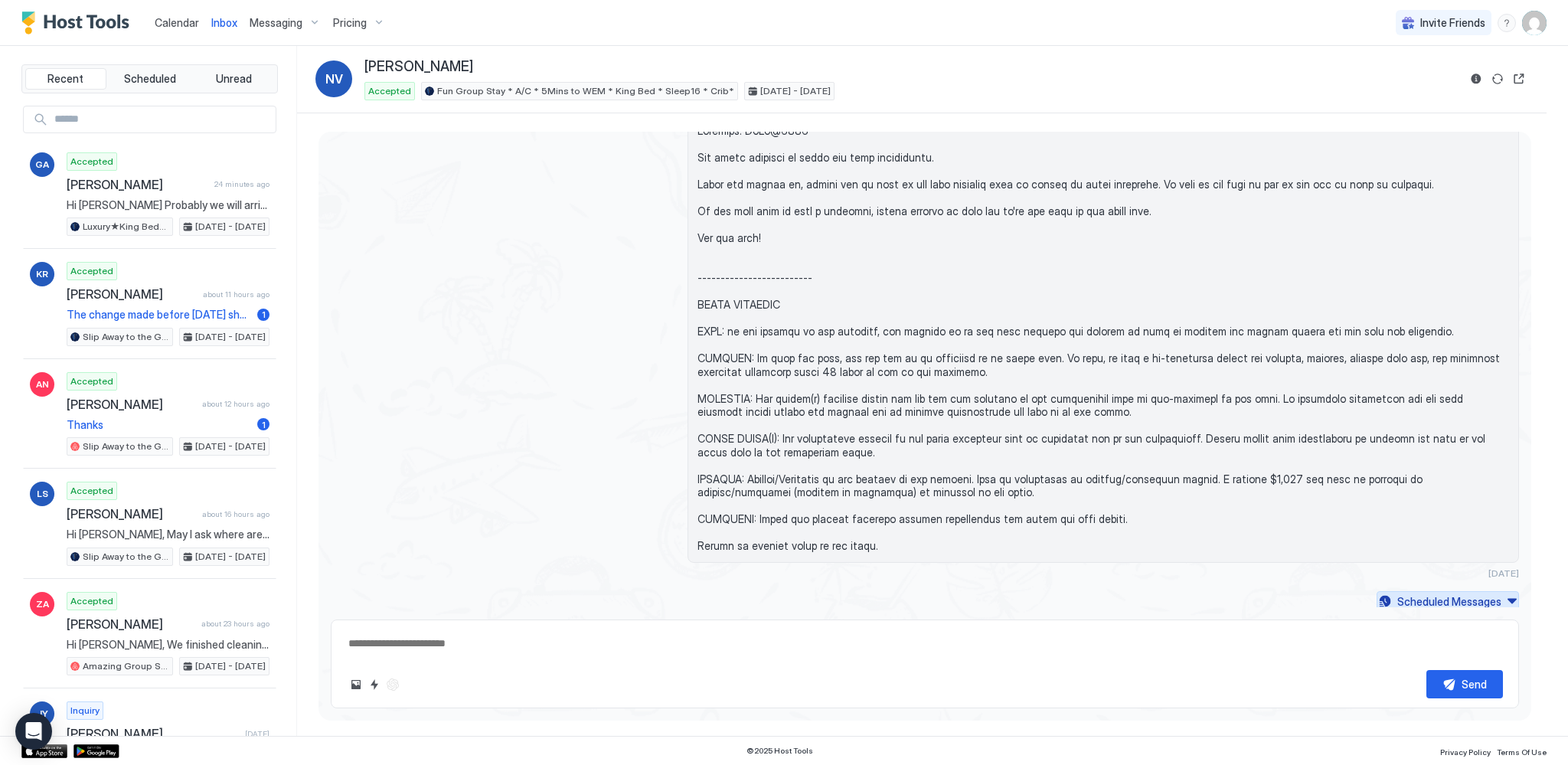
click at [1481, 599] on div "Scheduled Messages" at bounding box center [1448, 601] width 104 height 16
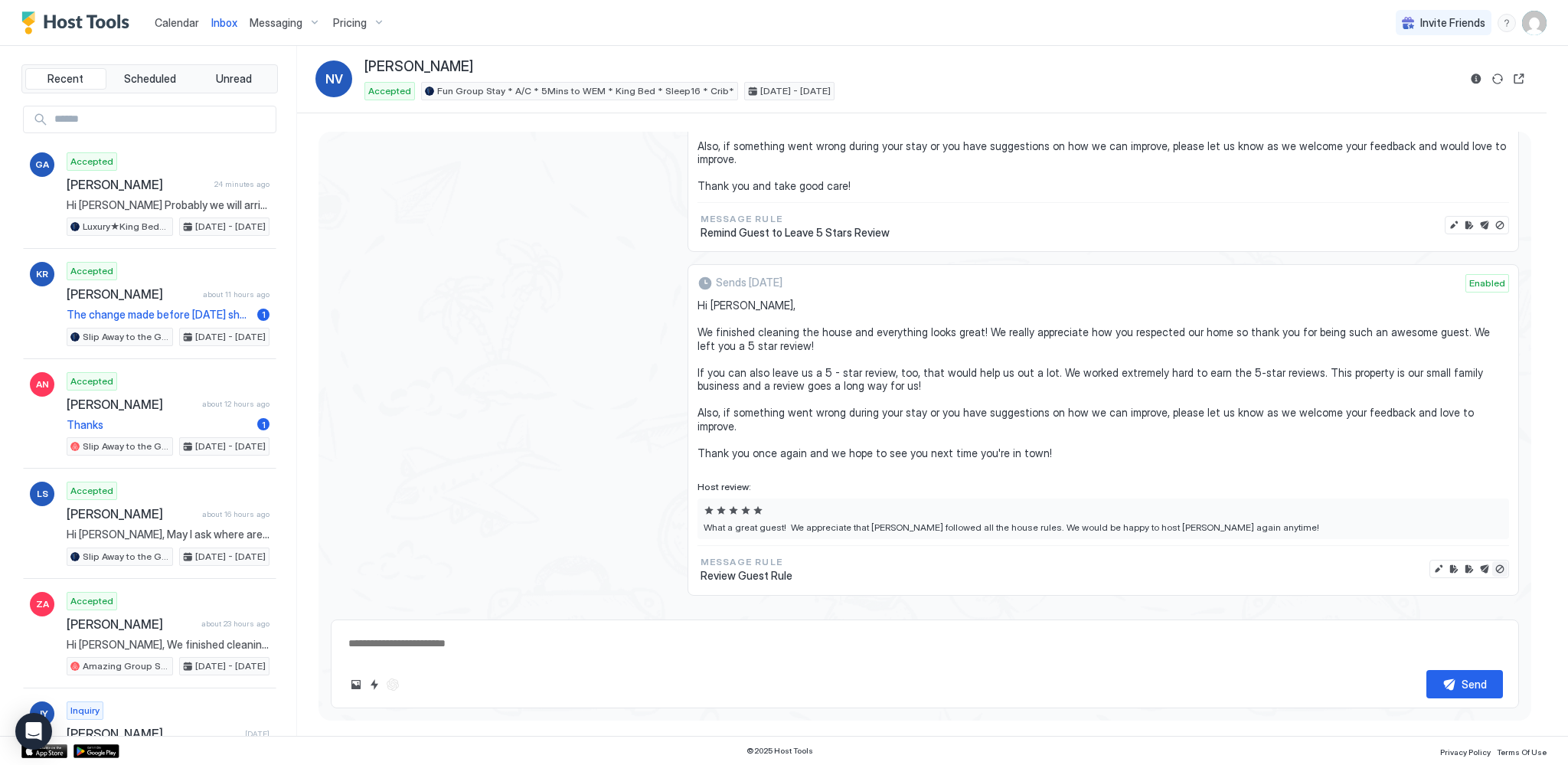
click at [1492, 561] on button "Disable message & review" at bounding box center [1500, 569] width 15 height 15
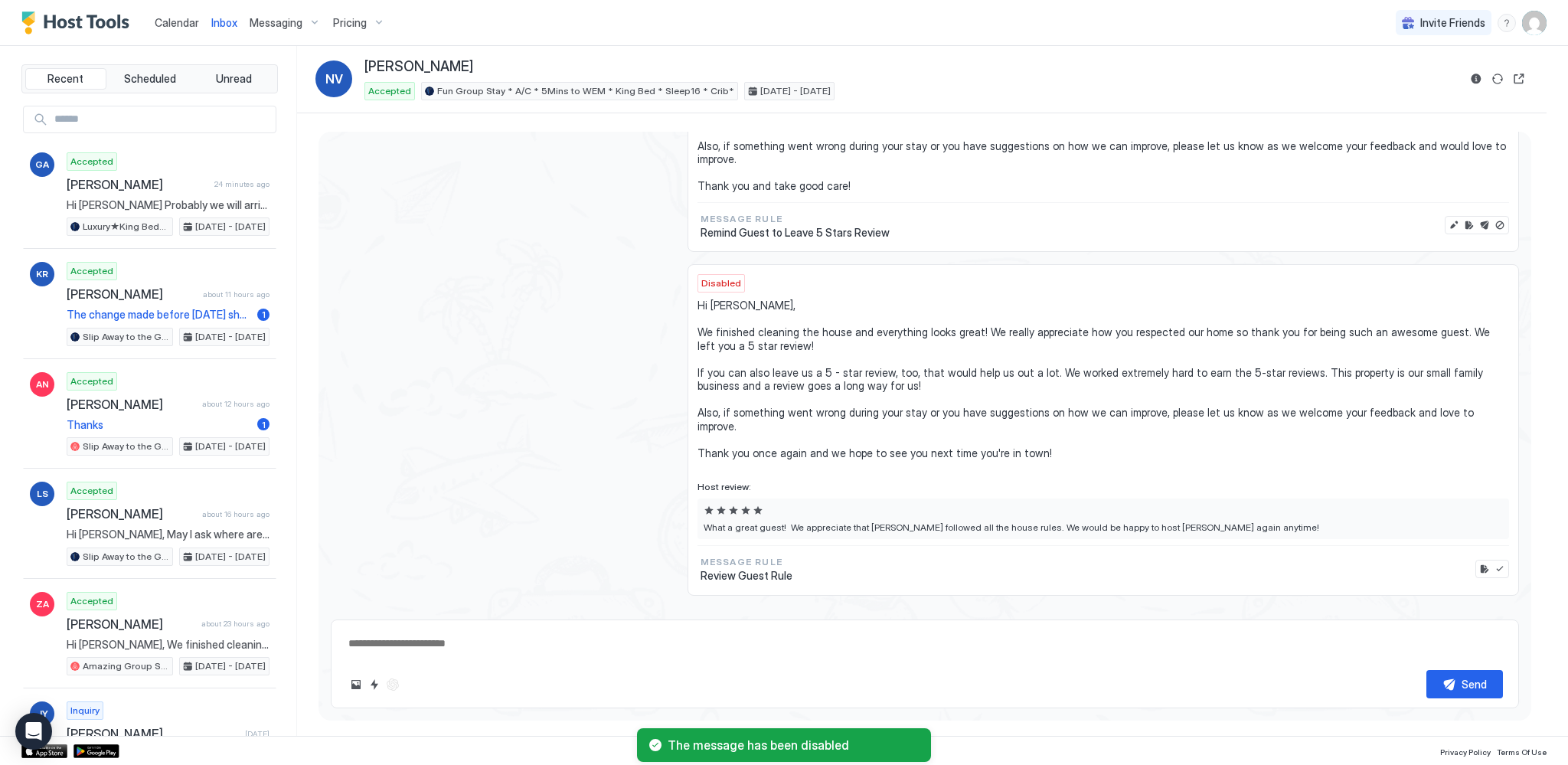
click at [172, 23] on span "Calendar" at bounding box center [177, 22] width 45 height 13
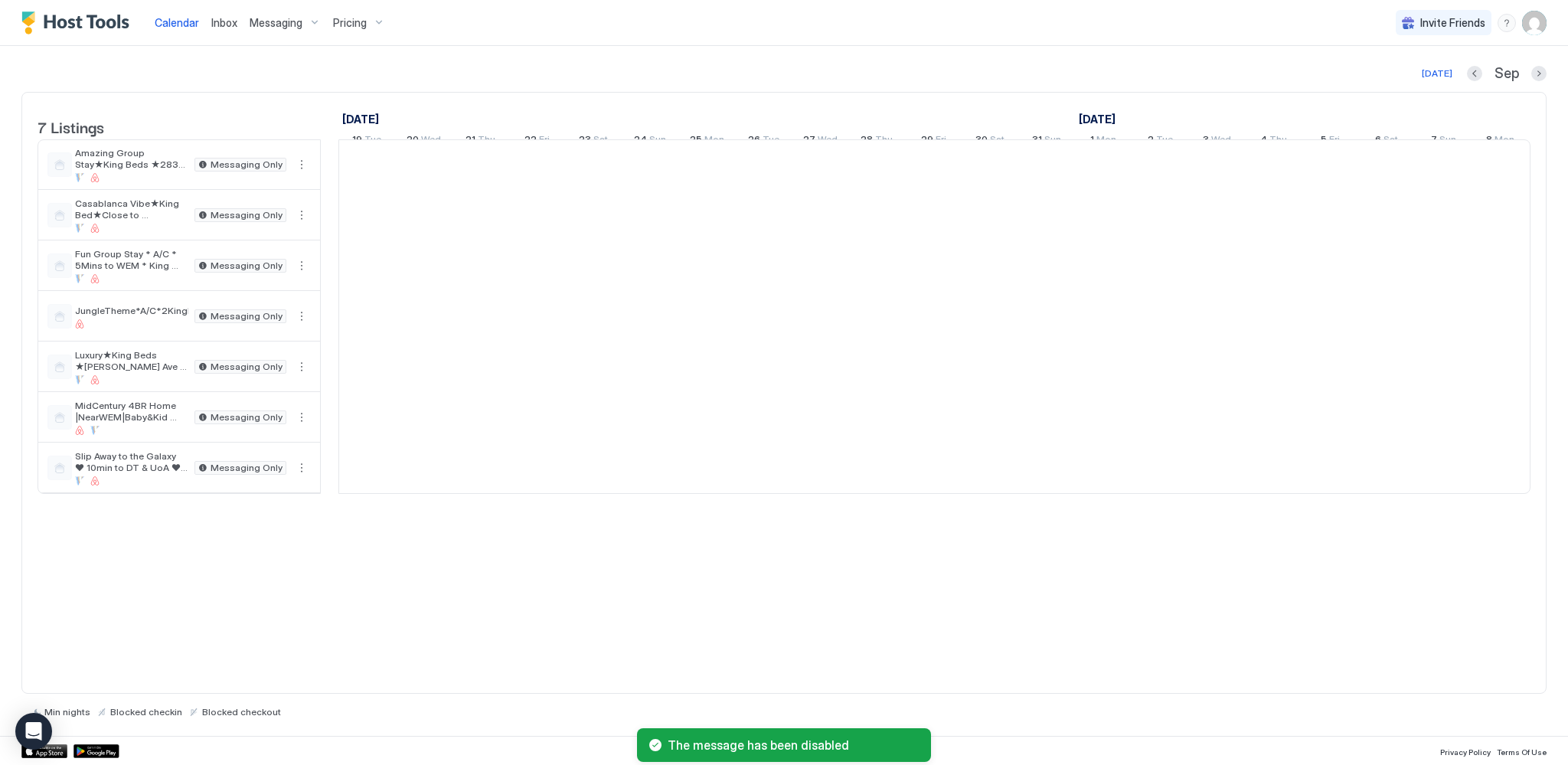
scroll to position [0, 851]
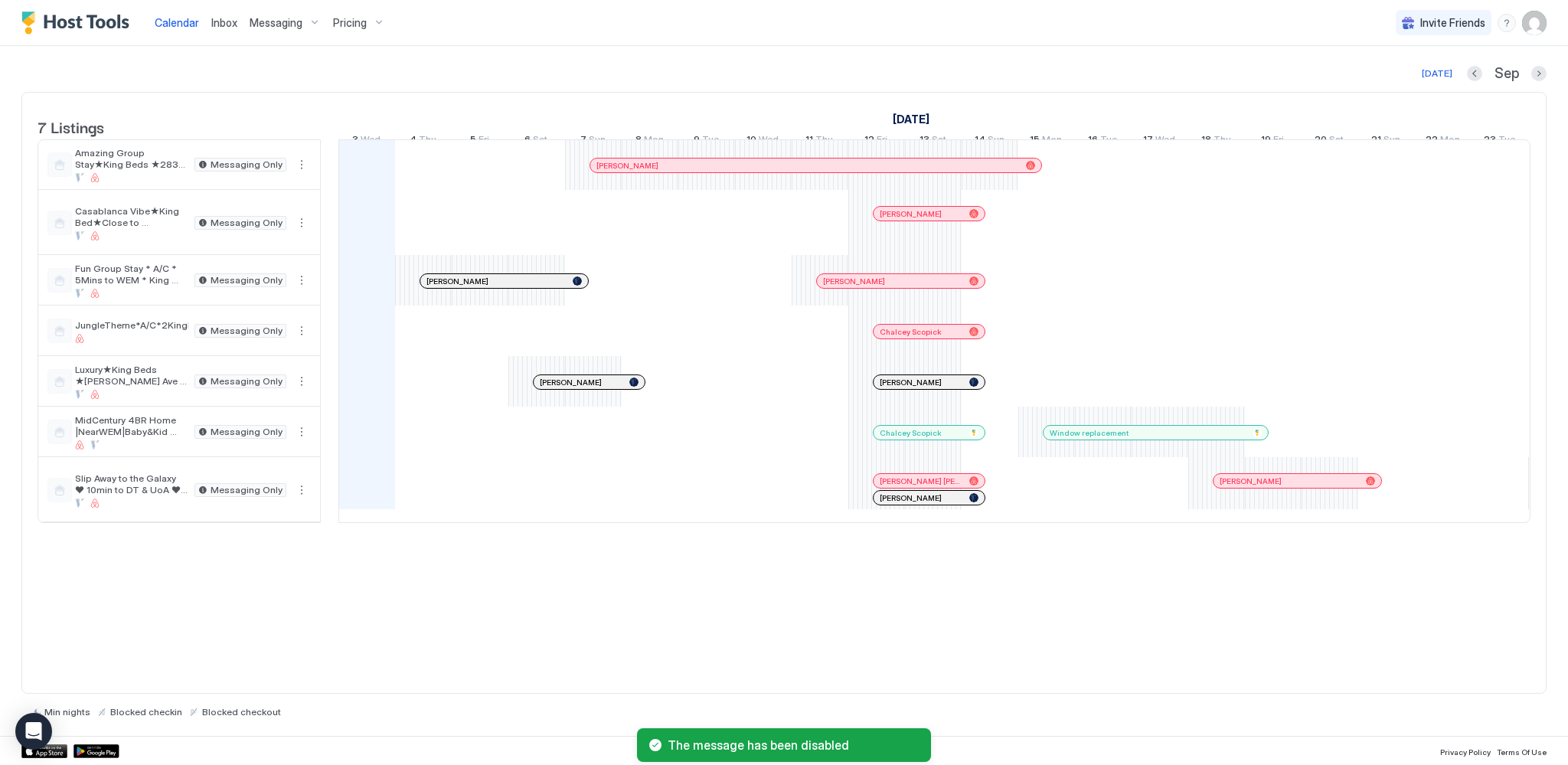
click at [586, 388] on div "[PERSON_NAME]" at bounding box center [588, 382] width 111 height 14
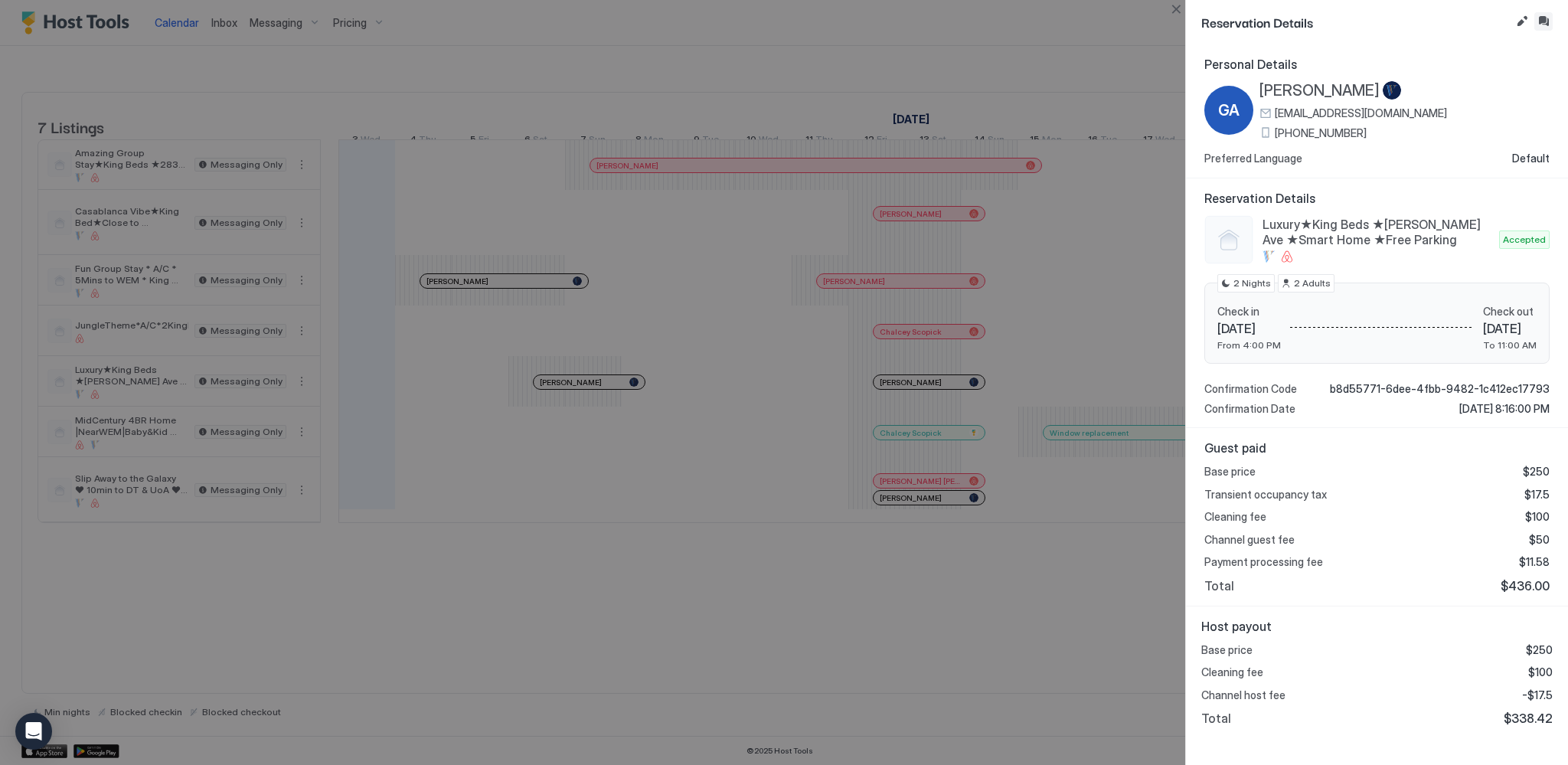
click at [1539, 21] on button "Inbox" at bounding box center [1544, 21] width 19 height 19
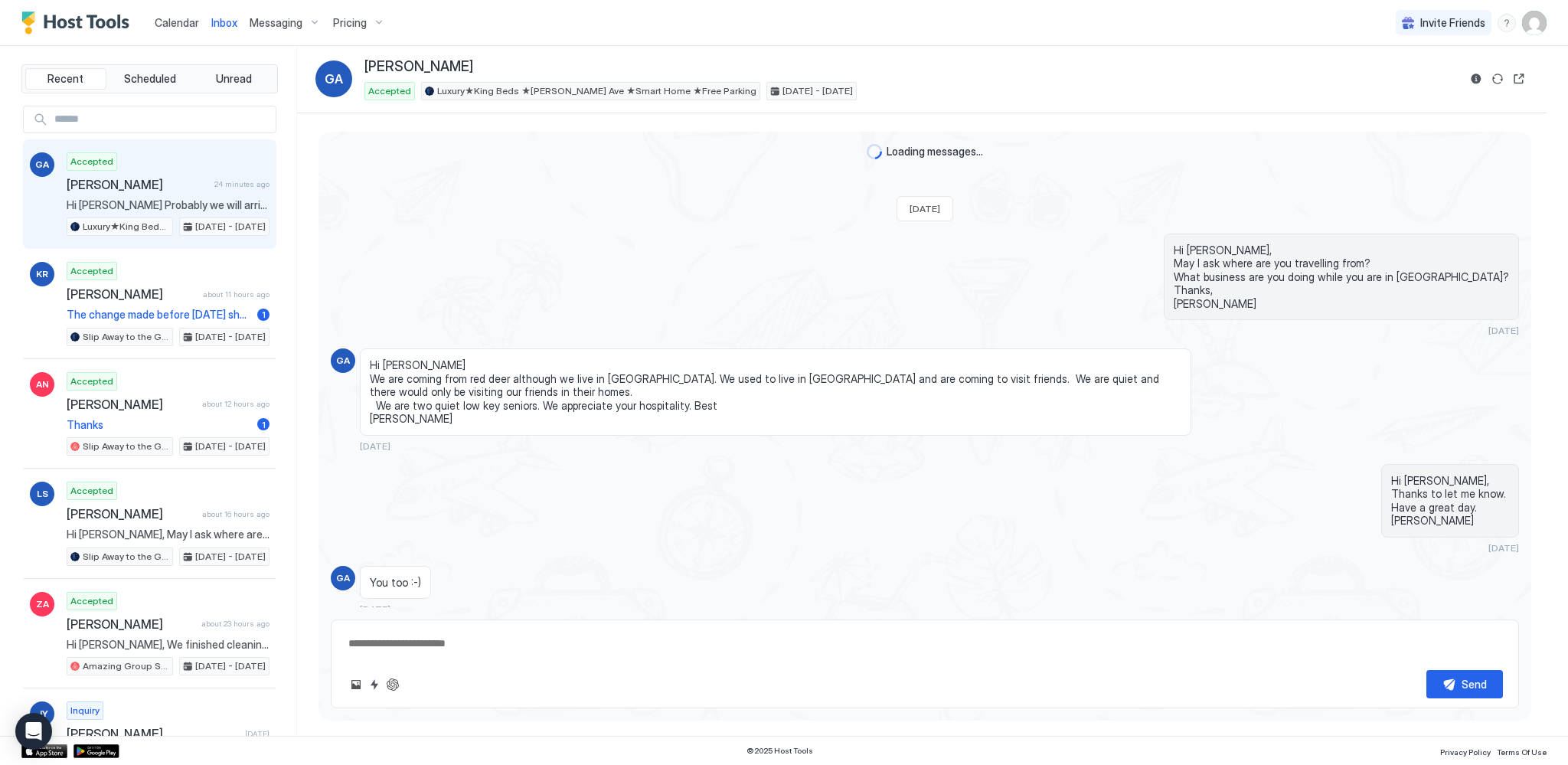
scroll to position [1128, 0]
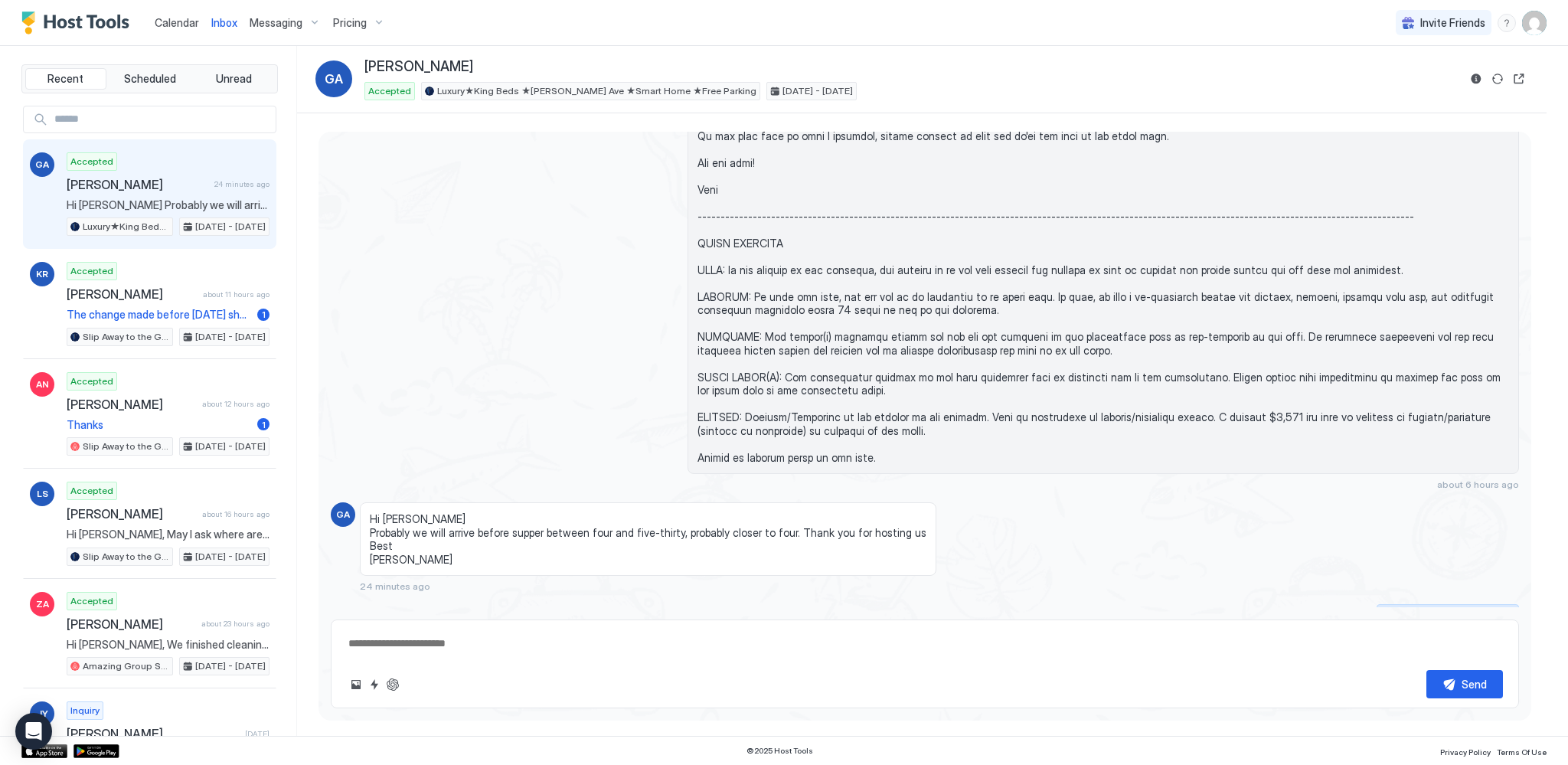
click at [1462, 606] on div "Scheduled Messages" at bounding box center [1448, 614] width 104 height 16
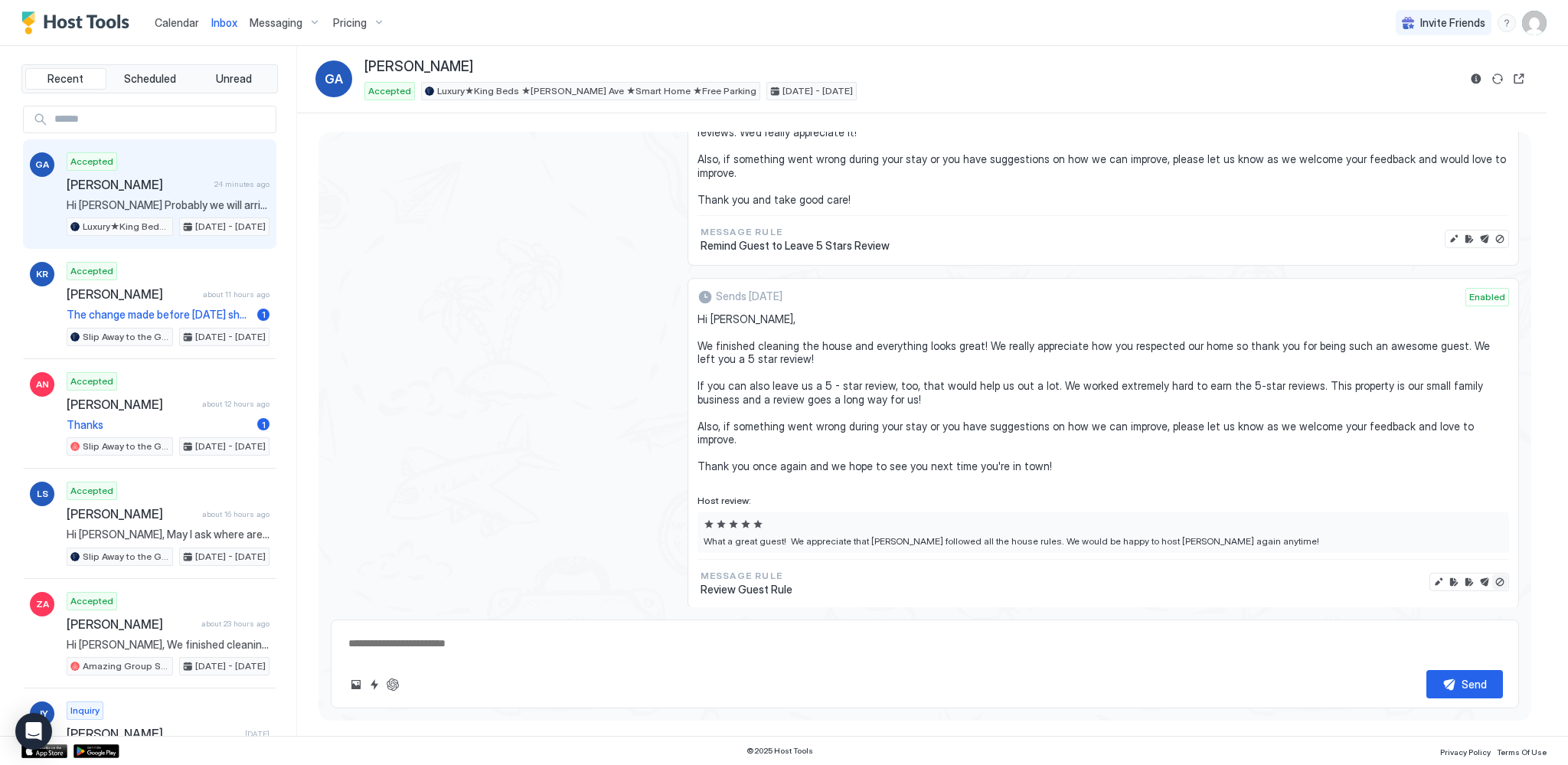
click at [1493, 574] on button "Disable message & review" at bounding box center [1500, 582] width 15 height 15
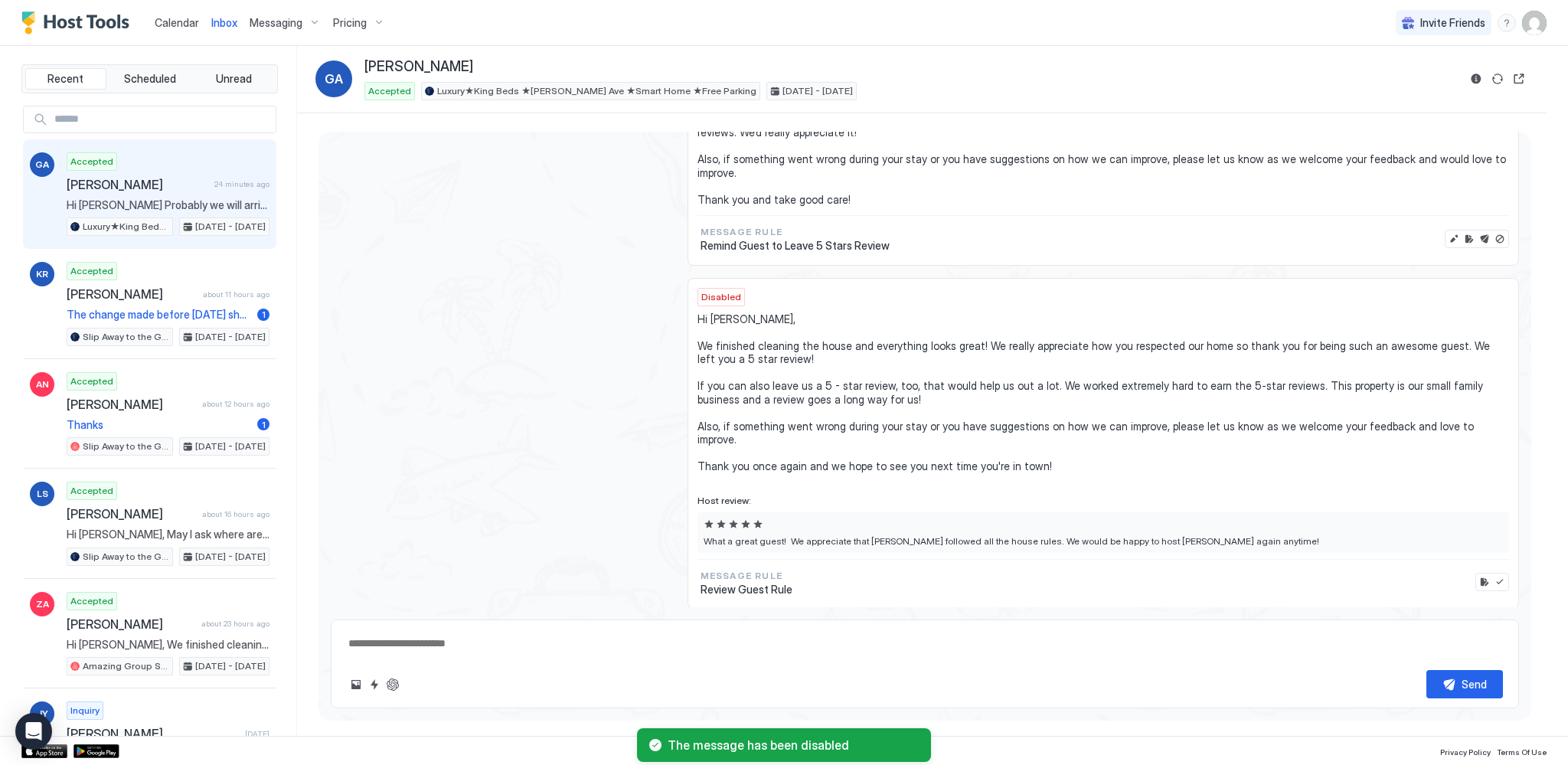
click at [177, 17] on span "Calendar" at bounding box center [177, 22] width 45 height 13
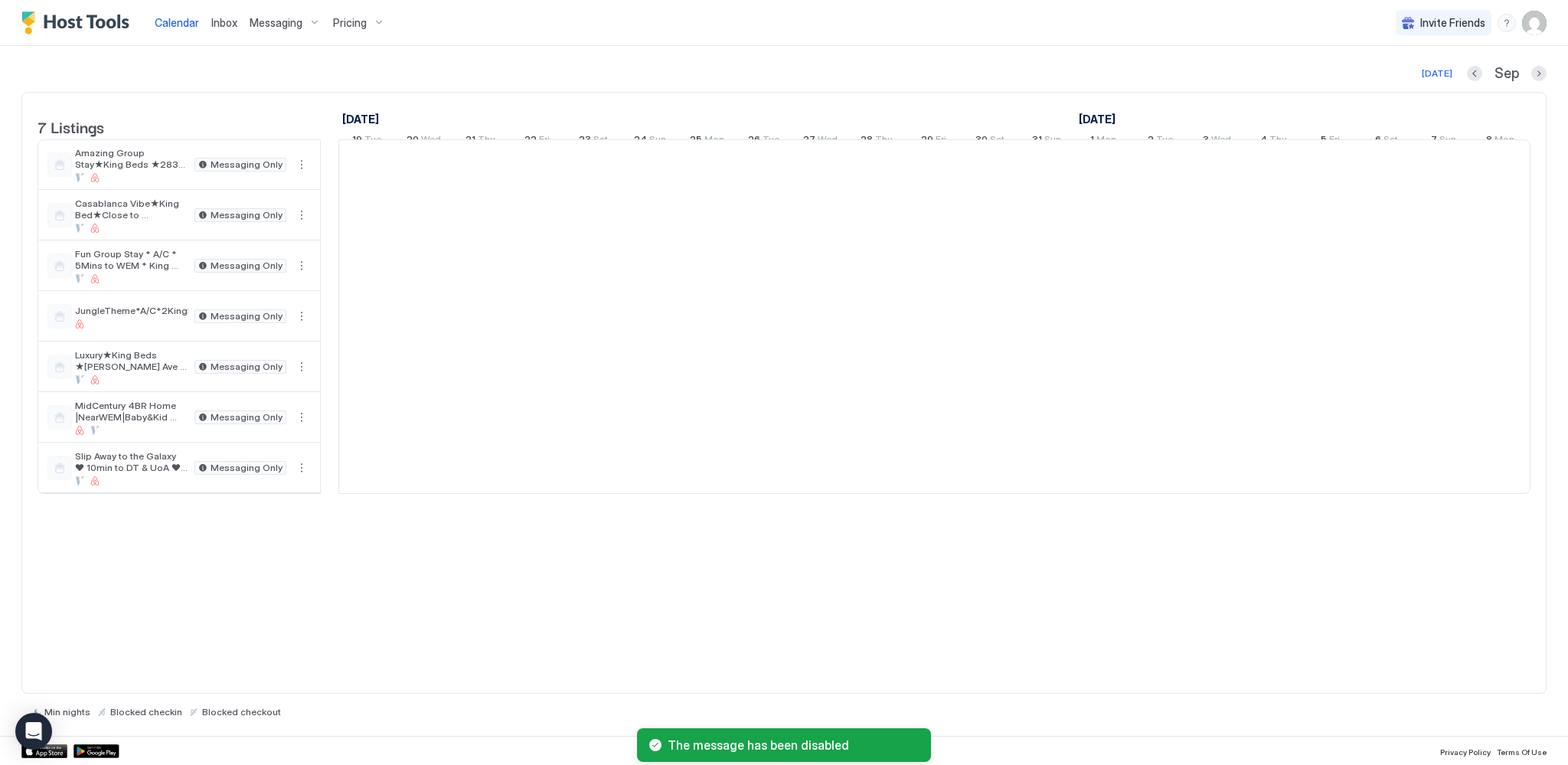
scroll to position [0, 851]
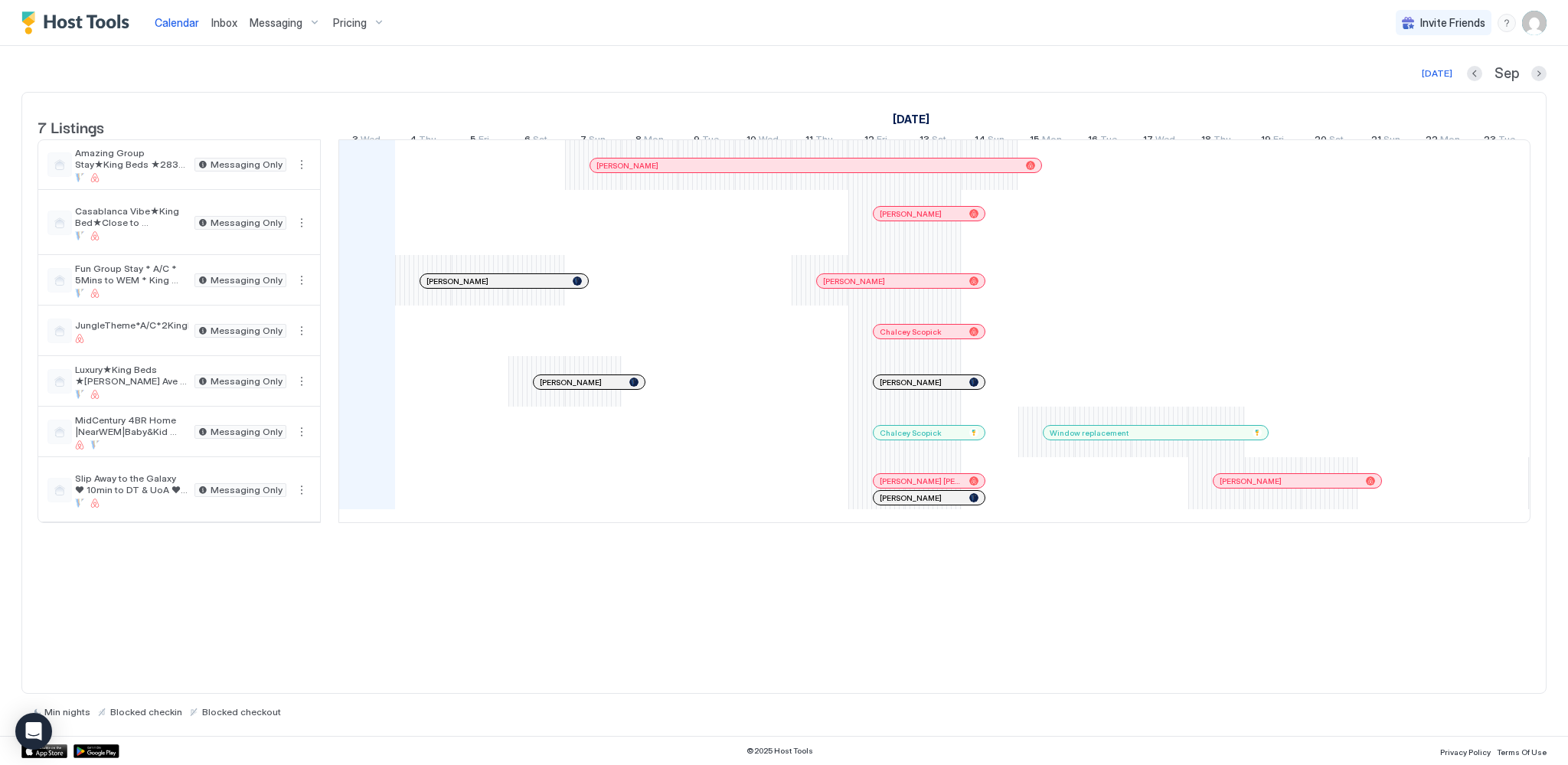
click at [657, 172] on div at bounding box center [658, 165] width 12 height 12
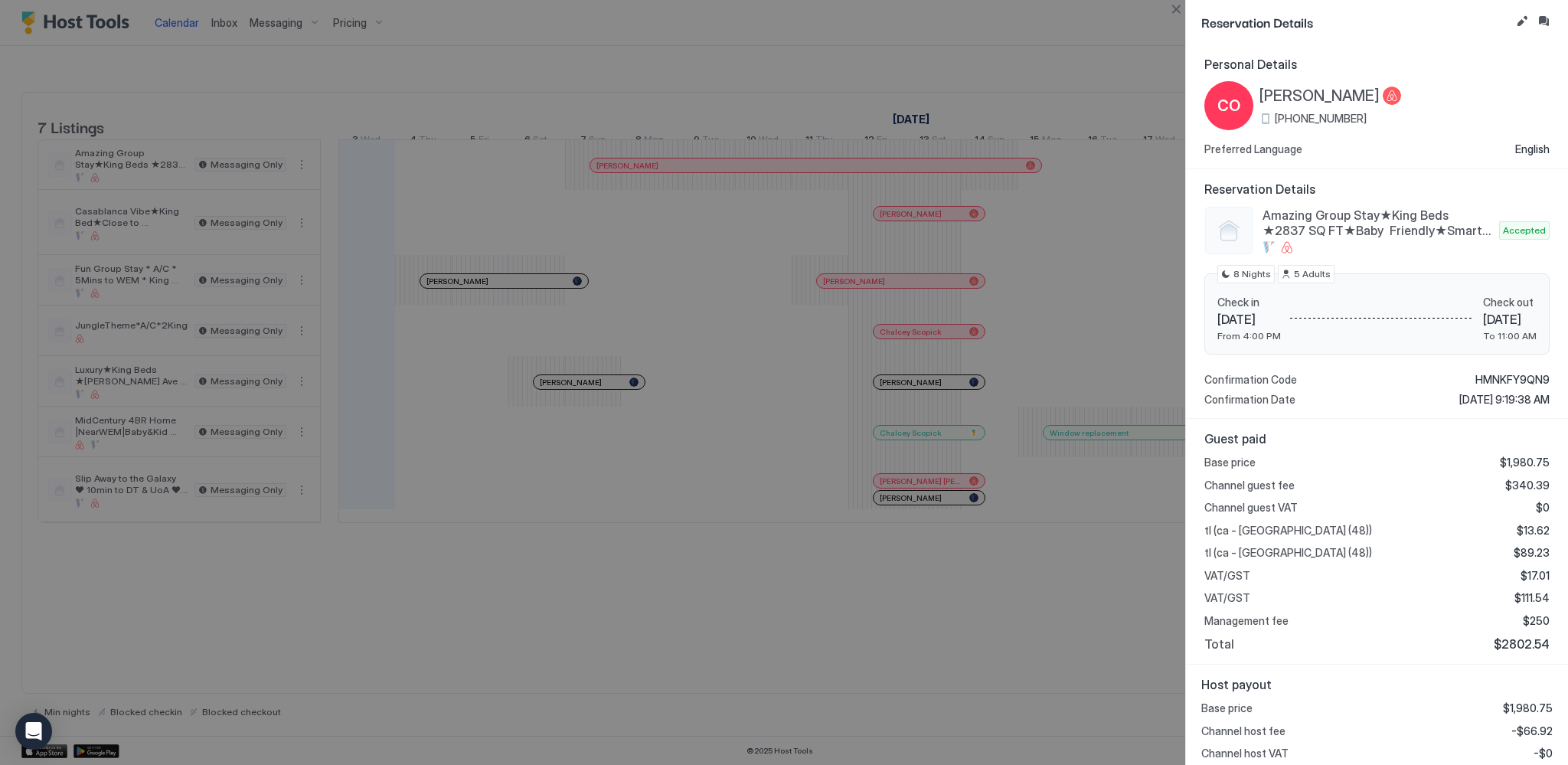
click at [1050, 645] on div at bounding box center [784, 382] width 1568 height 765
click at [829, 60] on div at bounding box center [784, 382] width 1568 height 765
click at [1172, 8] on button "Close" at bounding box center [1176, 9] width 19 height 19
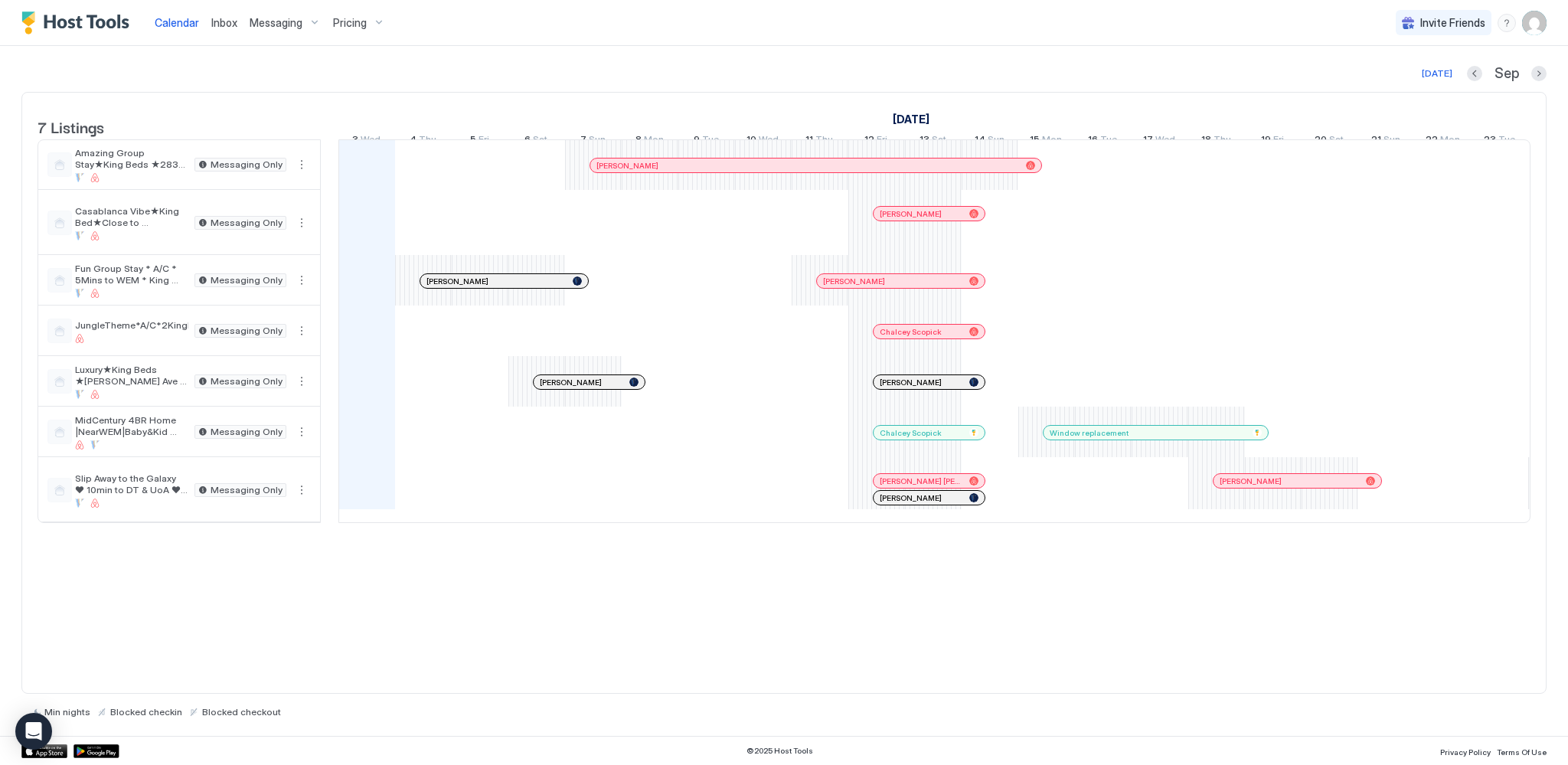
click at [232, 23] on span "Inbox" at bounding box center [224, 22] width 26 height 13
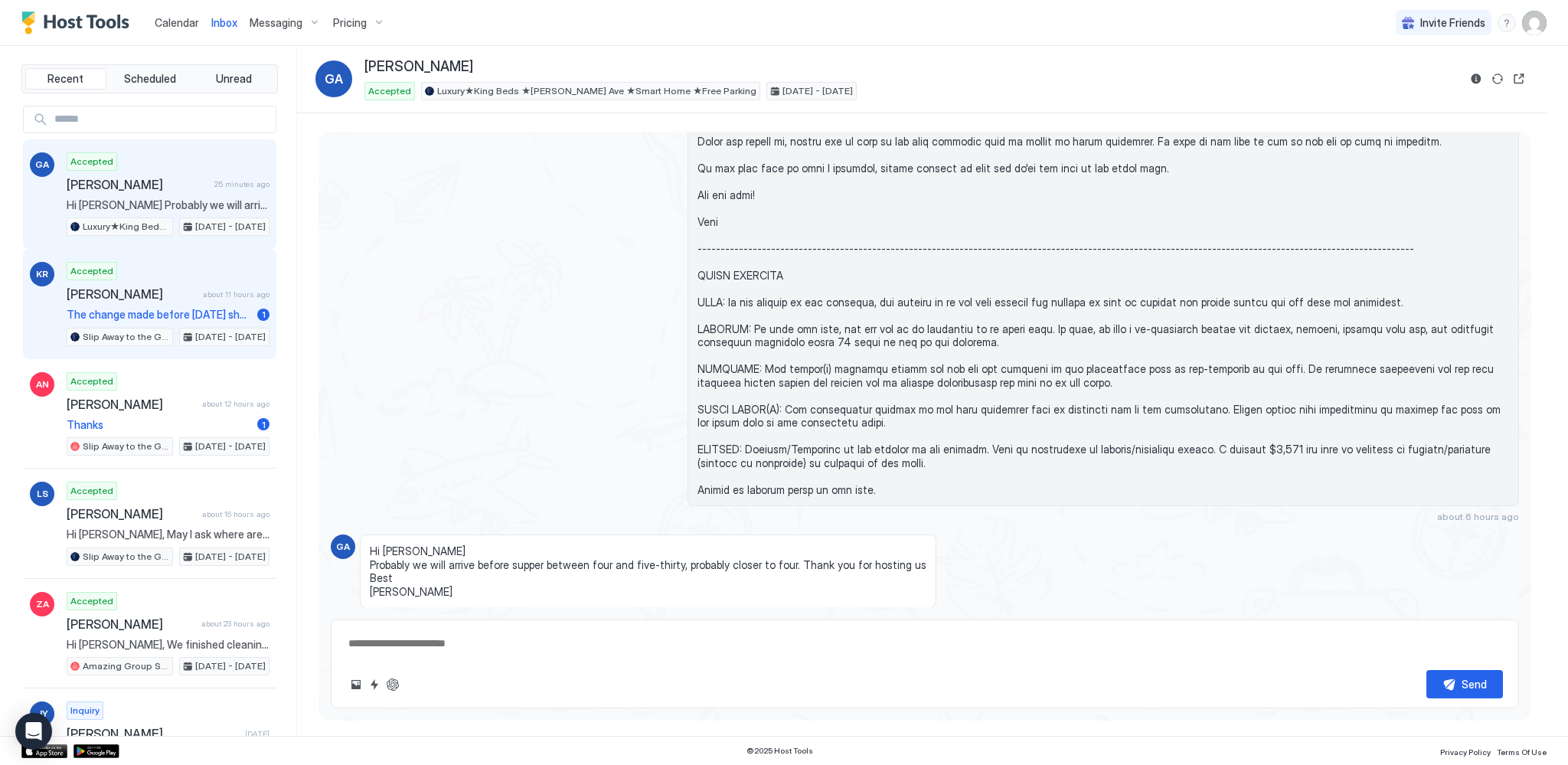
scroll to position [1128, 0]
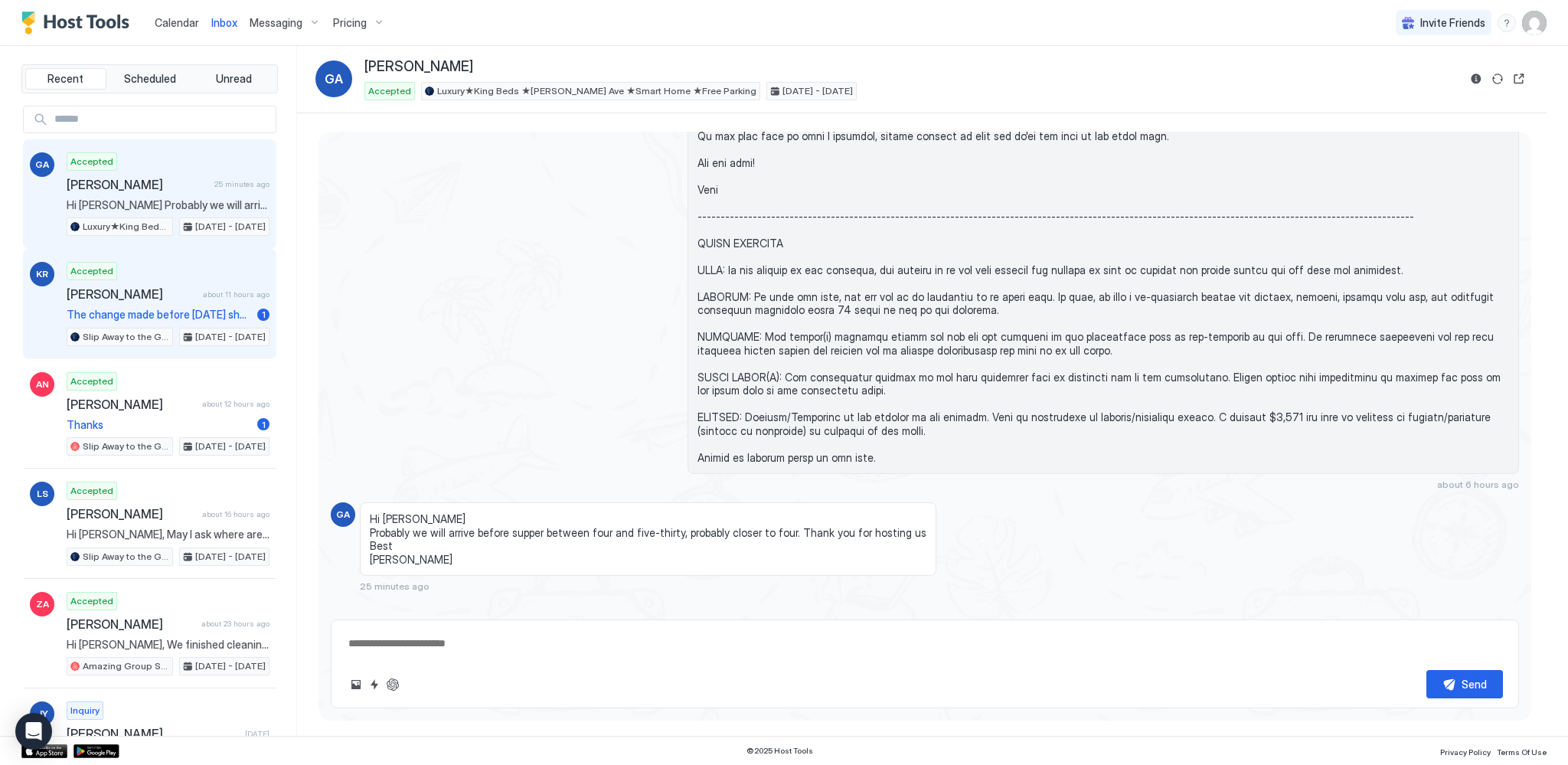
click at [130, 275] on div "Accepted Karla Reed about 11 hours ago The change made before September 10th sh…" at bounding box center [167, 304] width 203 height 84
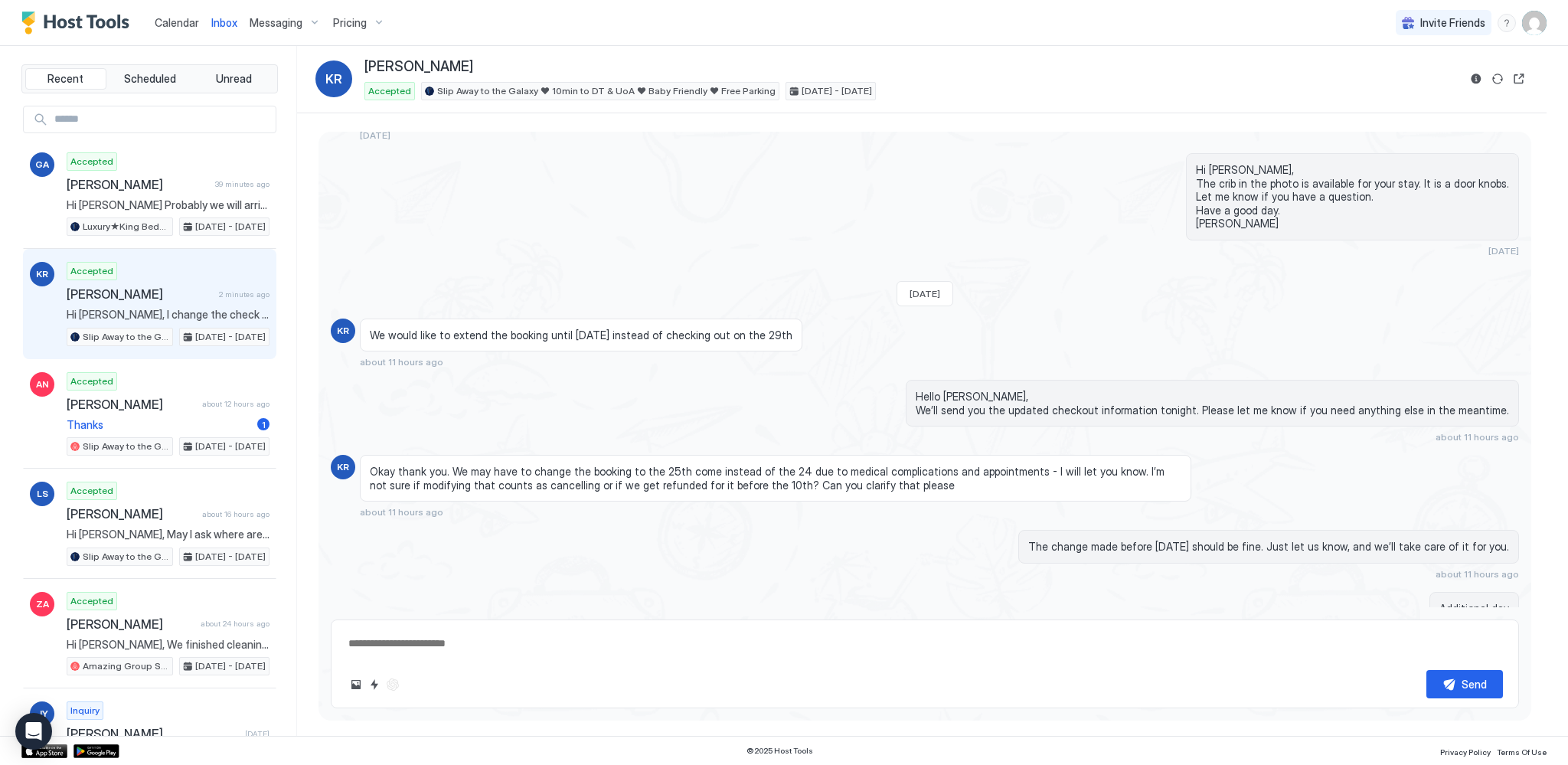
scroll to position [495, 0]
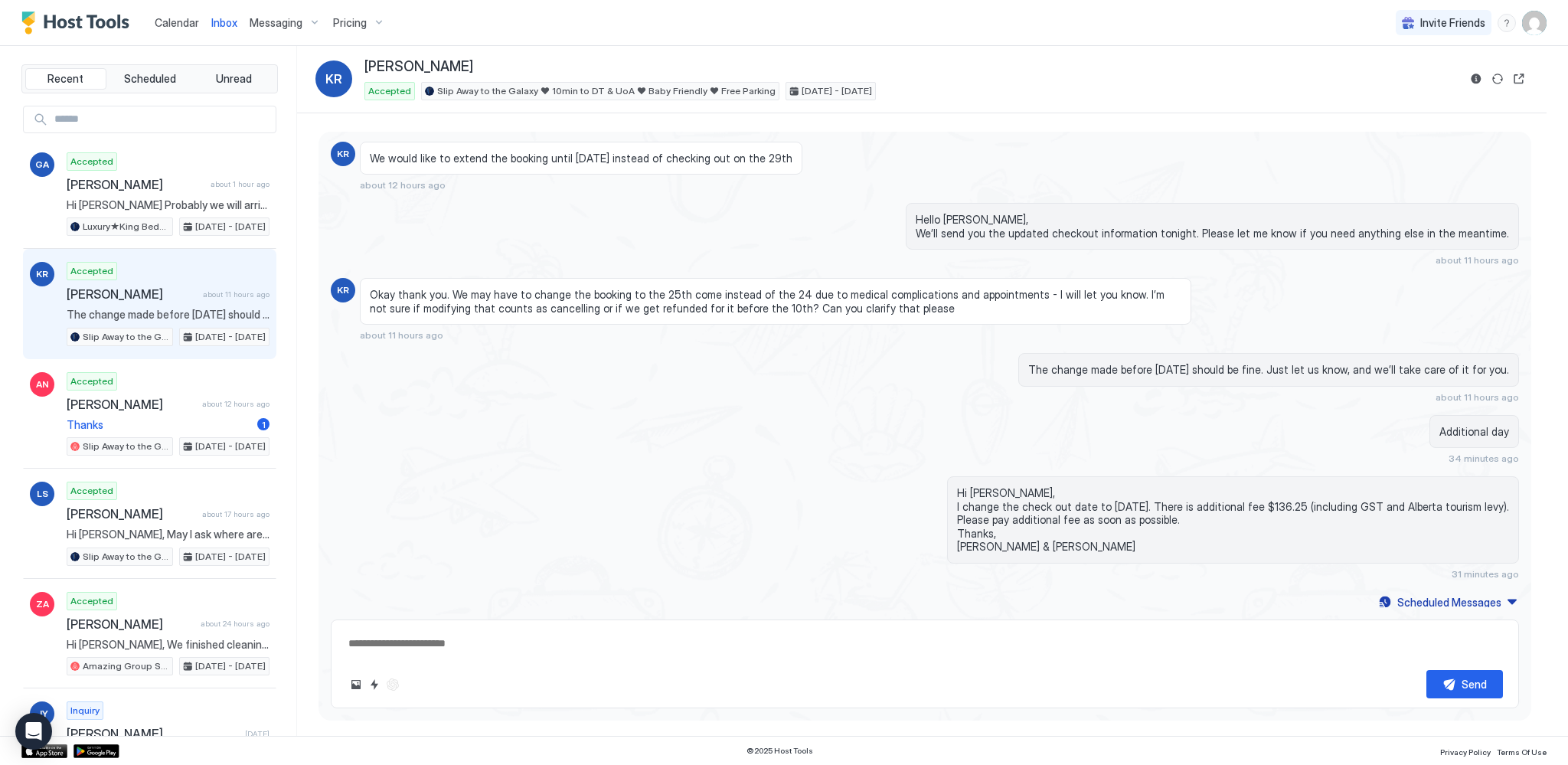
type textarea "*"
